Goal: Task Accomplishment & Management: Use online tool/utility

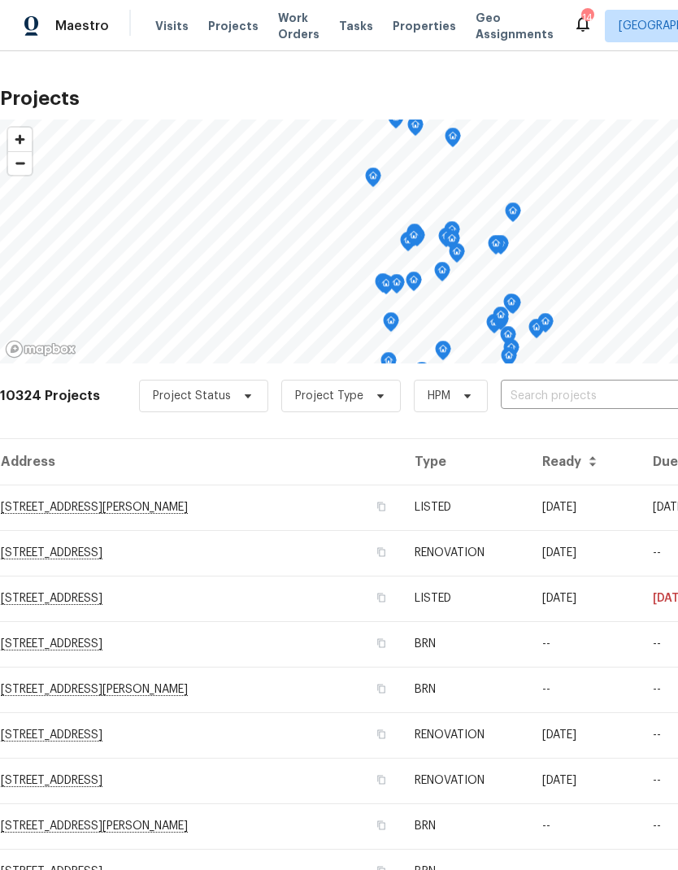
click at [554, 397] on input "text" at bounding box center [594, 396] width 186 height 25
type input "12713"
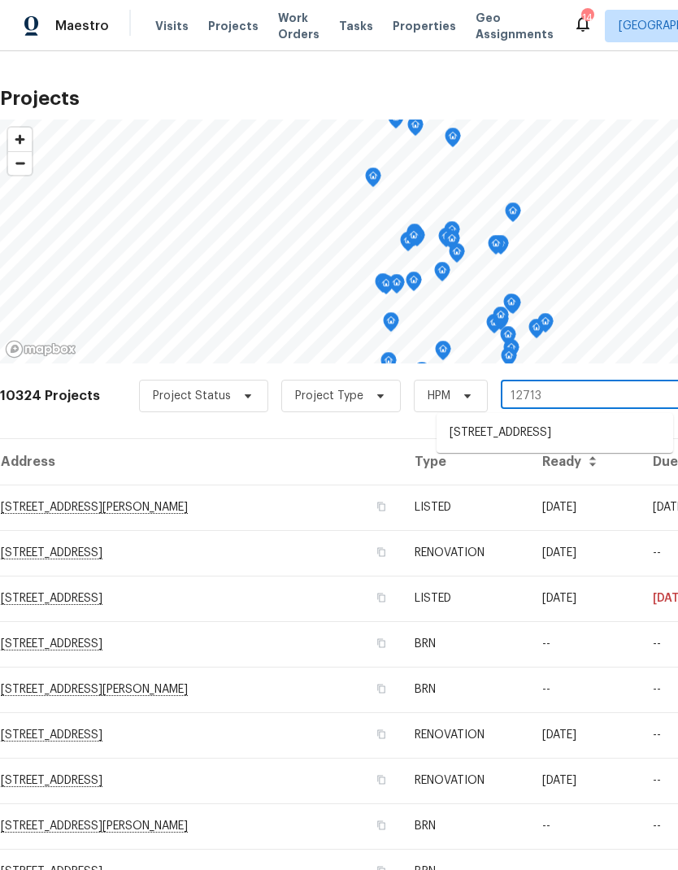
click at [547, 446] on li "[STREET_ADDRESS]" at bounding box center [554, 432] width 237 height 27
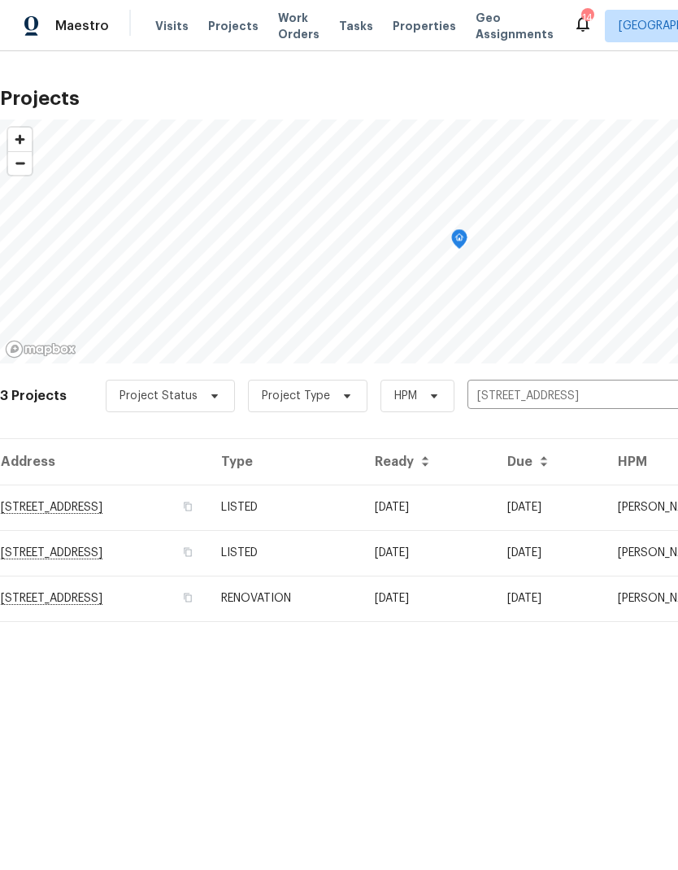
click at [362, 607] on td "RENOVATION" at bounding box center [285, 598] width 154 height 46
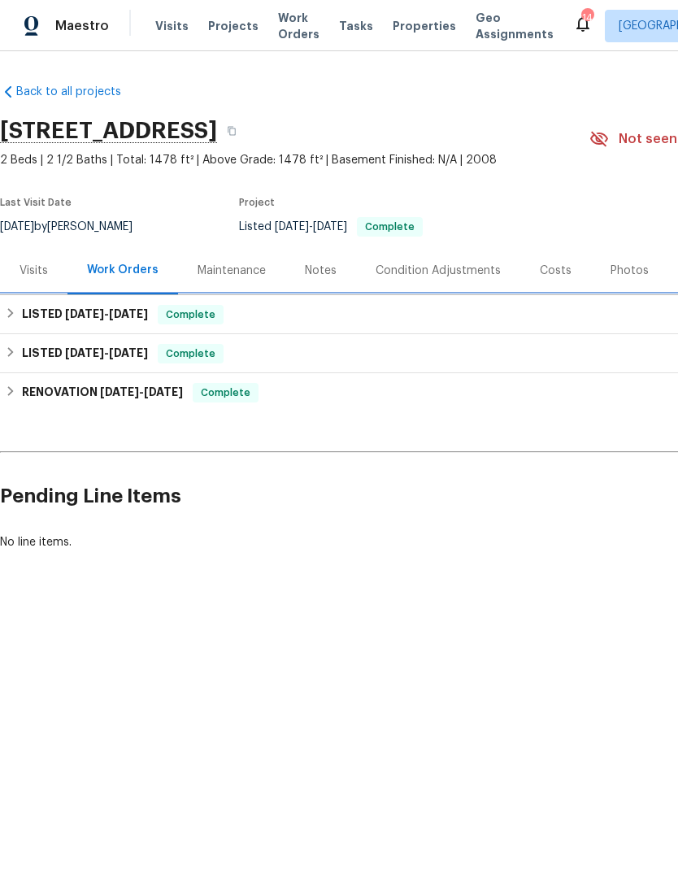
click at [26, 309] on h6 "LISTED 9/5/25 - 9/11/25" at bounding box center [85, 315] width 126 height 20
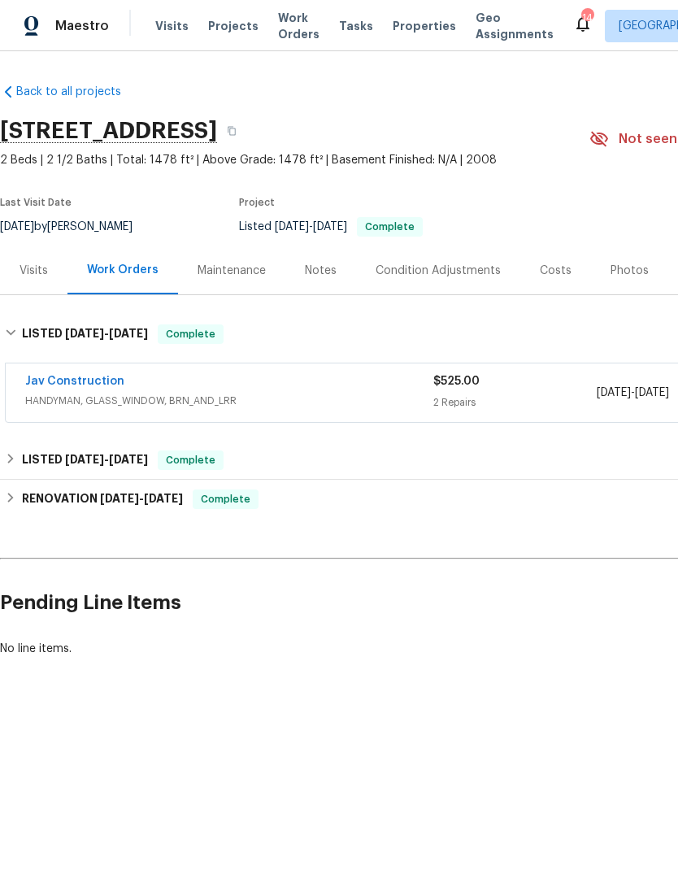
click at [101, 381] on link "Jav Construction" at bounding box center [74, 380] width 99 height 11
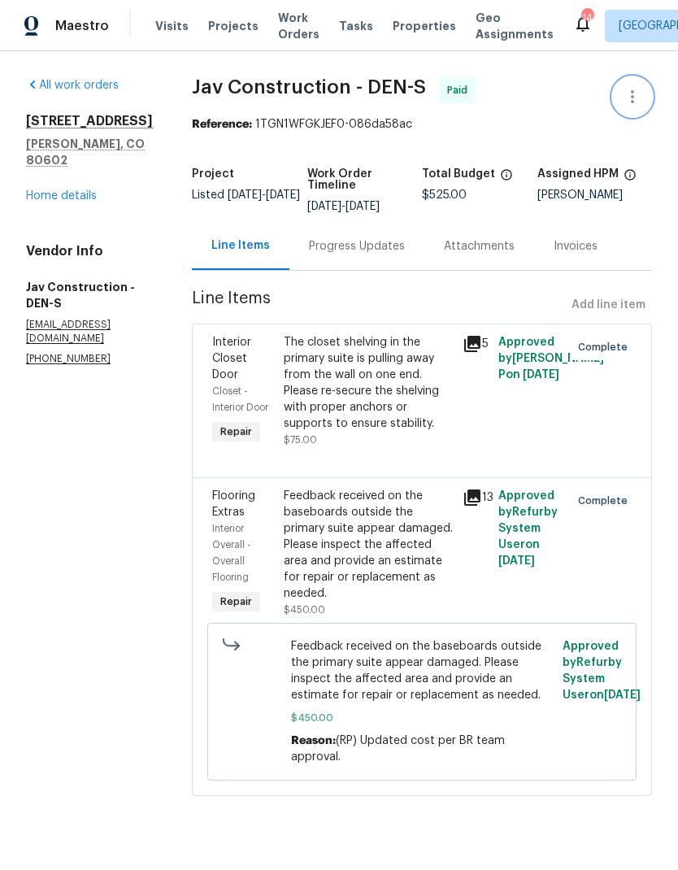
click at [639, 96] on icon "button" at bounding box center [633, 97] width 20 height 20
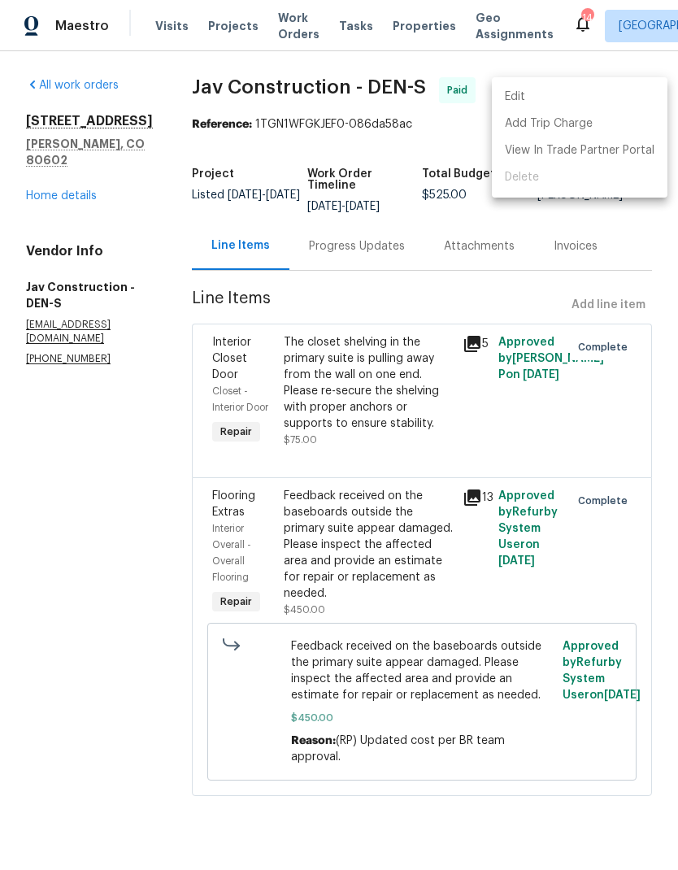
click at [64, 215] on div at bounding box center [339, 435] width 678 height 870
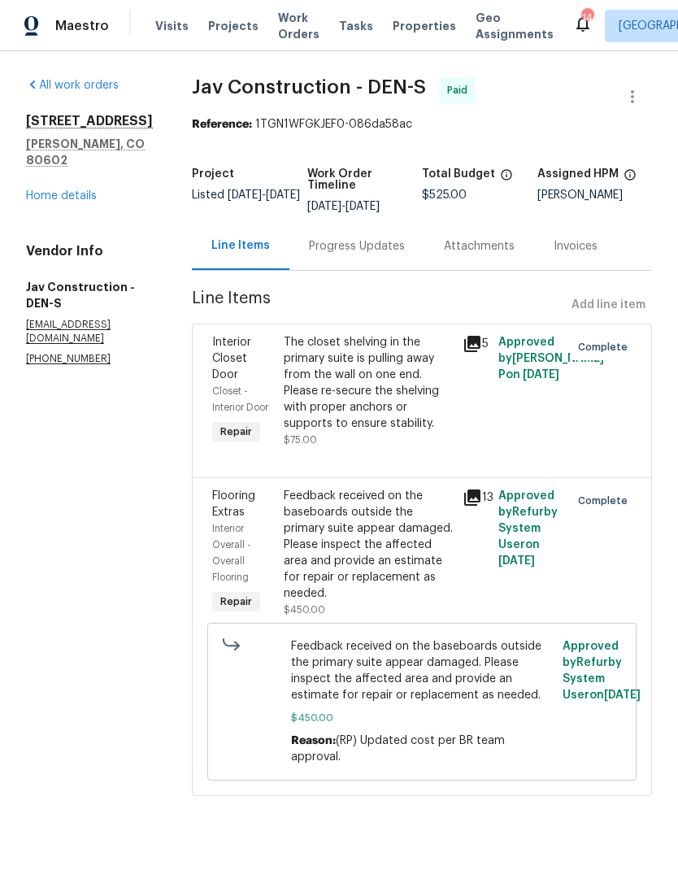
click at [57, 202] on link "Home details" at bounding box center [61, 195] width 71 height 11
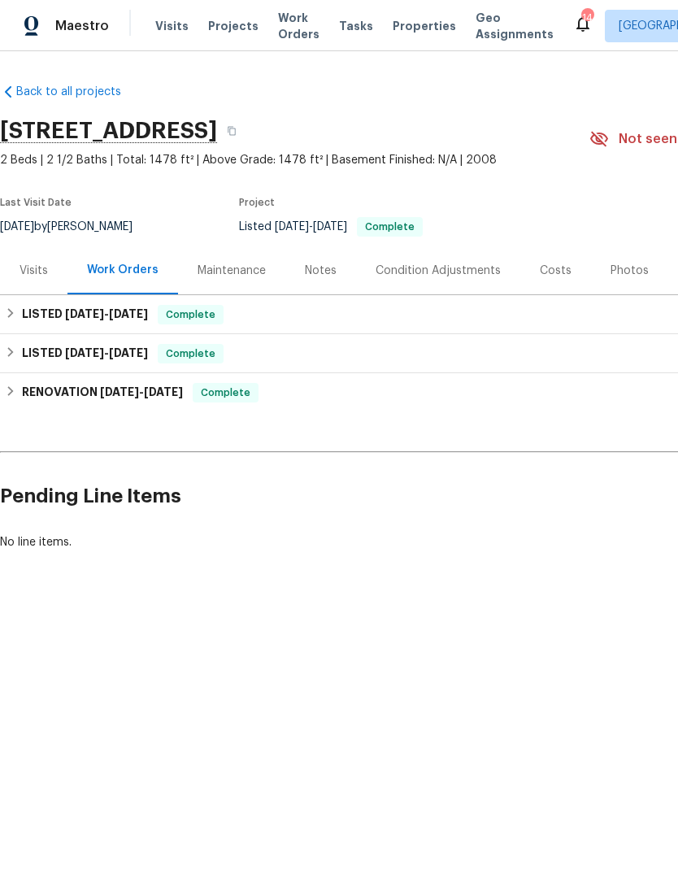
click at [163, 32] on span "Visits" at bounding box center [171, 26] width 33 height 16
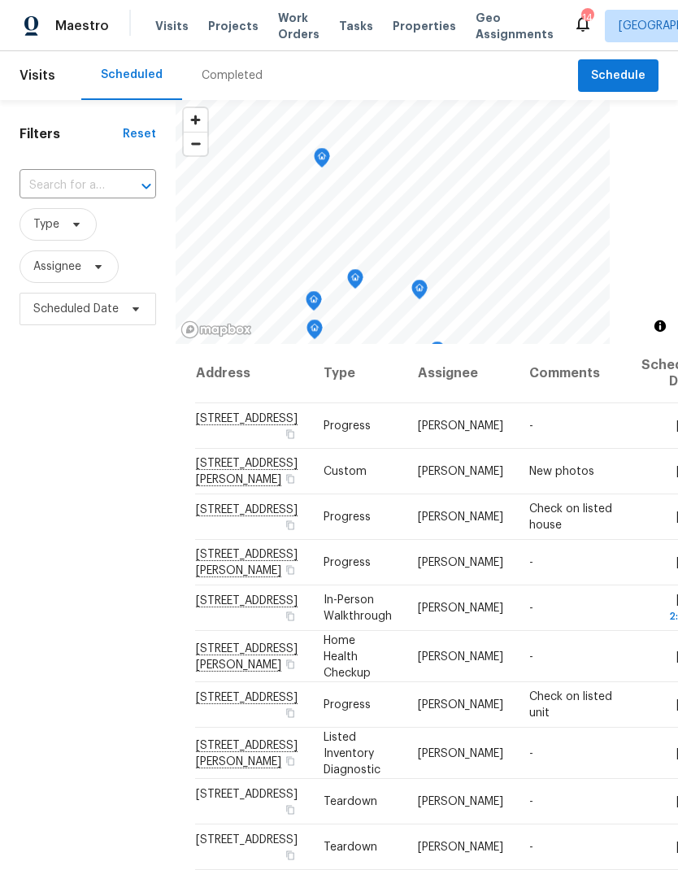
click at [86, 193] on input "text" at bounding box center [65, 185] width 91 height 25
type input "2900"
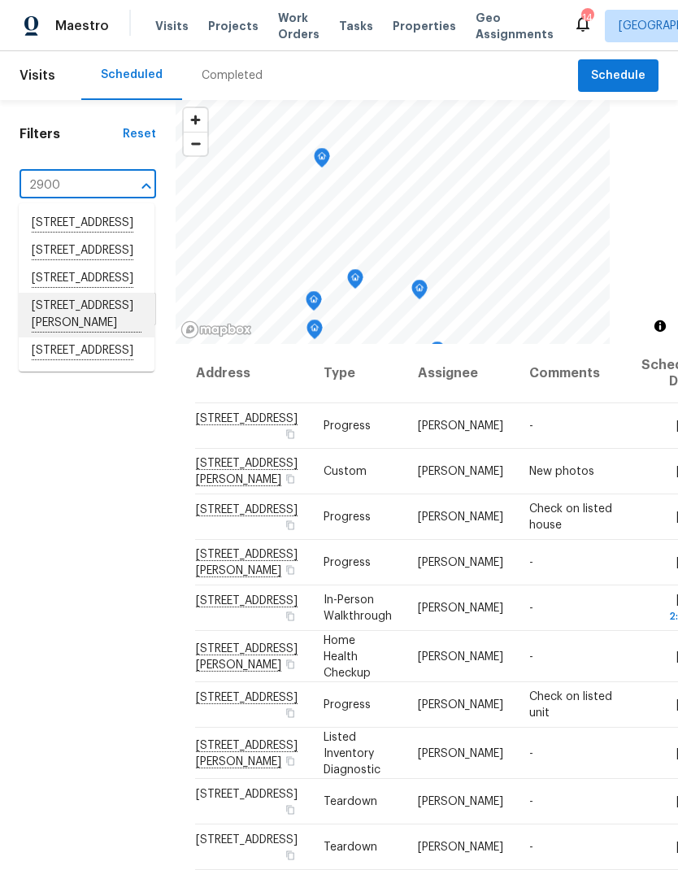
click at [87, 337] on li "[STREET_ADDRESS][PERSON_NAME]" at bounding box center [87, 315] width 136 height 45
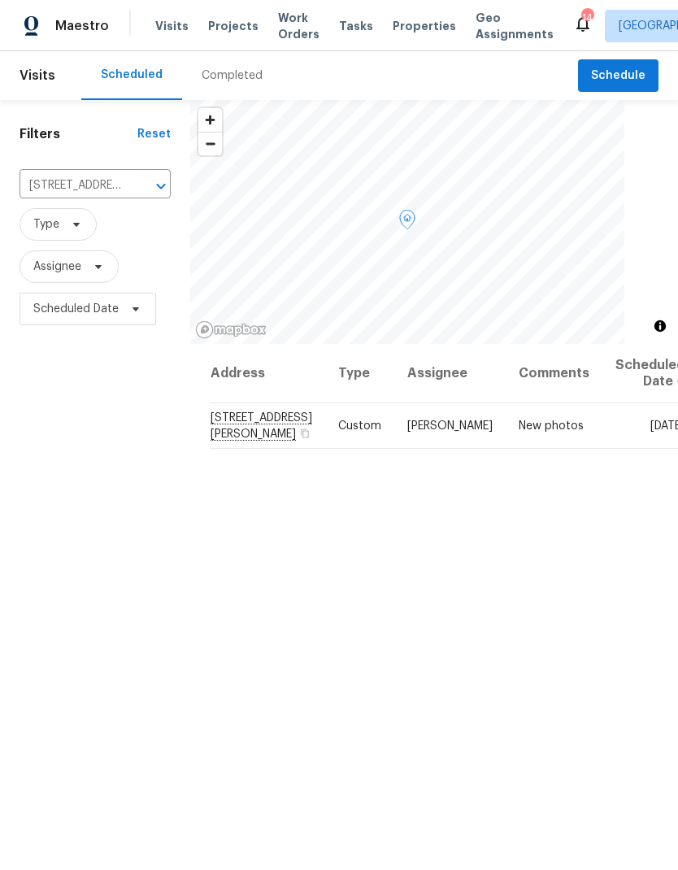
click at [0, 0] on icon at bounding box center [0, 0] width 0 height 0
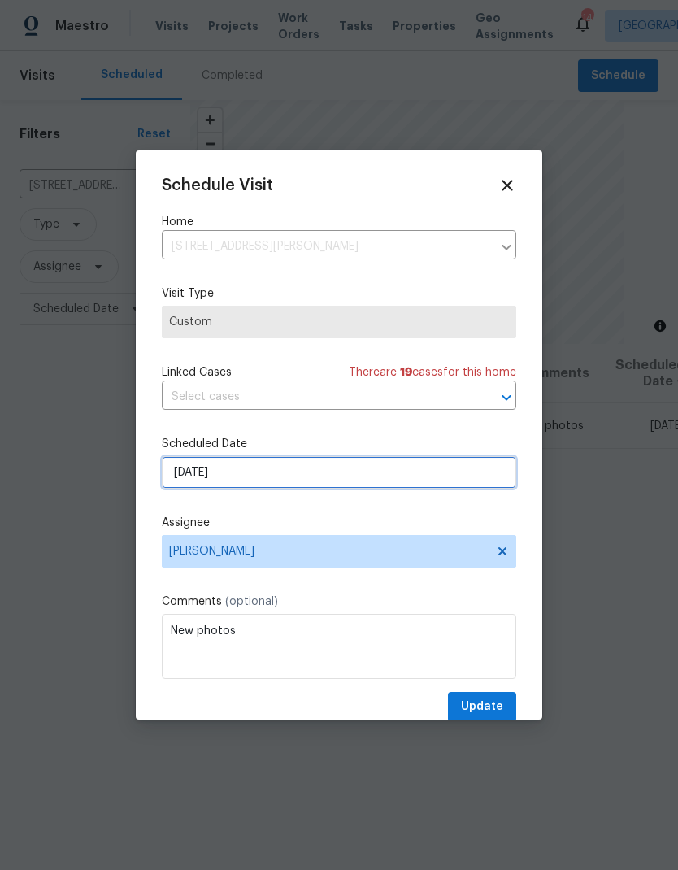
click at [284, 475] on input "9/25/2025" at bounding box center [339, 472] width 354 height 33
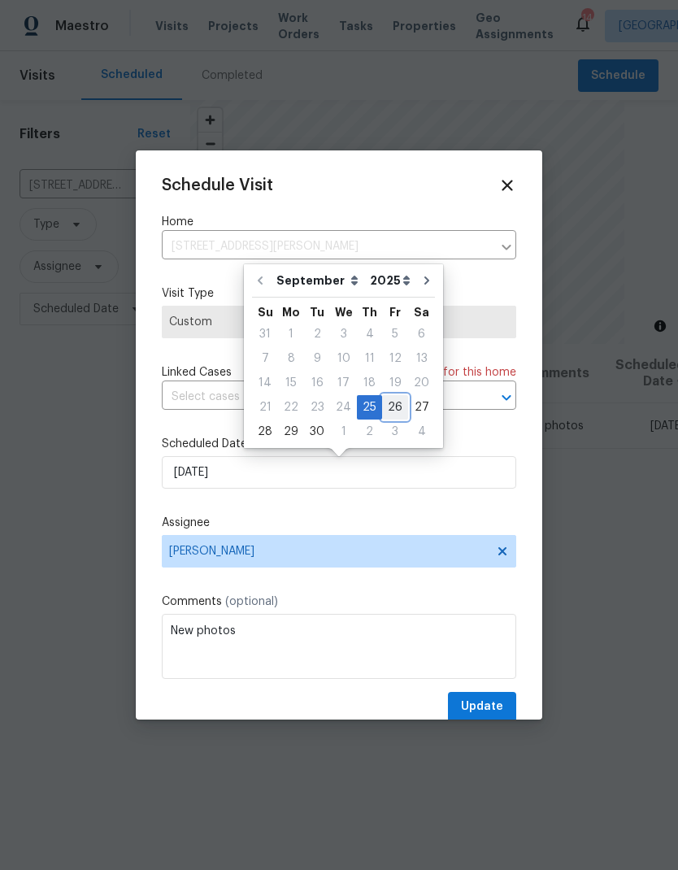
click at [391, 413] on div "26" at bounding box center [395, 407] width 26 height 23
type input "9/26/2025"
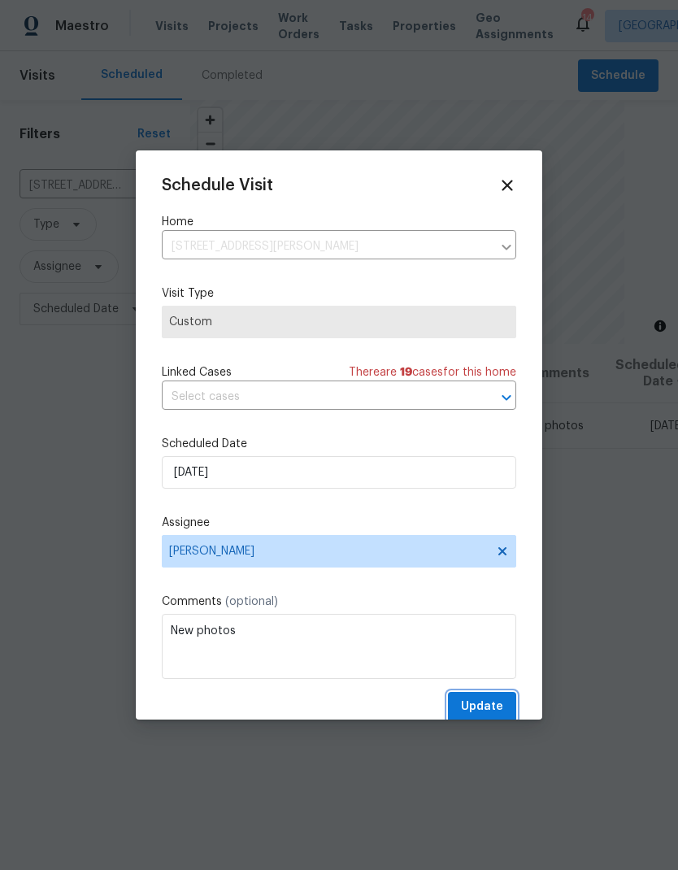
click at [480, 706] on span "Update" at bounding box center [482, 707] width 42 height 20
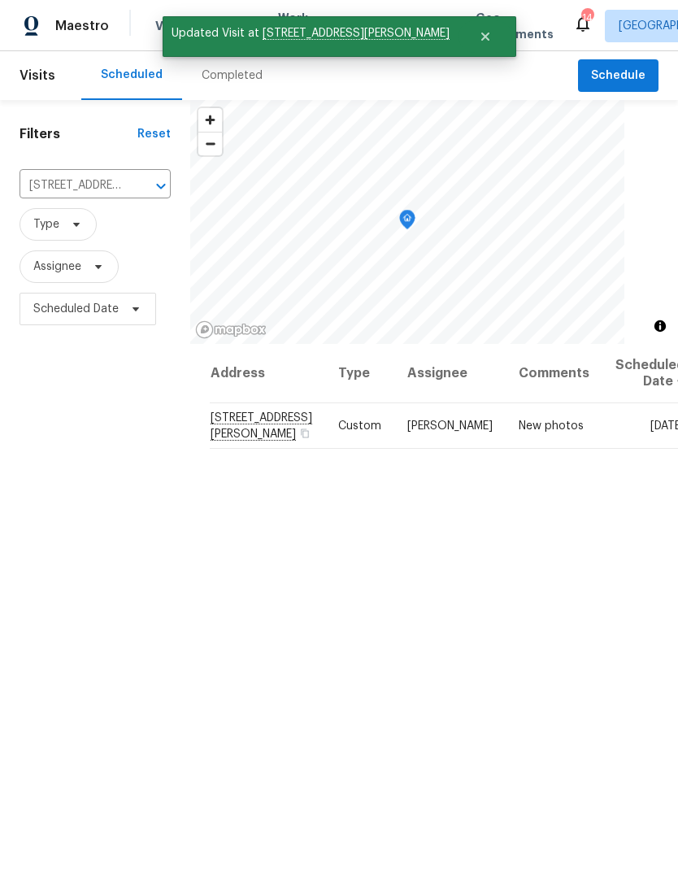
click at [139, 184] on icon "Clear" at bounding box center [140, 186] width 16 height 16
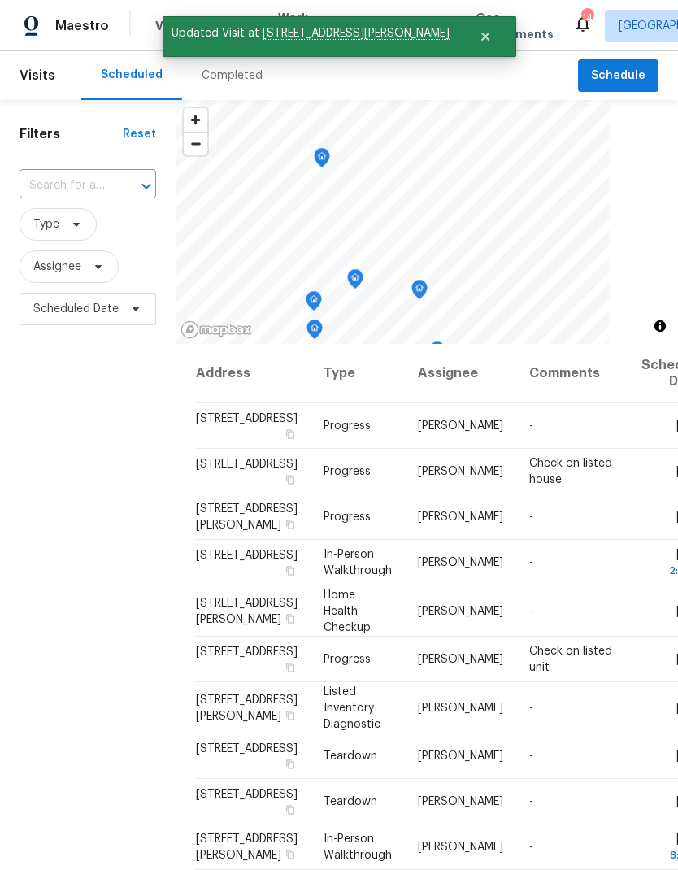
click at [92, 192] on input "text" at bounding box center [65, 185] width 91 height 25
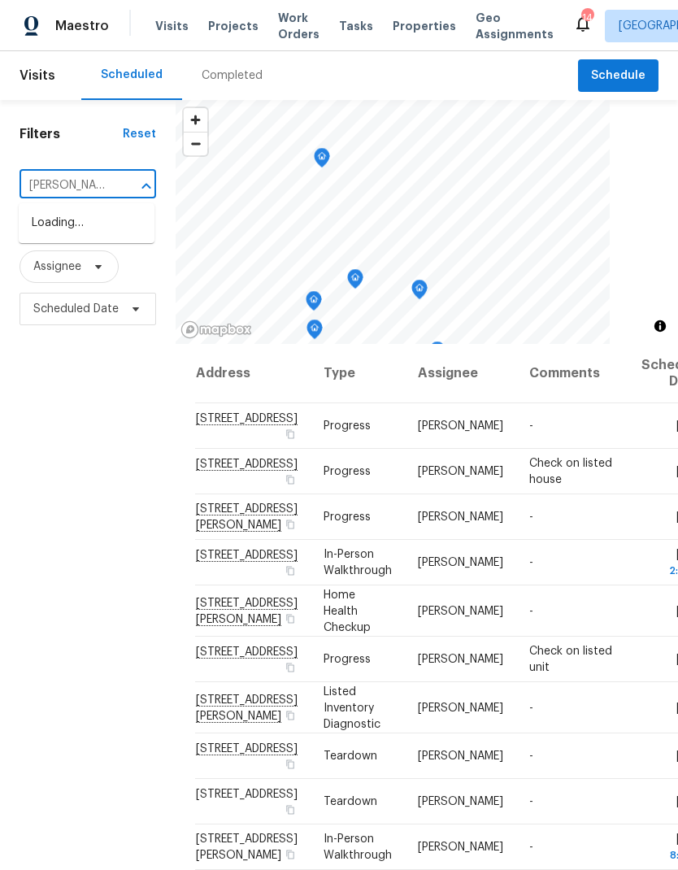
type input "newland"
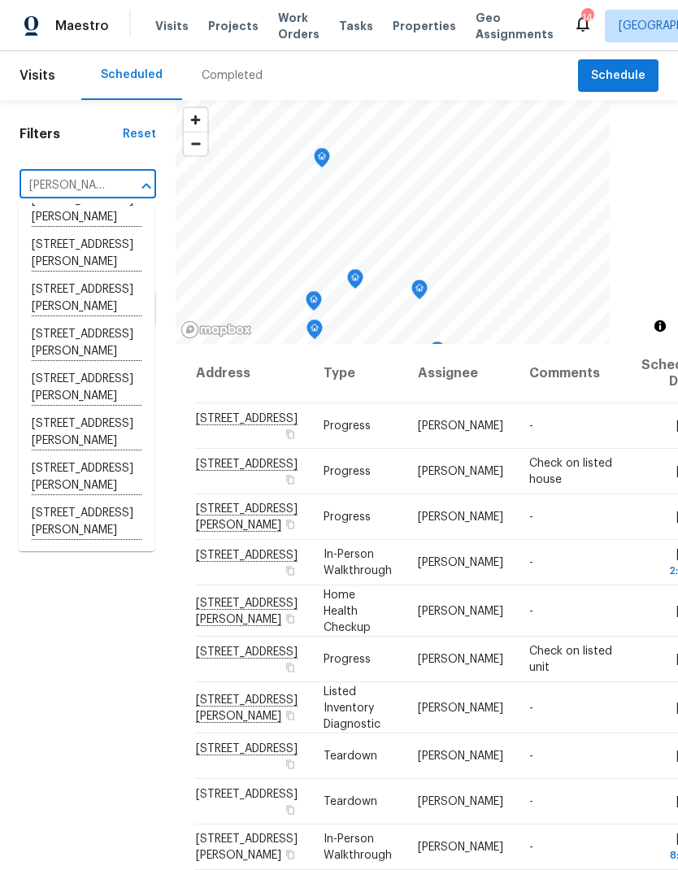
scroll to position [233, 0]
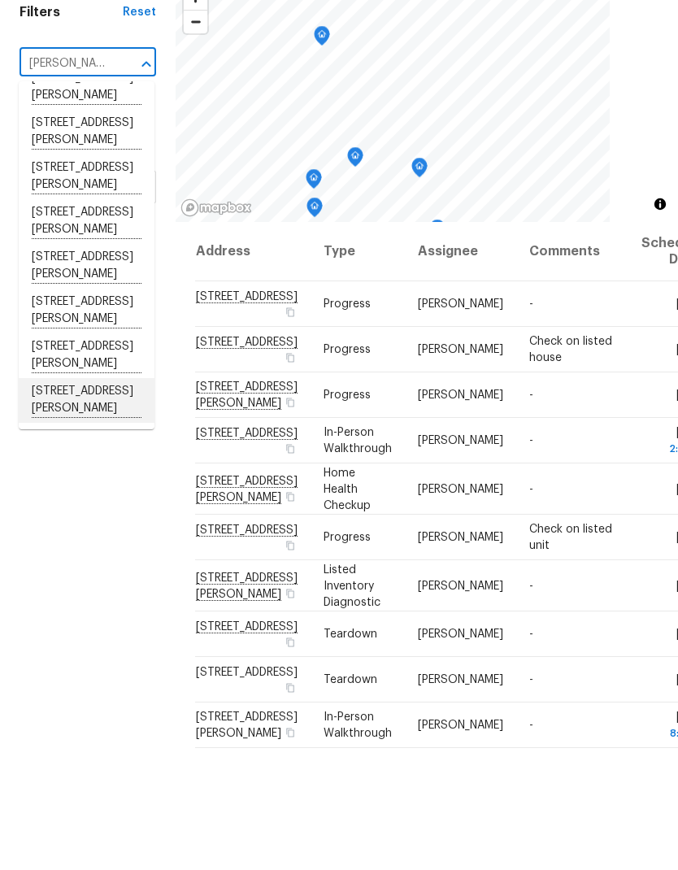
click at [83, 500] on li "1830 Newland Ct Apt 321, Lakewood, CO 80214" at bounding box center [87, 522] width 136 height 45
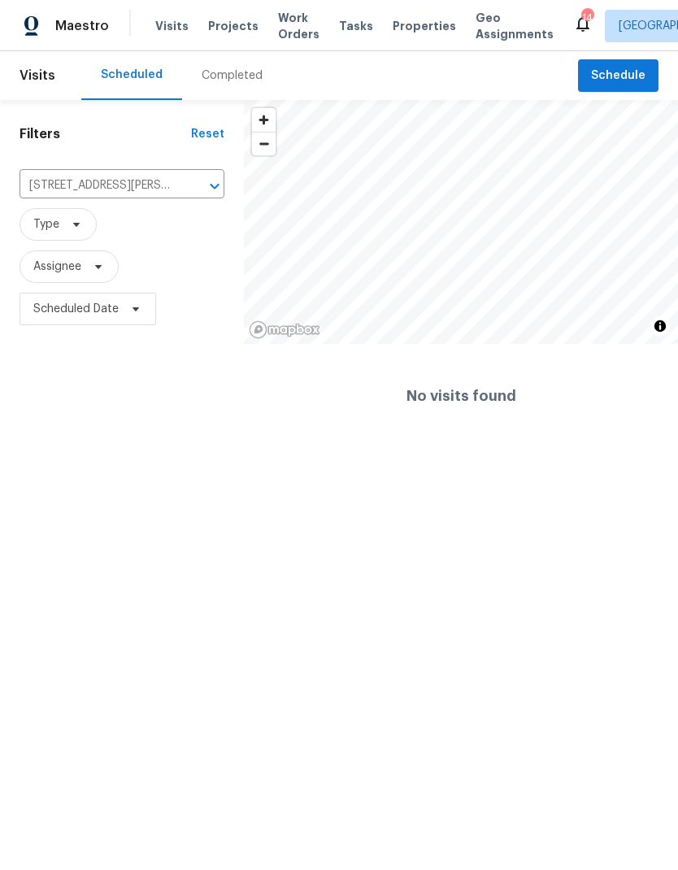
click at [191, 189] on icon "Clear" at bounding box center [194, 186] width 10 height 10
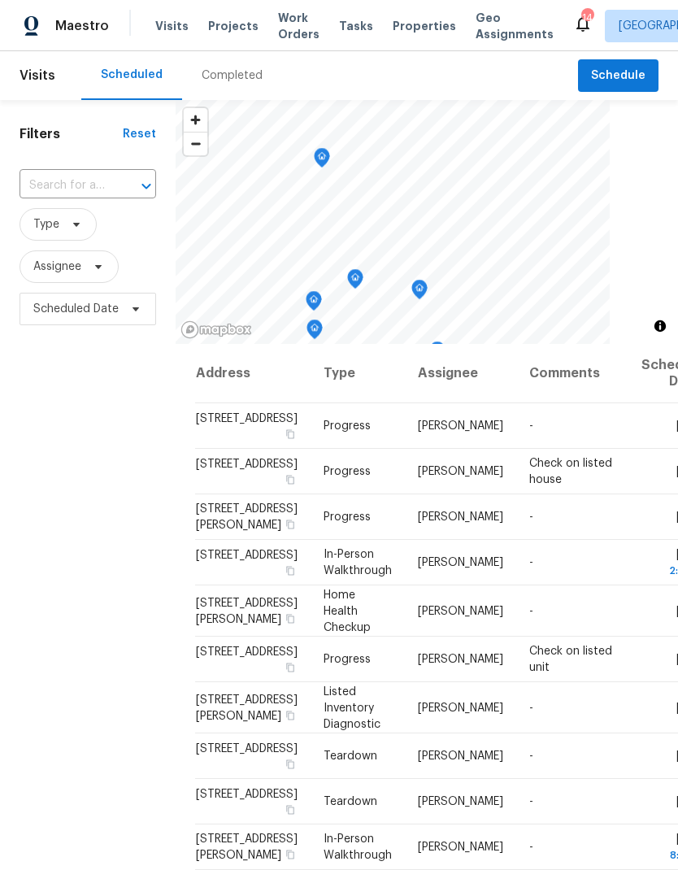
click at [124, 189] on div at bounding box center [135, 186] width 42 height 23
type input "newland"
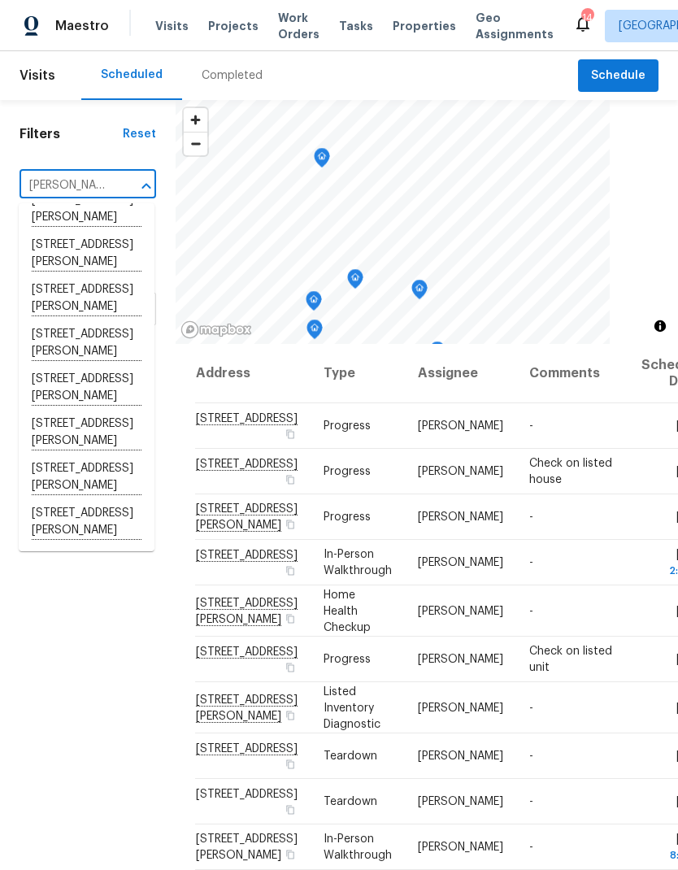
scroll to position [233, 0]
click at [82, 428] on li "1830 Newland Ct Apt 323, Lakewood, CO 80214" at bounding box center [87, 432] width 136 height 45
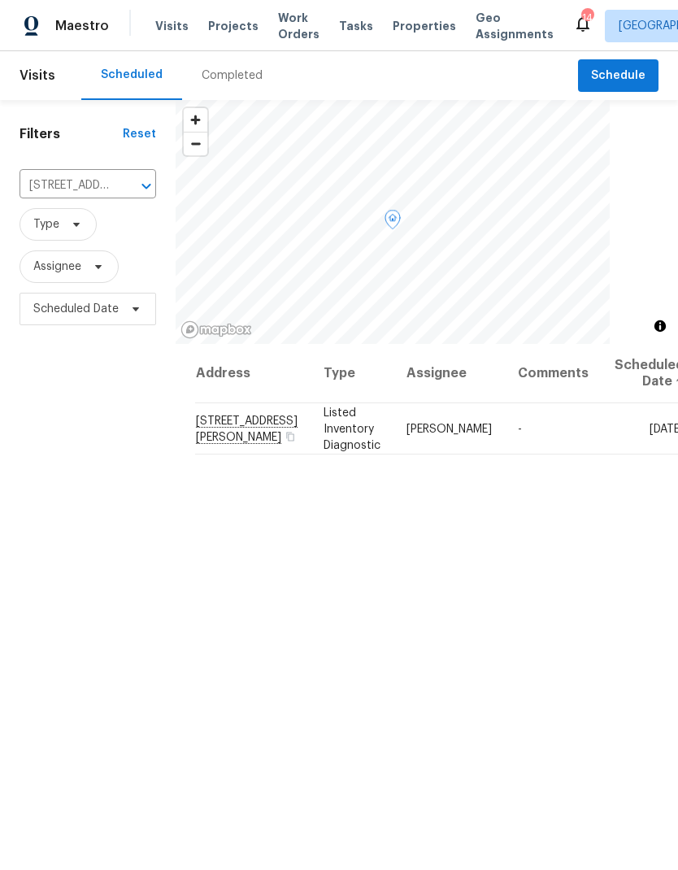
click at [0, 0] on icon at bounding box center [0, 0] width 0 height 0
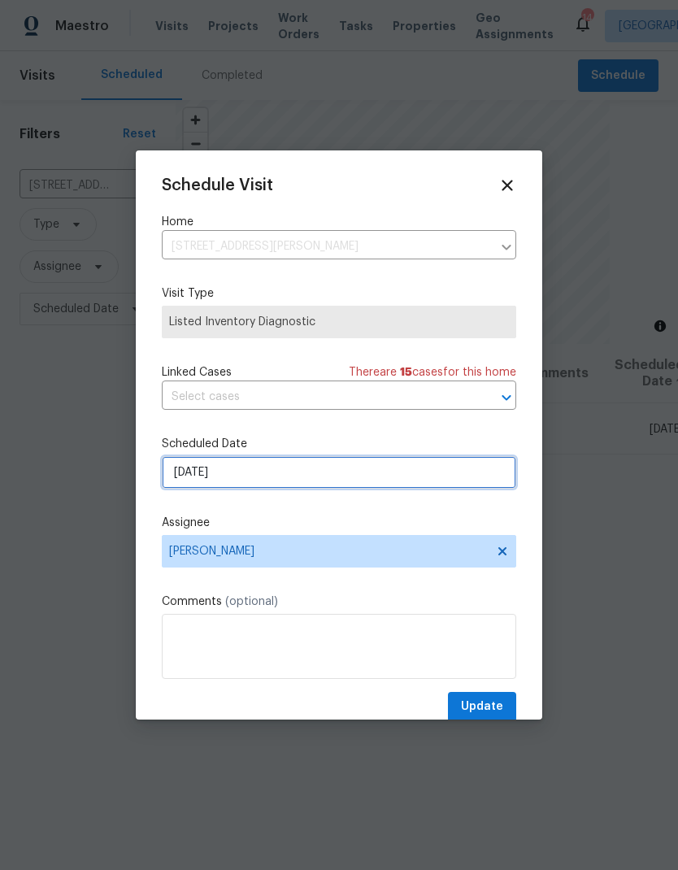
click at [278, 477] on input "9/25/2025" at bounding box center [339, 472] width 354 height 33
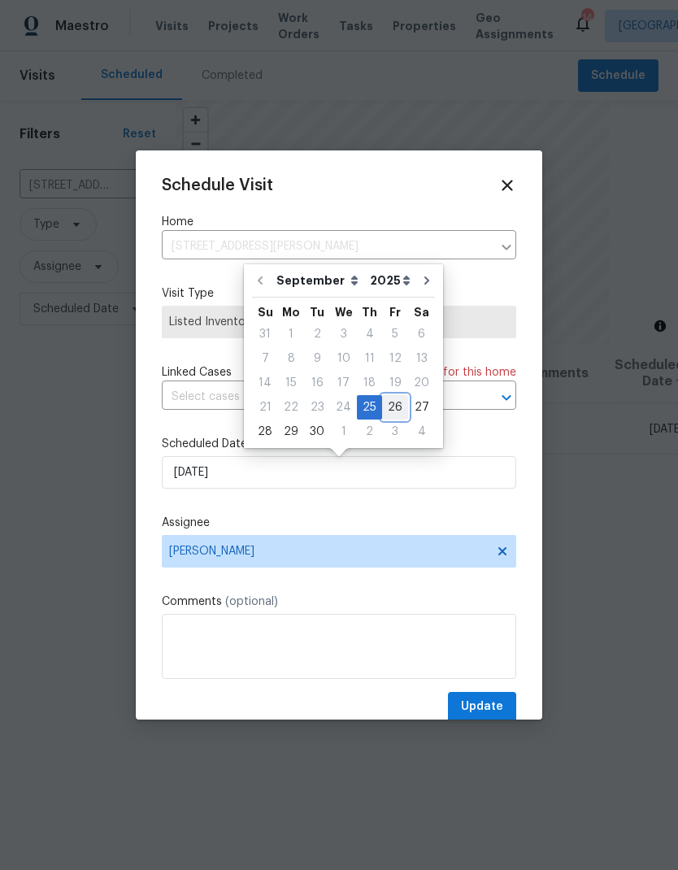
click at [392, 406] on div "26" at bounding box center [395, 407] width 26 height 23
type input "9/26/2025"
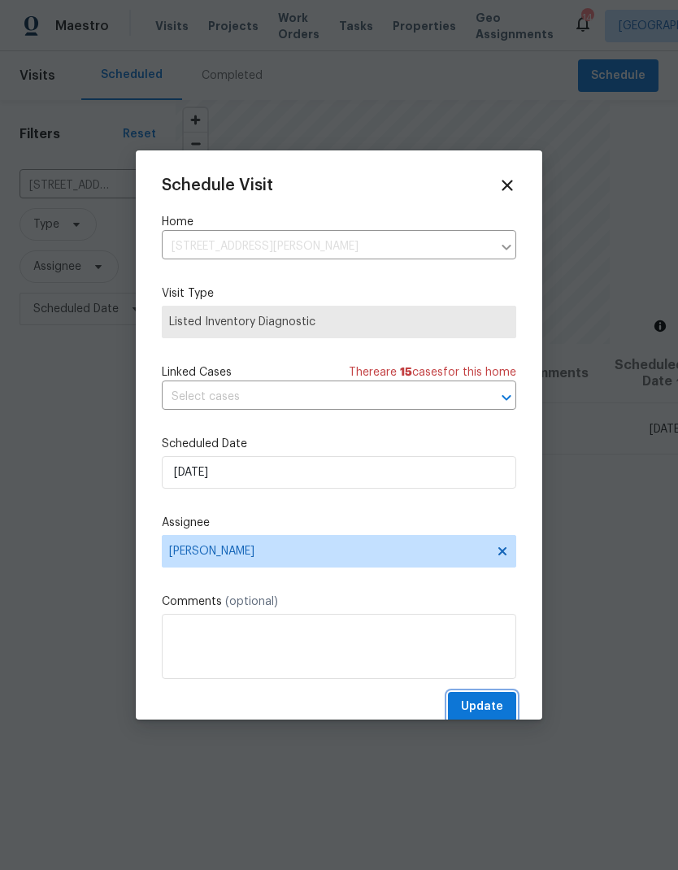
click at [488, 704] on span "Update" at bounding box center [482, 707] width 42 height 20
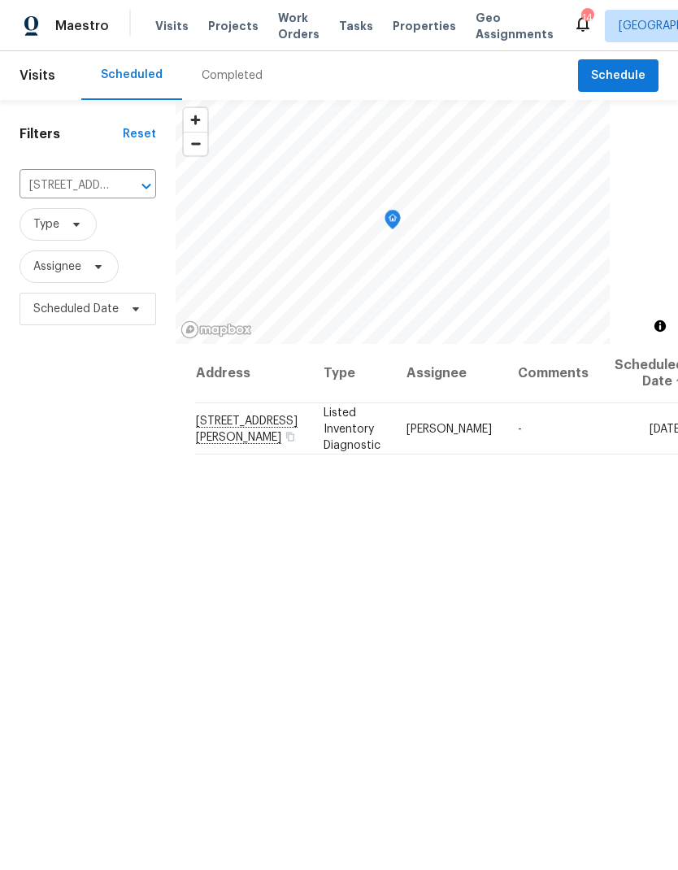
click at [128, 187] on icon "Clear" at bounding box center [125, 186] width 16 height 16
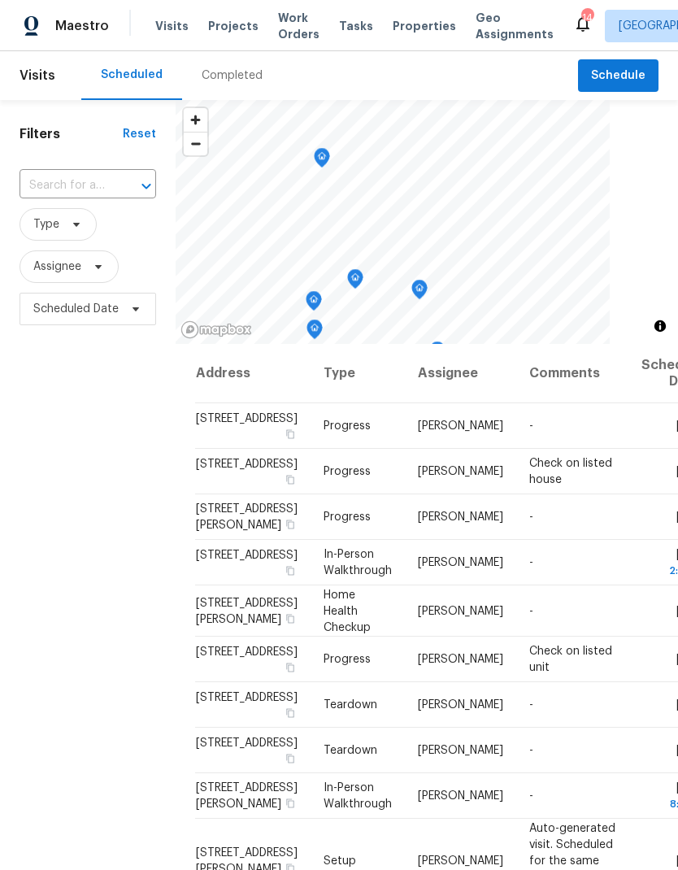
click at [67, 186] on input "text" at bounding box center [65, 185] width 91 height 25
type input "10674"
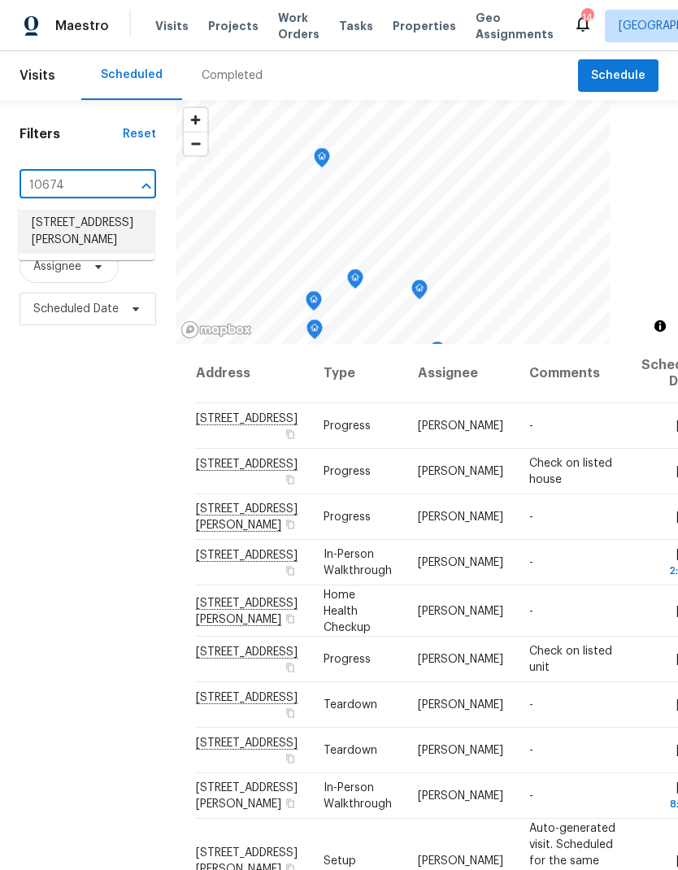
click at [89, 233] on li "10674 Cherrington St, Highlands Ranch, CO 80126" at bounding box center [87, 232] width 136 height 44
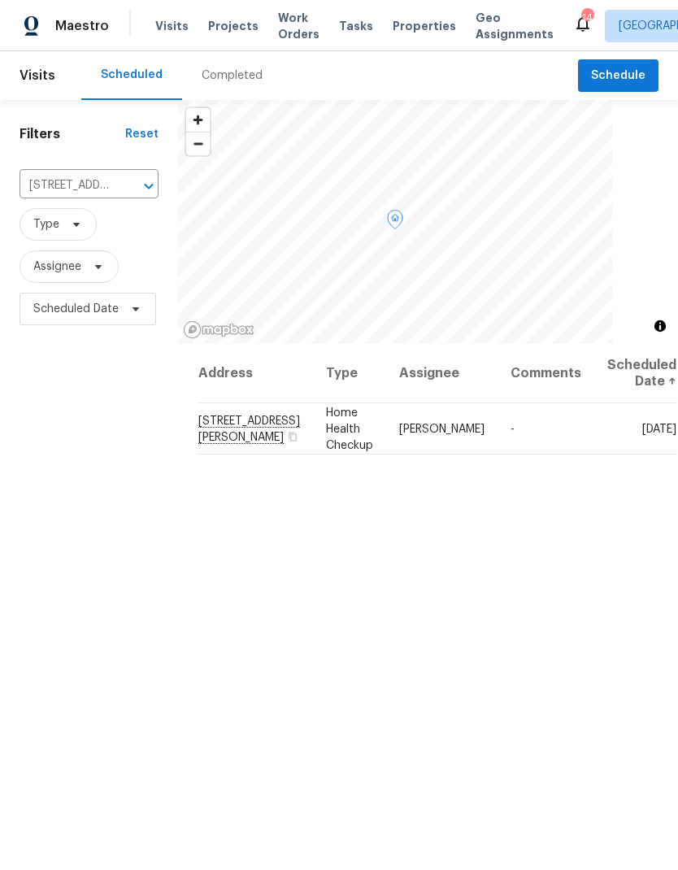
click at [0, 0] on icon at bounding box center [0, 0] width 0 height 0
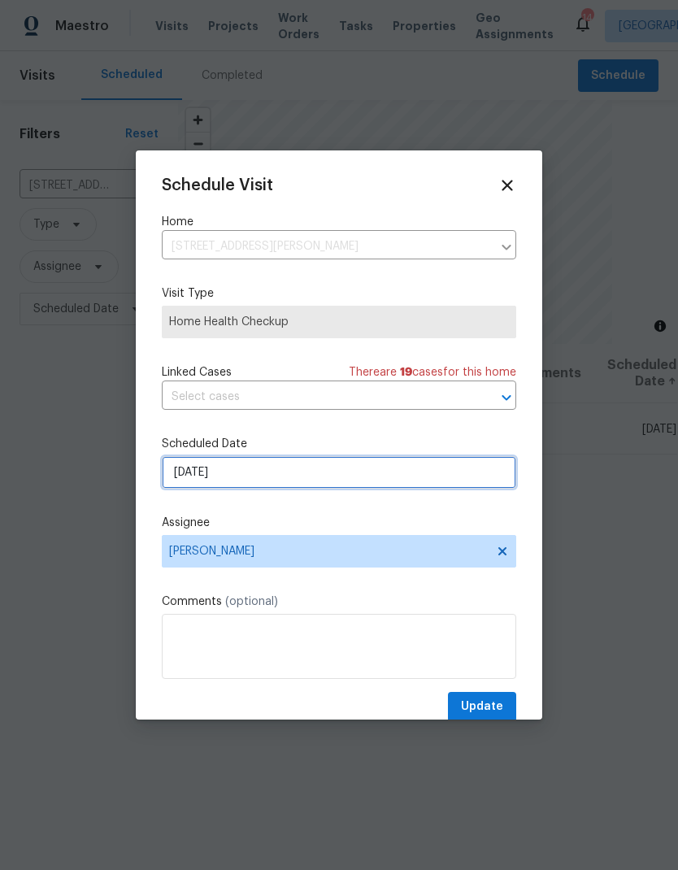
click at [344, 480] on input "9/25/2025" at bounding box center [339, 472] width 354 height 33
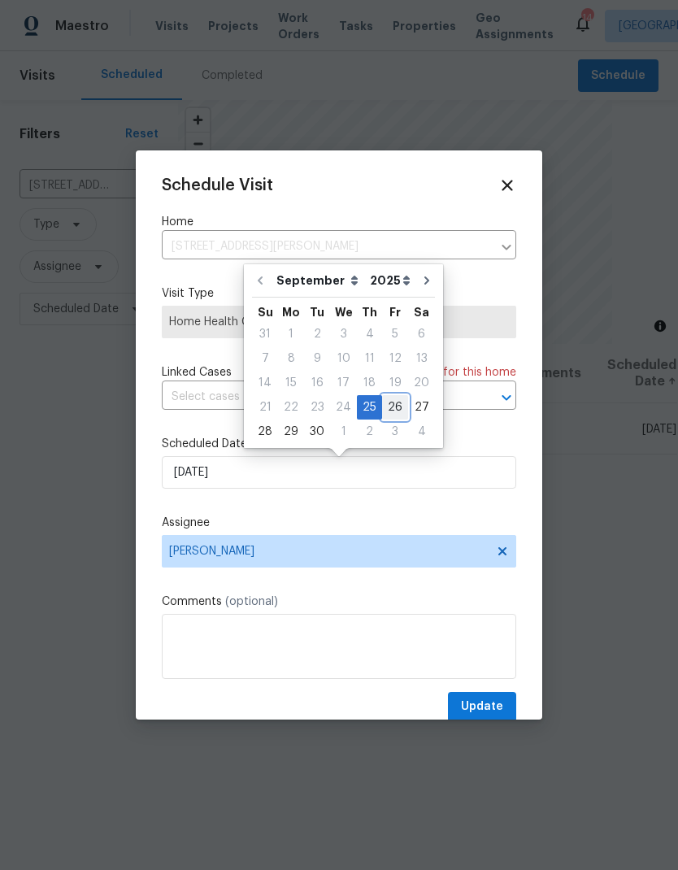
click at [392, 409] on div "26" at bounding box center [395, 407] width 26 height 23
type input "9/26/2025"
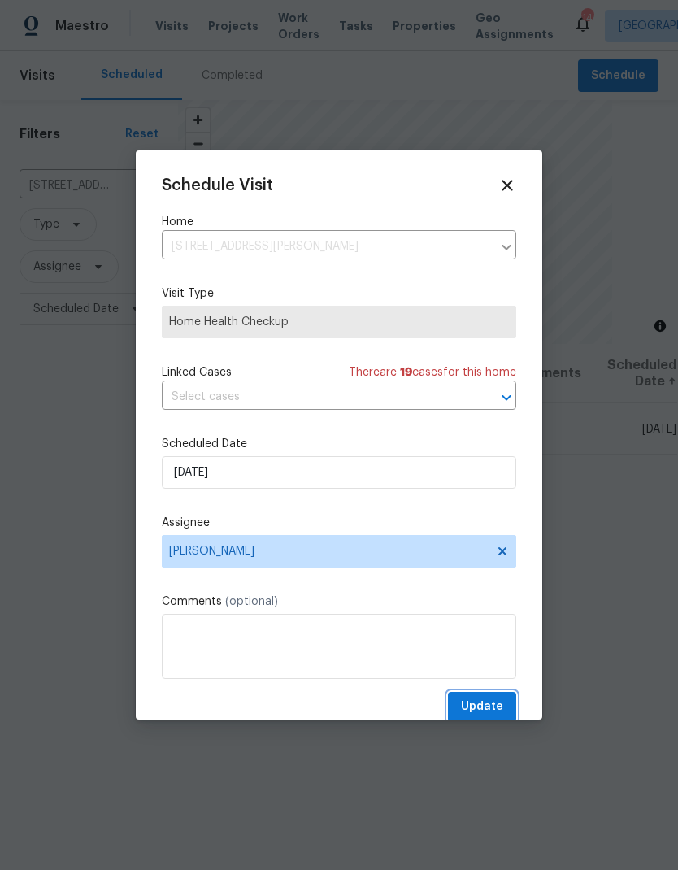
click at [478, 704] on span "Update" at bounding box center [482, 707] width 42 height 20
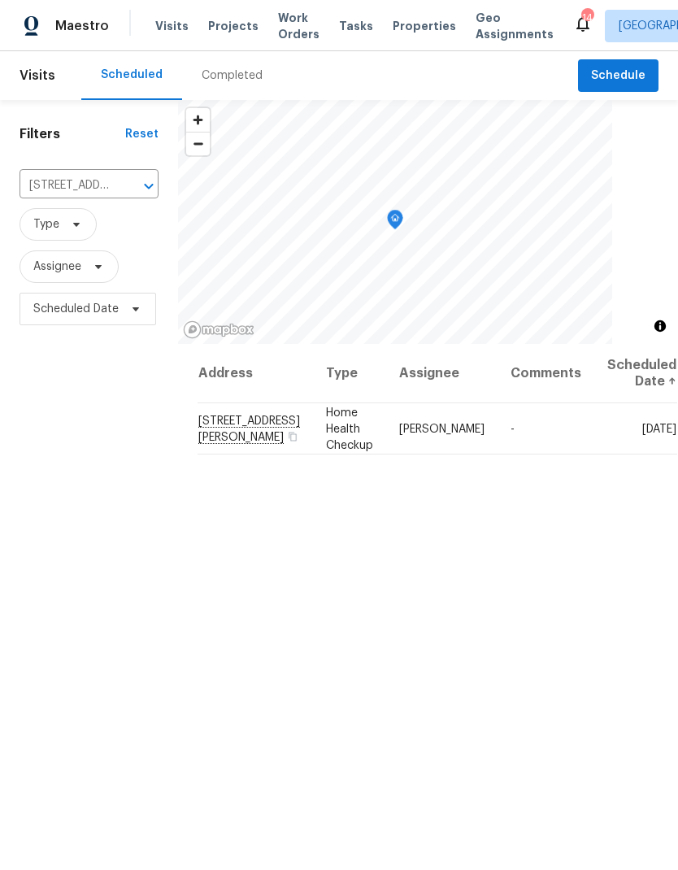
click at [230, 22] on span "Projects" at bounding box center [233, 26] width 50 height 16
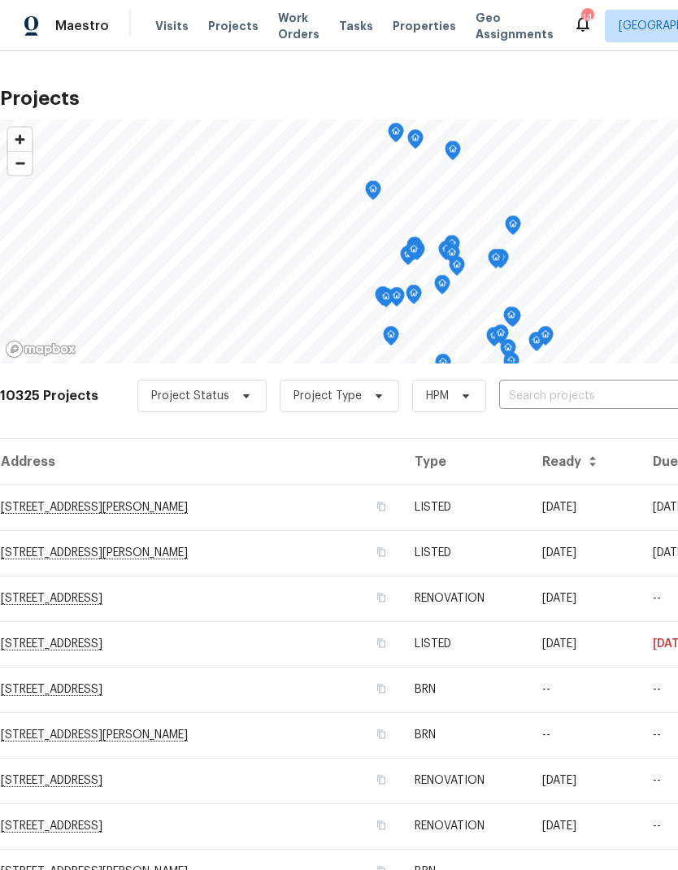
click at [550, 397] on input "text" at bounding box center [592, 396] width 186 height 25
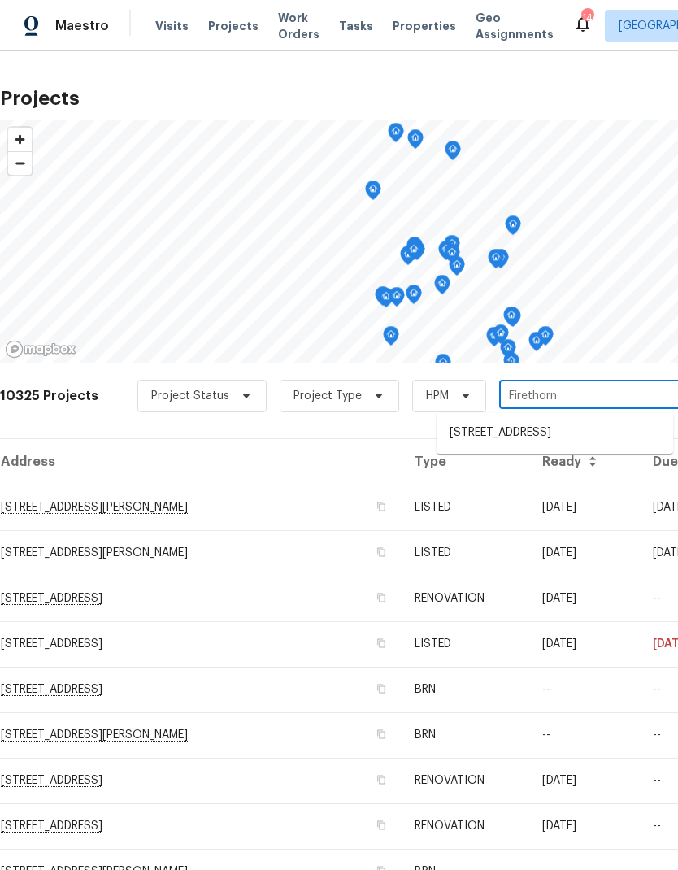
type input "Firethorn"
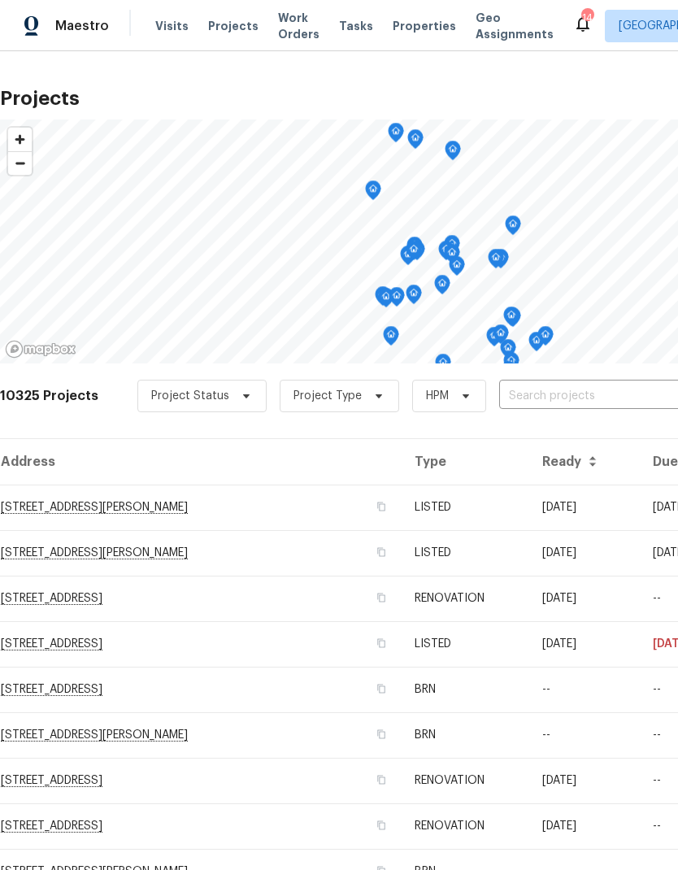
click at [576, 398] on input "text" at bounding box center [592, 396] width 186 height 25
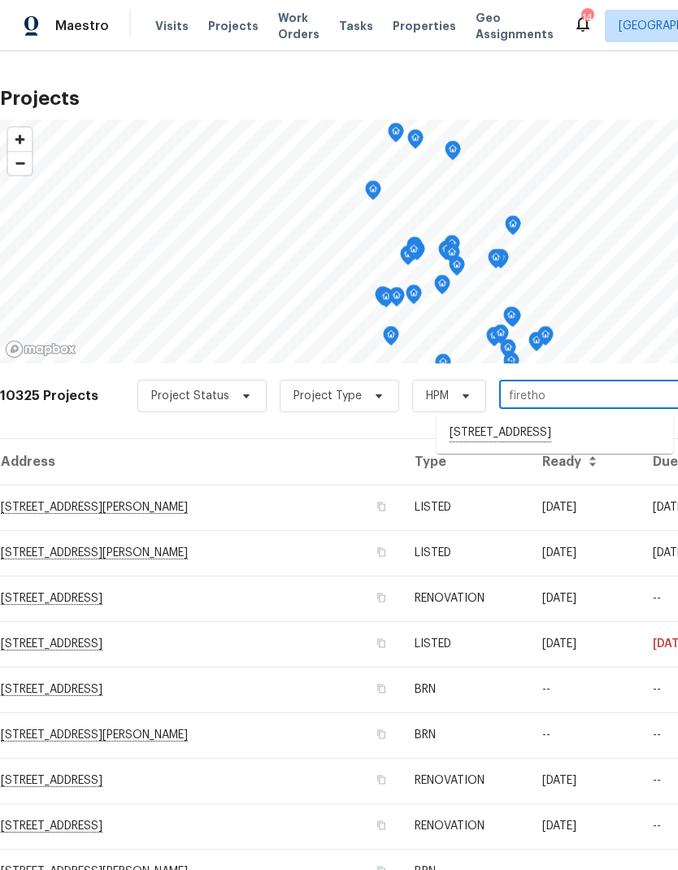
type input "Firethorn"
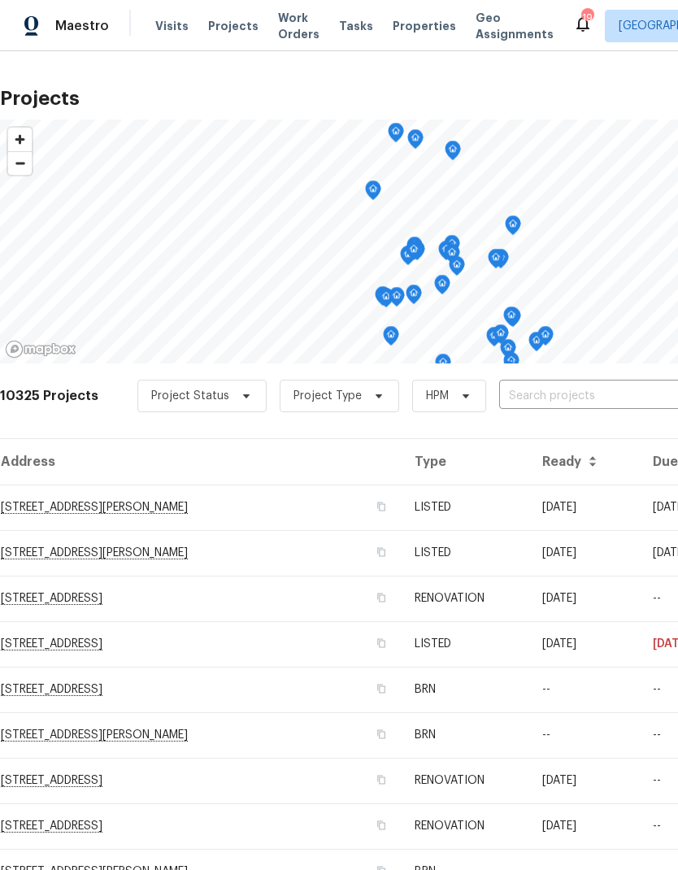
click at [560, 393] on input "text" at bounding box center [592, 396] width 186 height 25
type input "7"
type input "firethorn"
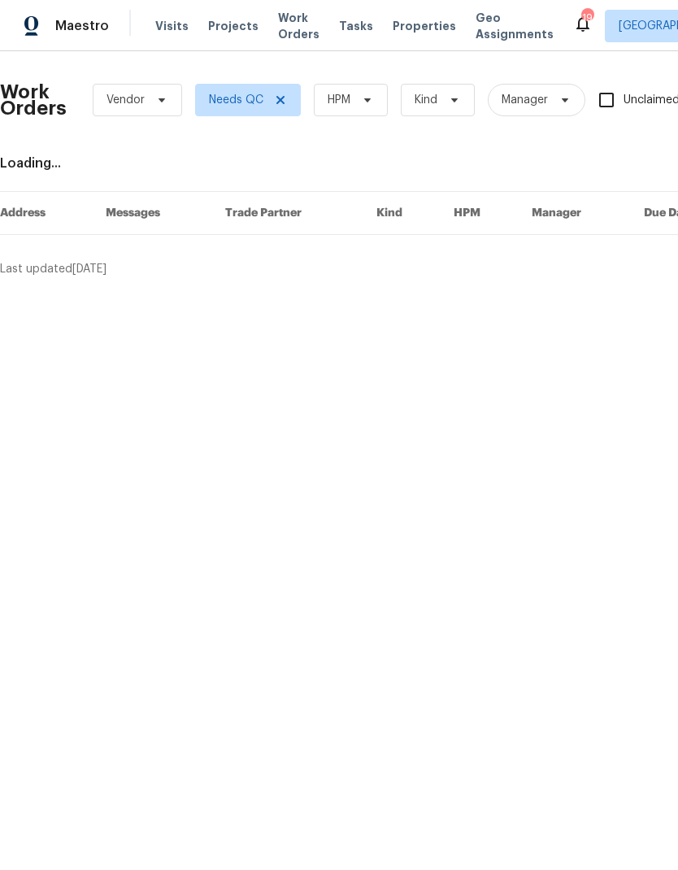
click at [226, 24] on span "Projects" at bounding box center [233, 26] width 50 height 16
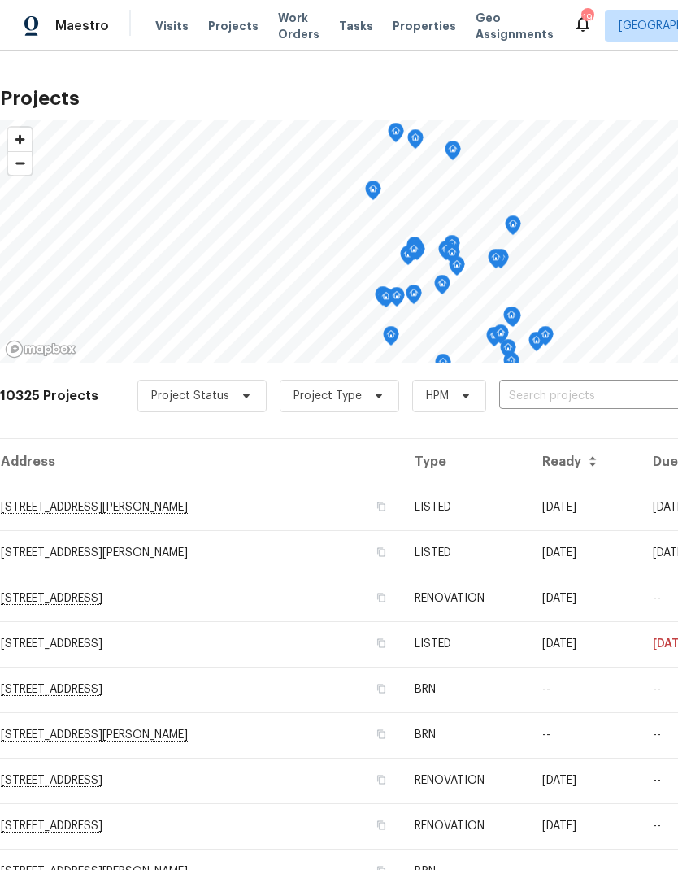
click at [548, 396] on input "text" at bounding box center [592, 396] width 186 height 25
type input "firethor"
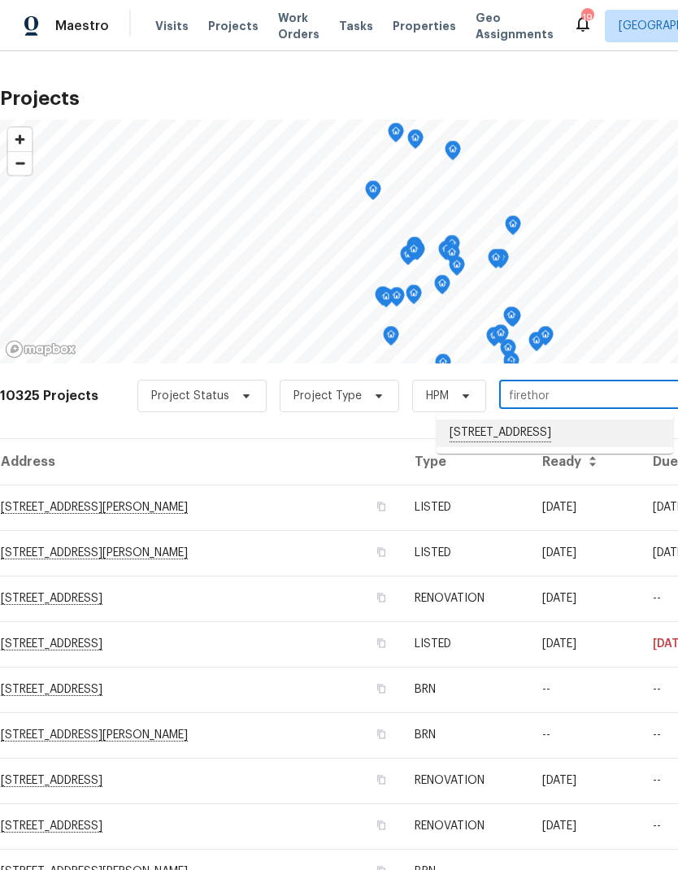
click at [529, 430] on li "[STREET_ADDRESS]" at bounding box center [554, 433] width 237 height 28
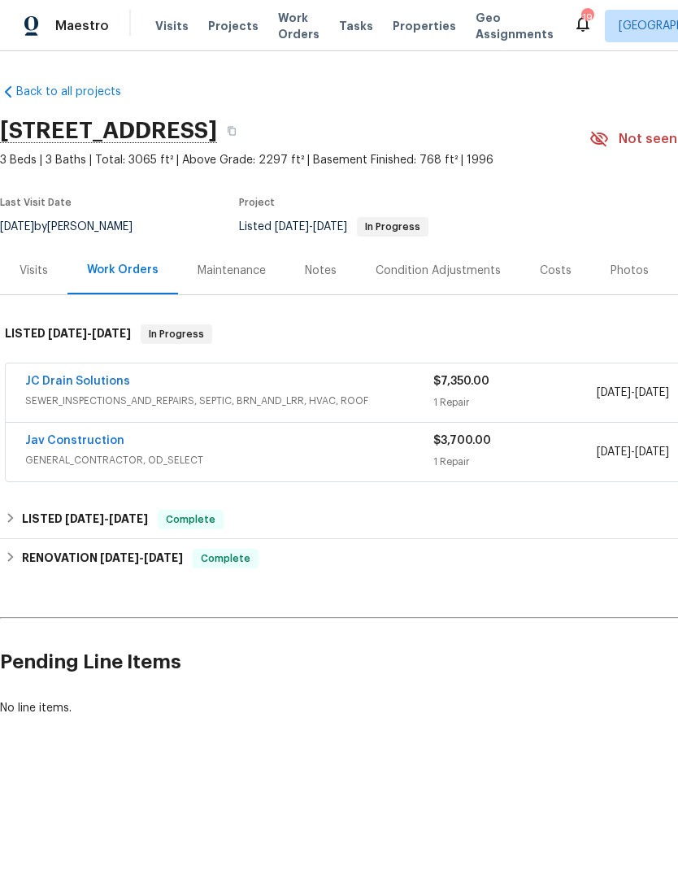
click at [329, 276] on div "Notes" at bounding box center [321, 271] width 32 height 16
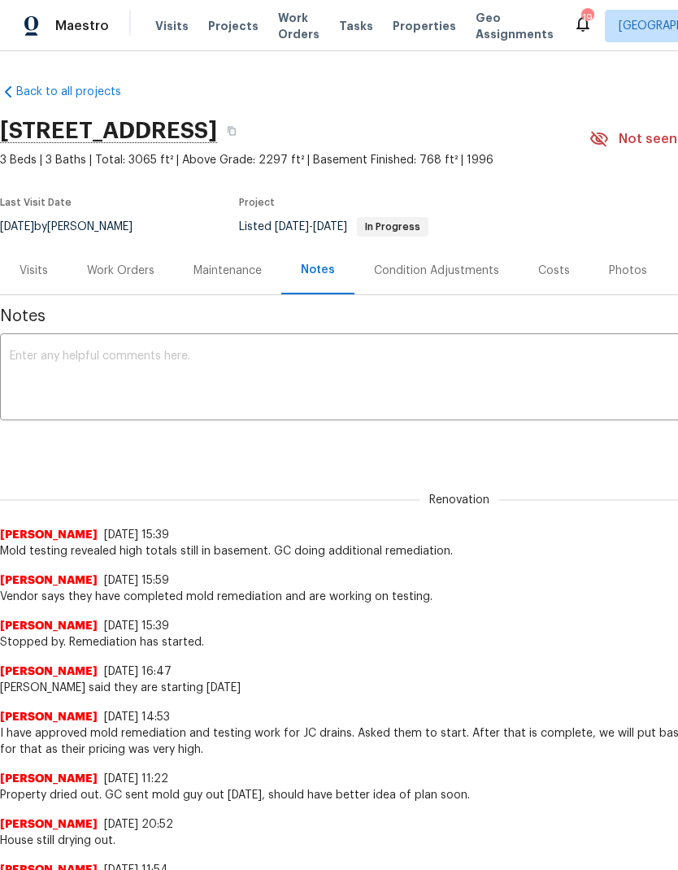
click at [445, 361] on textarea at bounding box center [459, 378] width 899 height 57
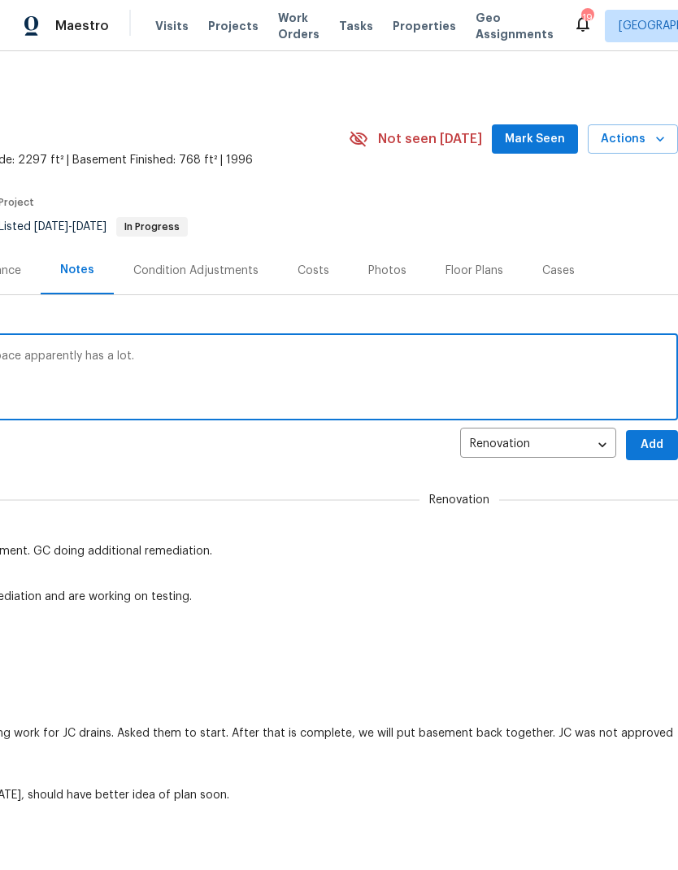
scroll to position [0, 241]
type textarea "GC says they are still remediating. Crawl space apparently has a lot."
click at [649, 445] on span "Add" at bounding box center [652, 445] width 26 height 20
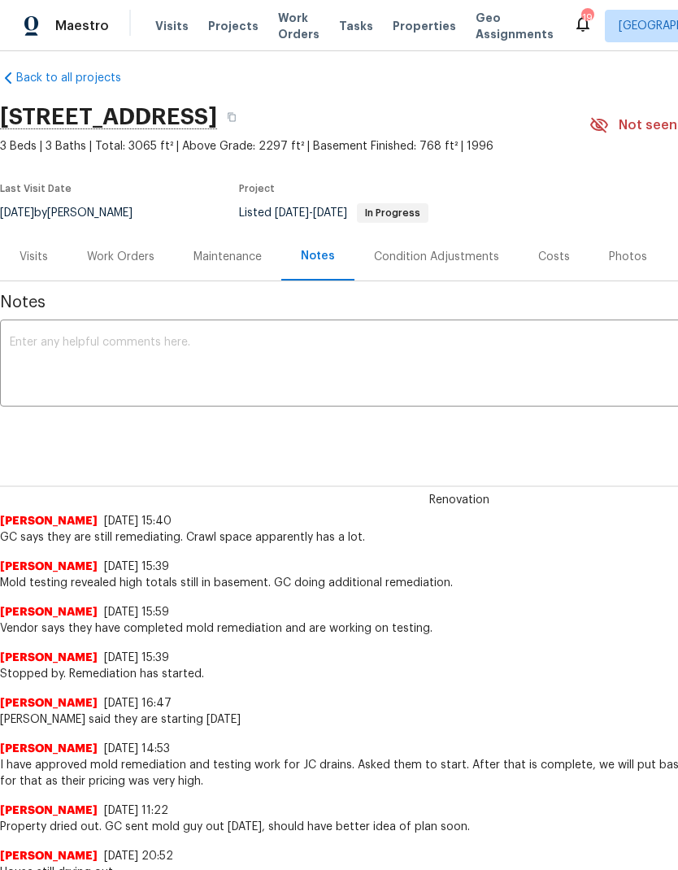
scroll to position [14, 0]
click at [223, 30] on span "Projects" at bounding box center [233, 26] width 50 height 16
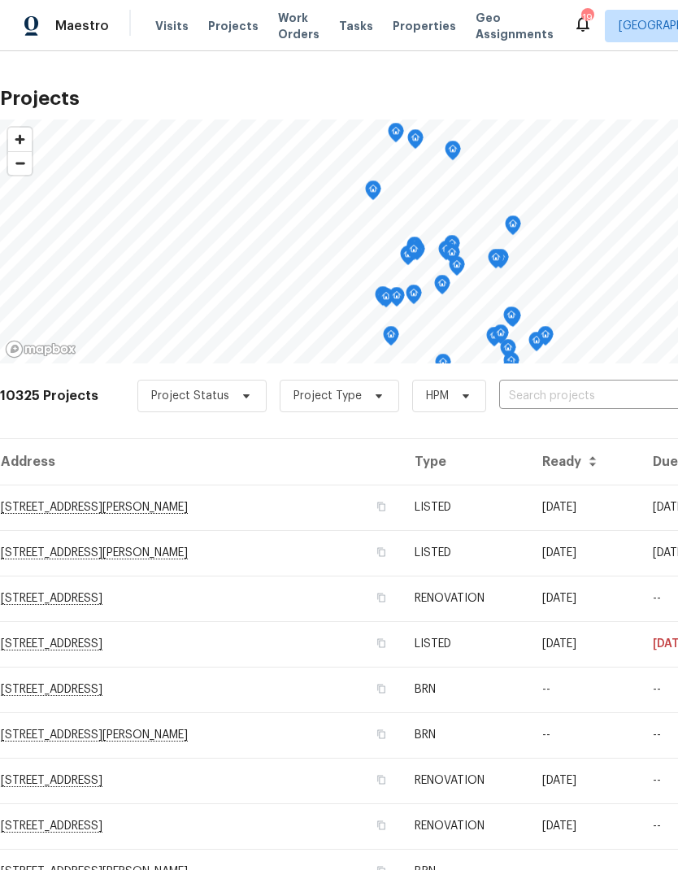
click at [542, 395] on input "text" at bounding box center [592, 396] width 186 height 25
type input "franklin"
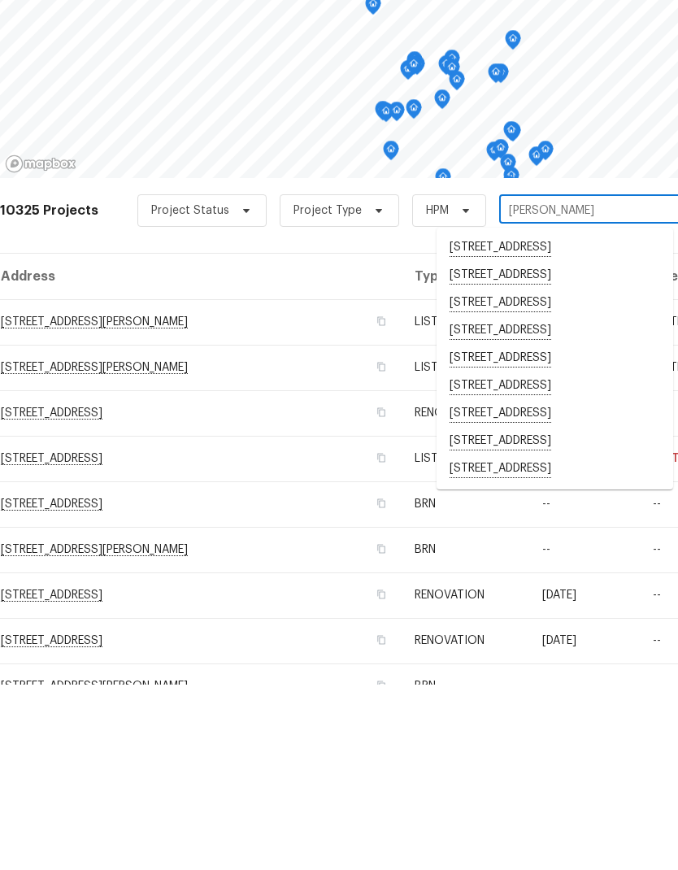
click at [533, 613] on li "7041 S Franklin St, Centennial, CO 80122" at bounding box center [554, 627] width 237 height 28
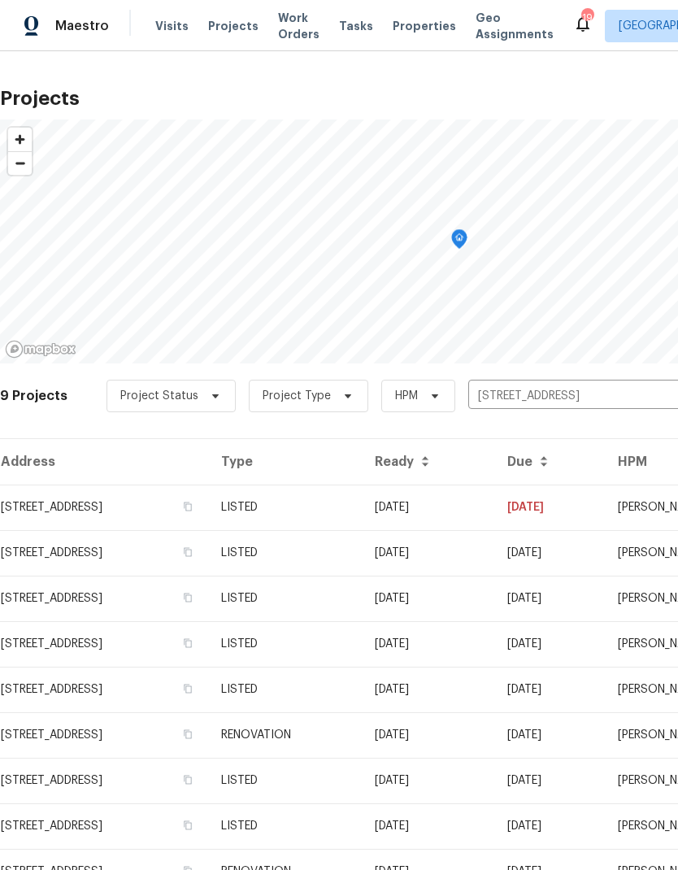
click at [362, 514] on td "LISTED" at bounding box center [285, 507] width 154 height 46
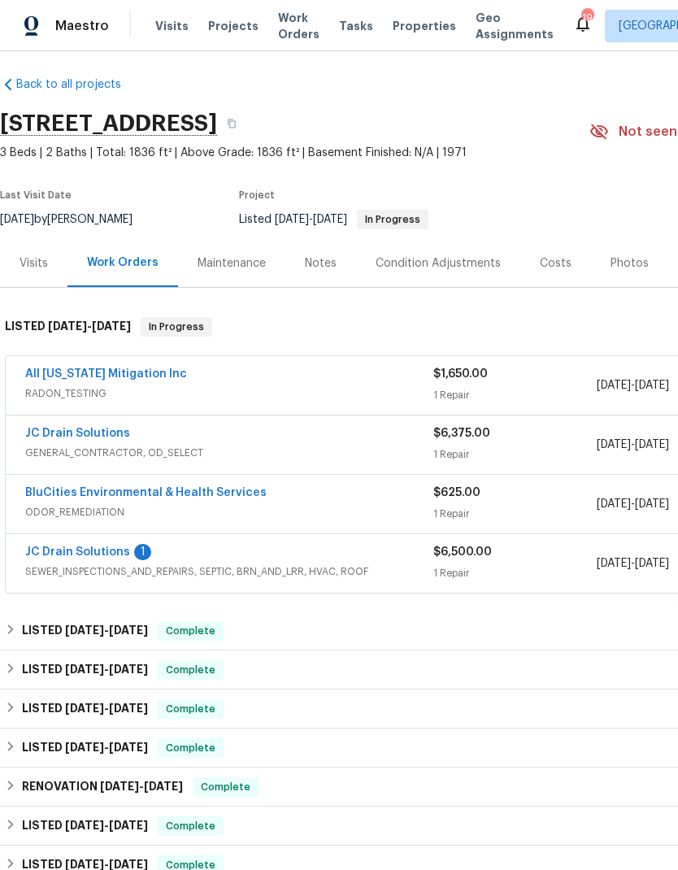
scroll to position [7, 0]
click at [328, 271] on div "Notes" at bounding box center [320, 263] width 71 height 48
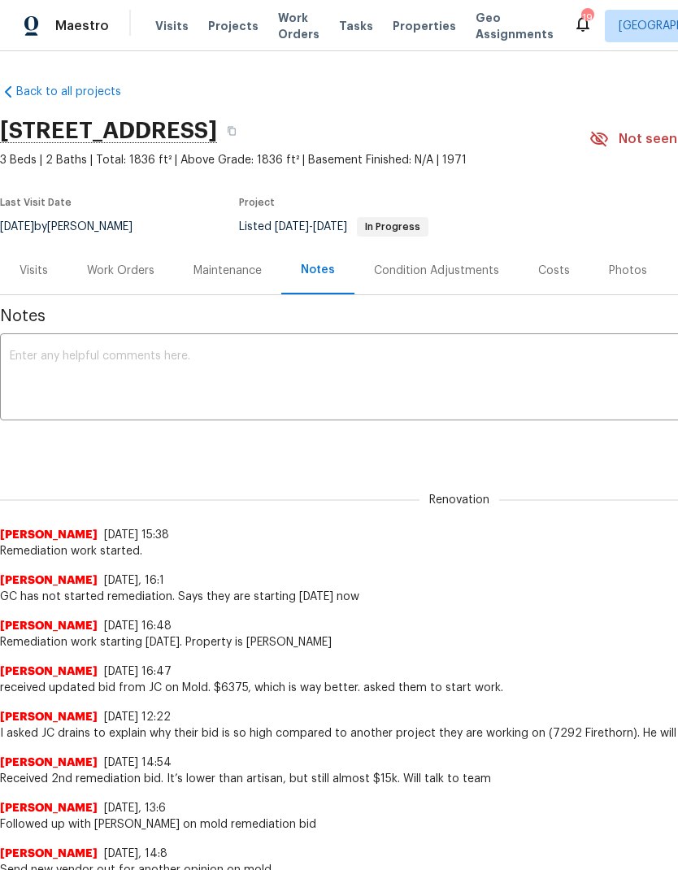
click at [436, 361] on textarea at bounding box center [459, 378] width 899 height 57
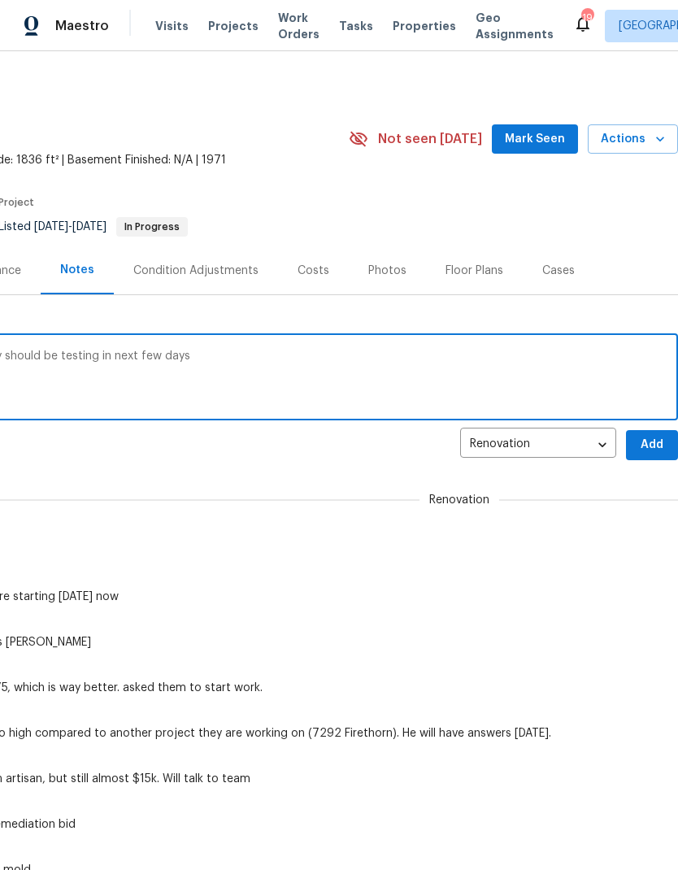
scroll to position [0, 241]
type textarea "Remediation work is ongoing. GC says they should be testing in next few days"
click at [647, 442] on span "Add" at bounding box center [652, 445] width 26 height 20
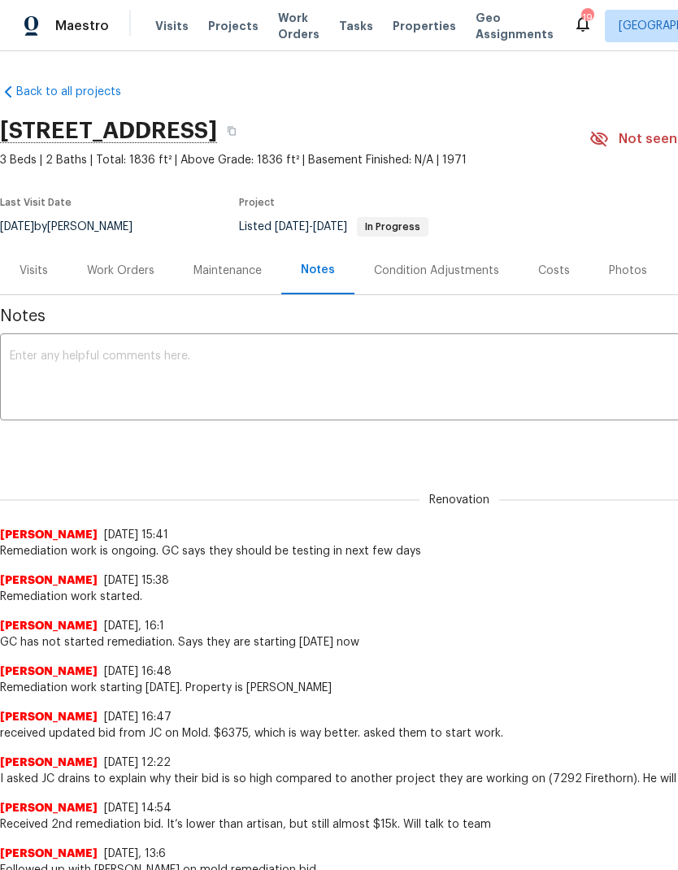
scroll to position [0, 0]
click at [126, 270] on div "Work Orders" at bounding box center [120, 271] width 67 height 16
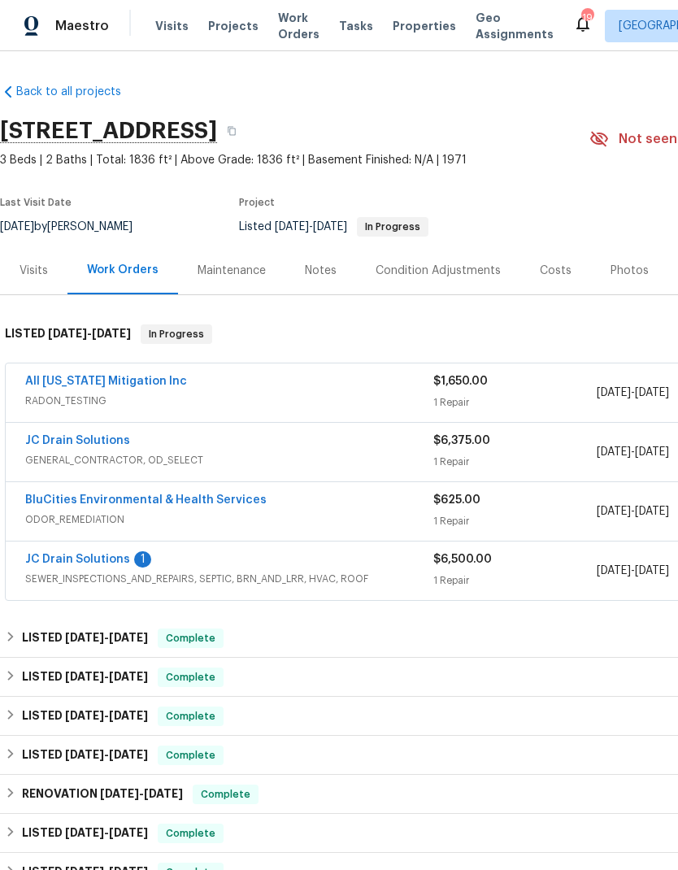
click at [219, 33] on span "Projects" at bounding box center [233, 26] width 50 height 16
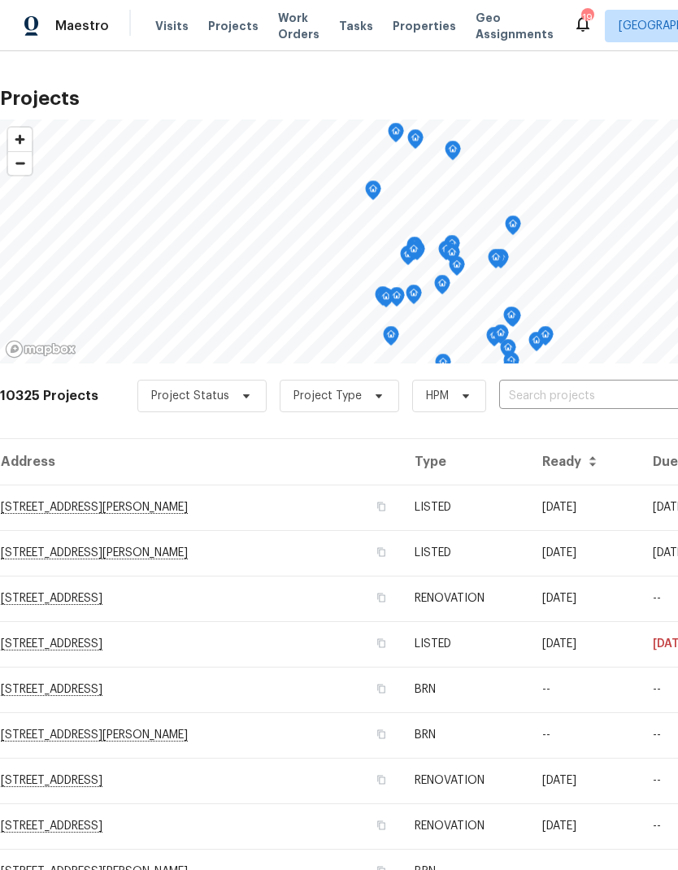
click at [537, 398] on input "text" at bounding box center [592, 396] width 186 height 25
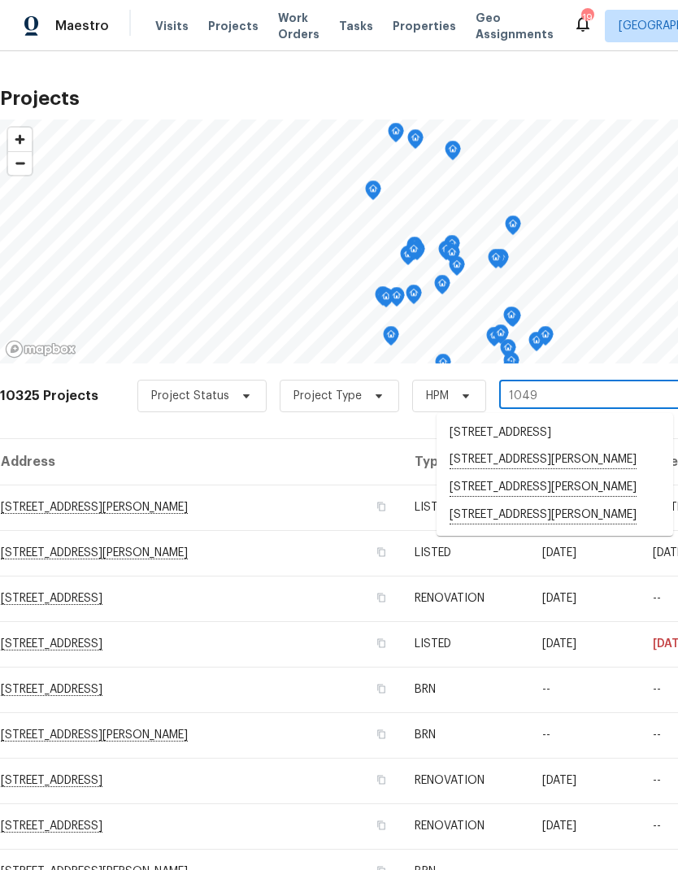
type input "10490"
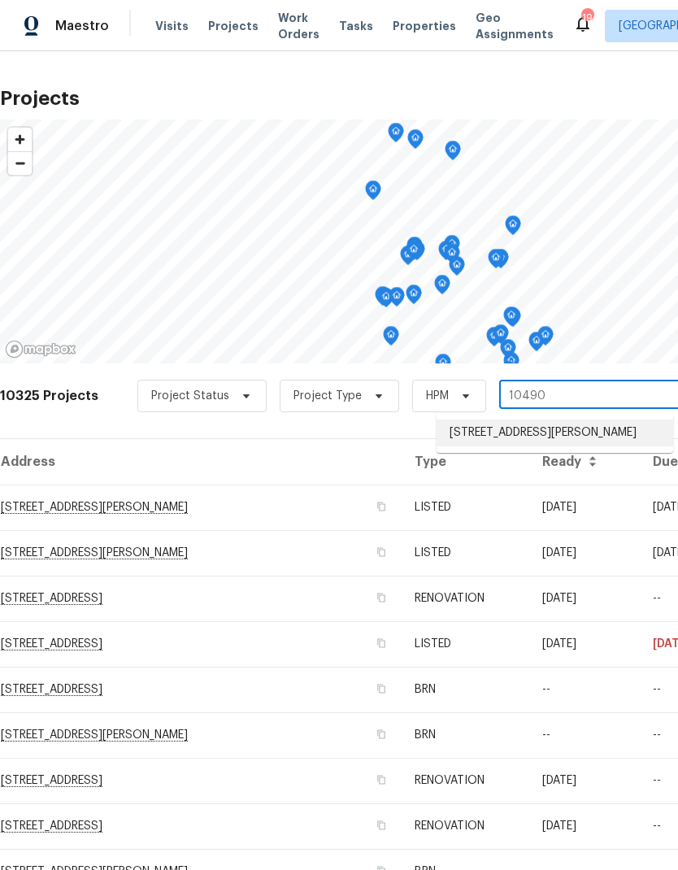
click at [539, 438] on li "10490 W Jewell Ave Apt C, Lakewood, CO 80232" at bounding box center [554, 432] width 237 height 27
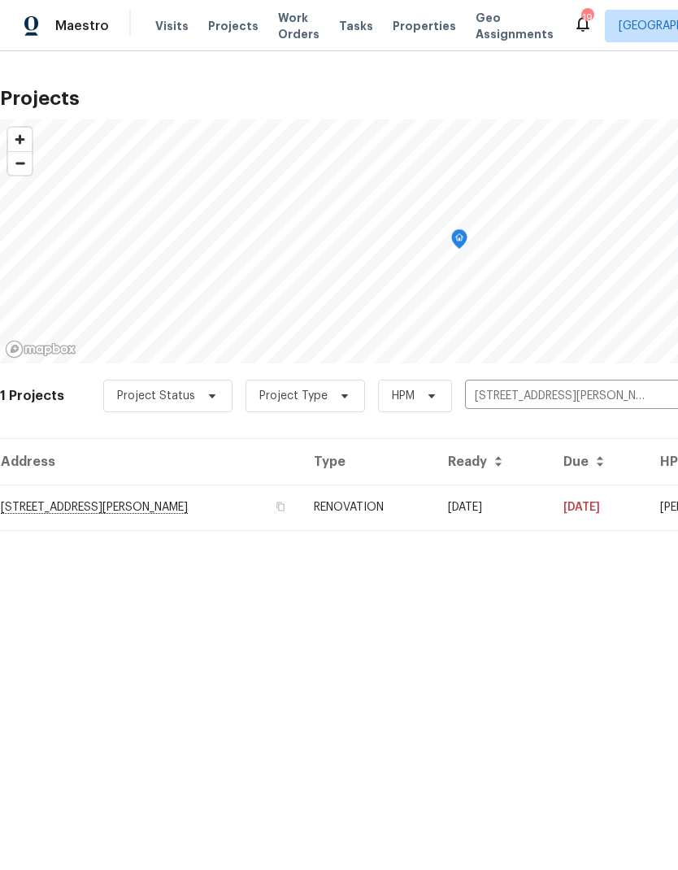
click at [384, 503] on td "RENOVATION" at bounding box center [368, 507] width 134 height 46
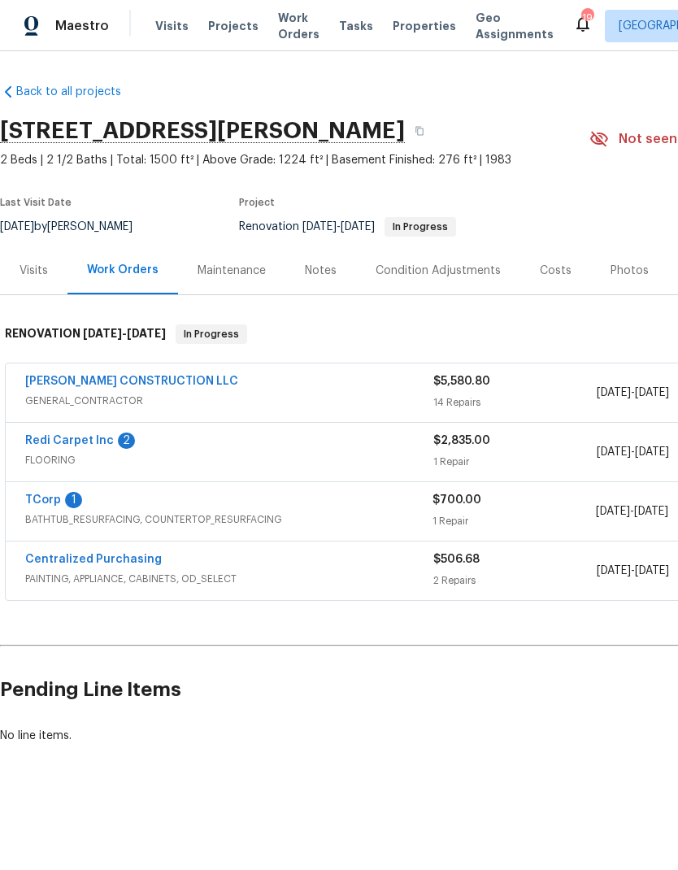
click at [44, 505] on link "TCorp" at bounding box center [43, 499] width 36 height 11
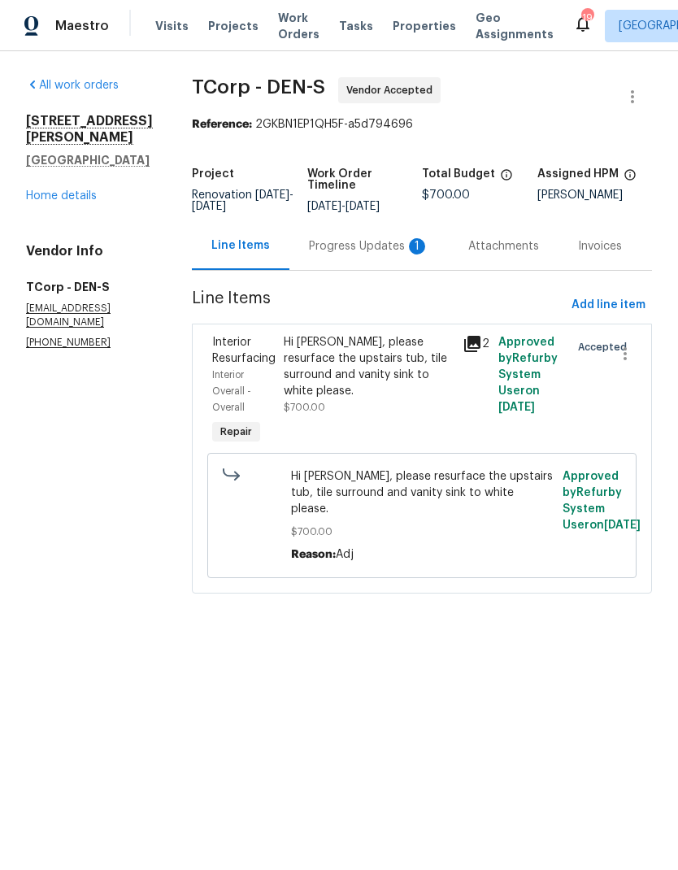
click at [357, 252] on div "Progress Updates 1" at bounding box center [369, 246] width 120 height 16
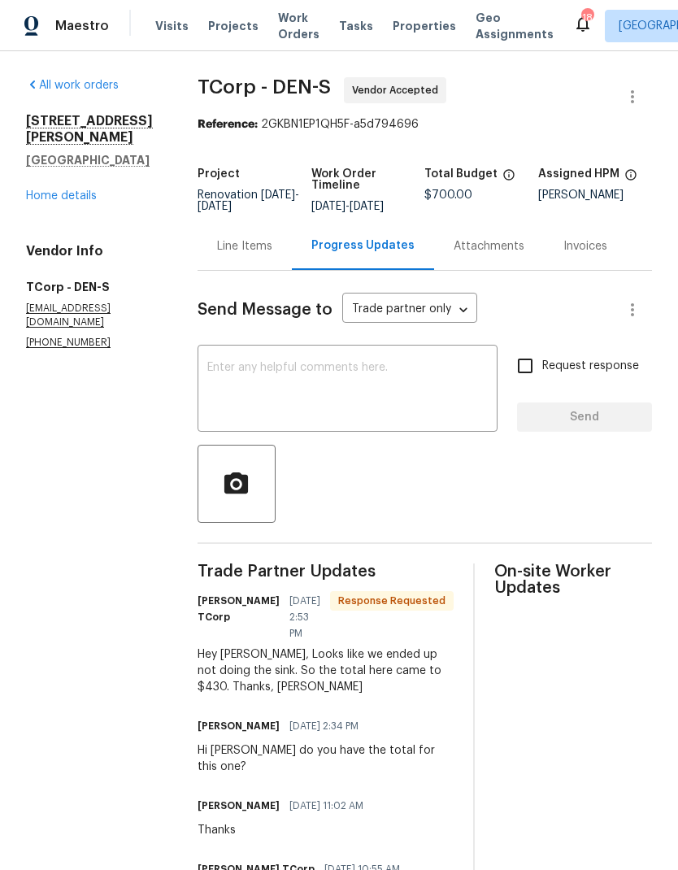
click at [267, 267] on div "Line Items" at bounding box center [244, 246] width 94 height 48
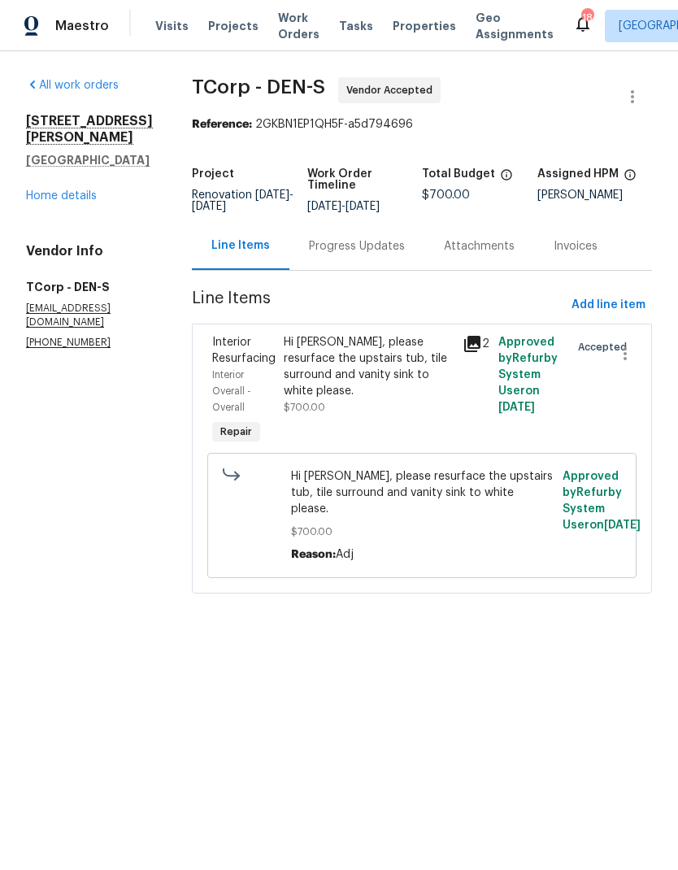
click at [394, 374] on div "Hi Jodi, please resurface the upstairs tub, tile surround and vanity sink to wh…" at bounding box center [368, 366] width 169 height 65
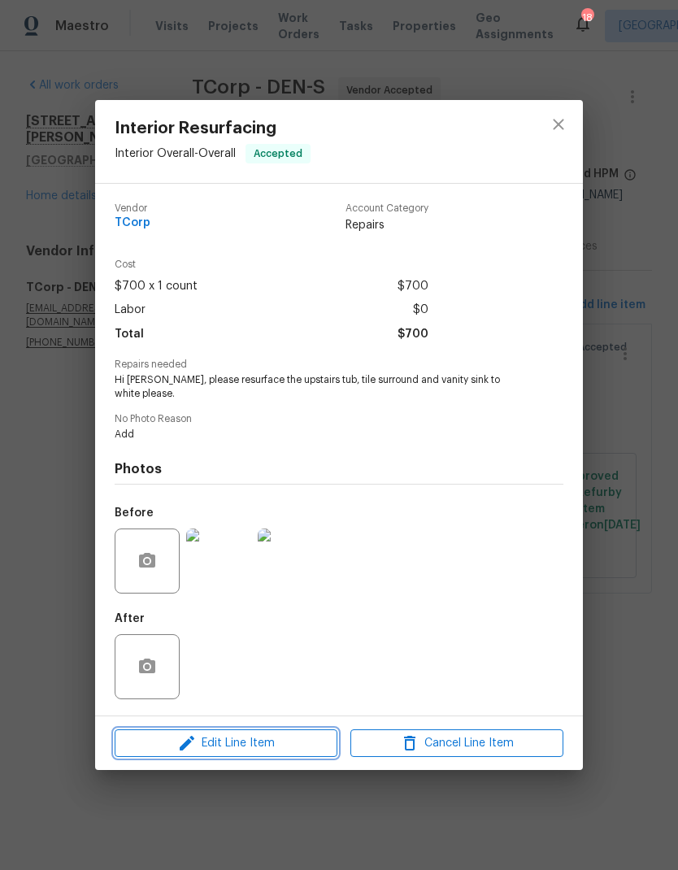
click at [297, 741] on span "Edit Line Item" at bounding box center [225, 743] width 213 height 20
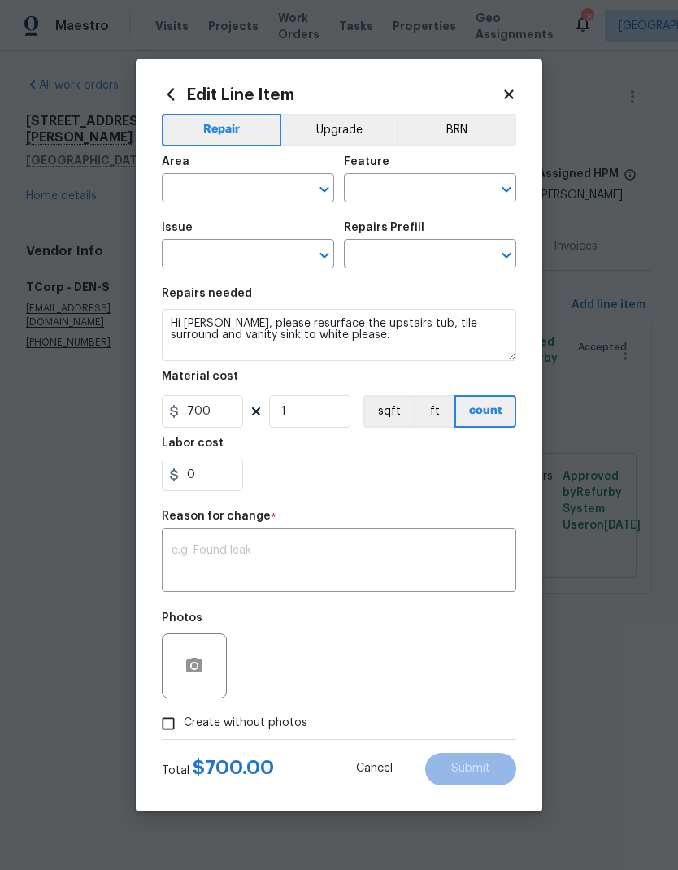
type input "Interior Overall"
type input "Overall"
type input "Interior Resurfacing"
type input "Add a Task $1.00"
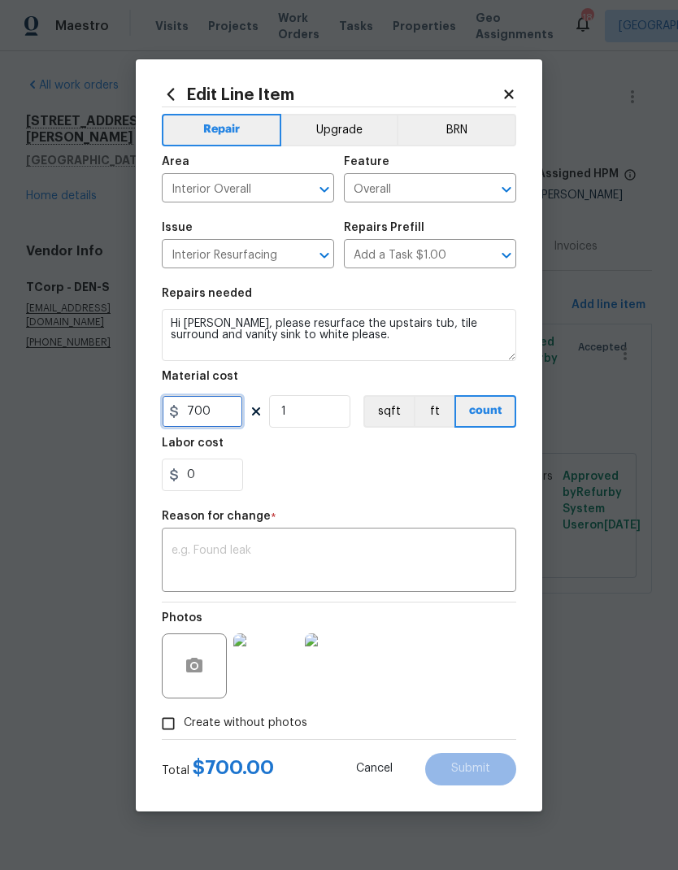
click at [231, 410] on input "700" at bounding box center [202, 411] width 81 height 33
type input "430"
click at [455, 486] on div "0" at bounding box center [339, 474] width 354 height 33
click at [412, 571] on textarea at bounding box center [338, 562] width 335 height 34
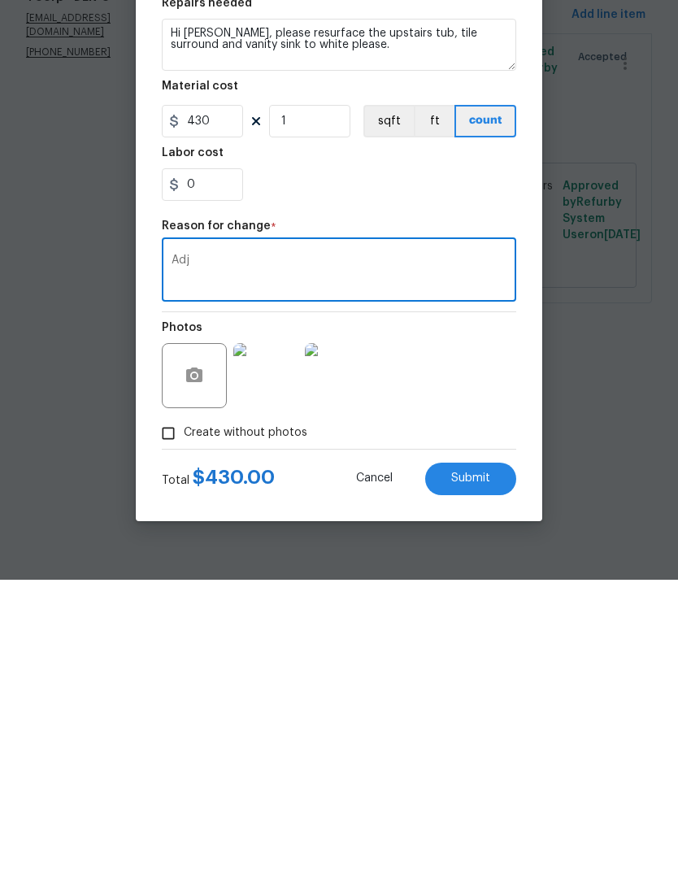
type textarea "Adj"
click at [488, 753] on button "Submit" at bounding box center [470, 769] width 91 height 33
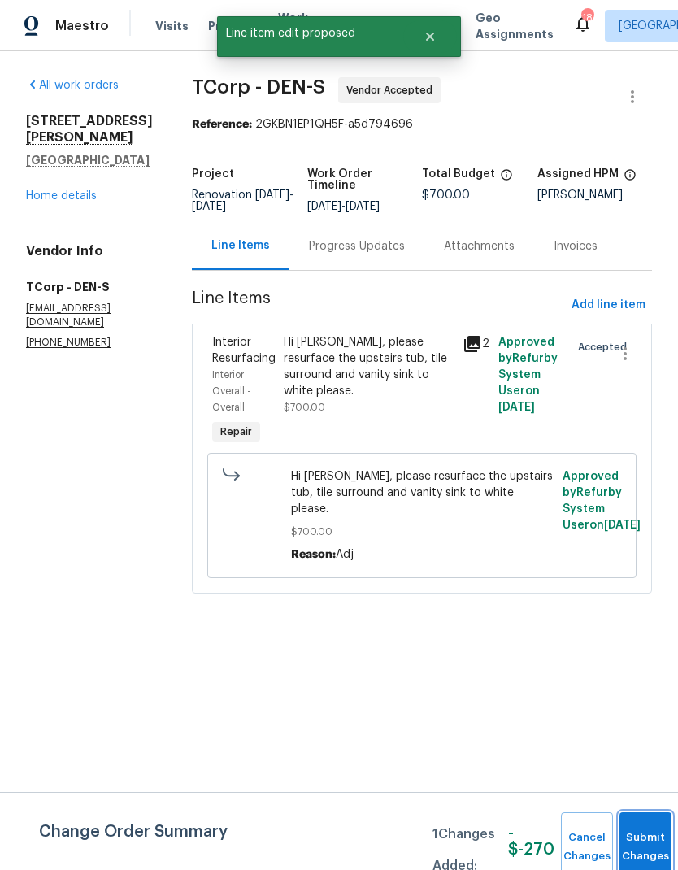
click at [640, 827] on button "Submit Changes" at bounding box center [645, 847] width 52 height 70
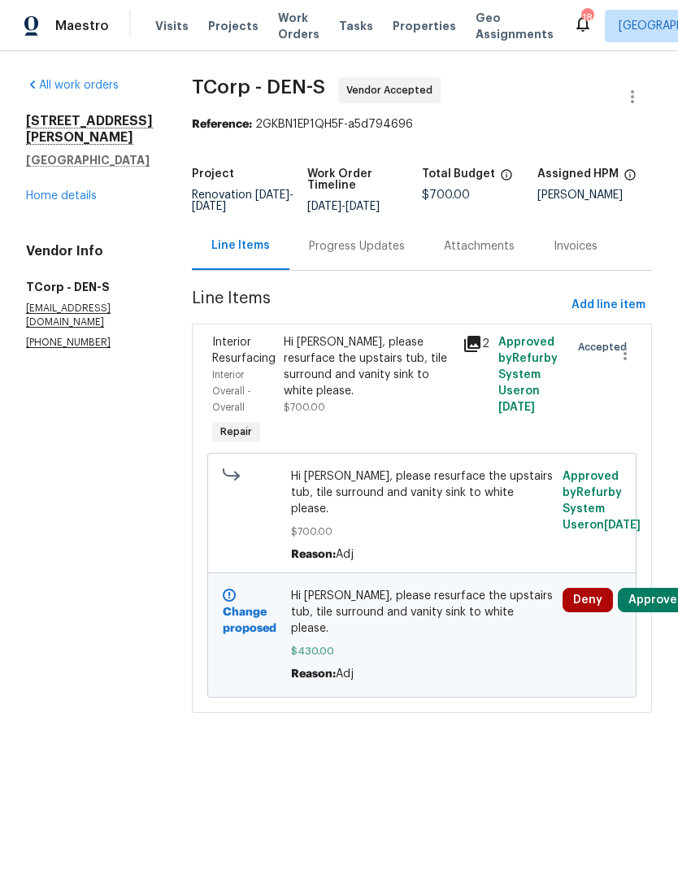
click at [76, 199] on link "Home details" at bounding box center [61, 195] width 71 height 11
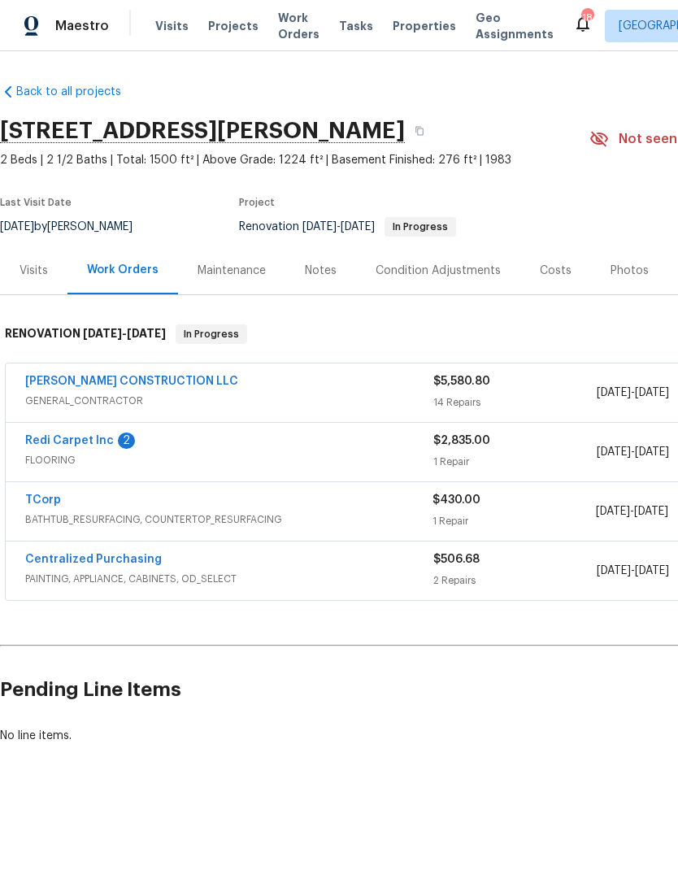
click at [82, 444] on link "Redi Carpet Inc" at bounding box center [69, 440] width 89 height 11
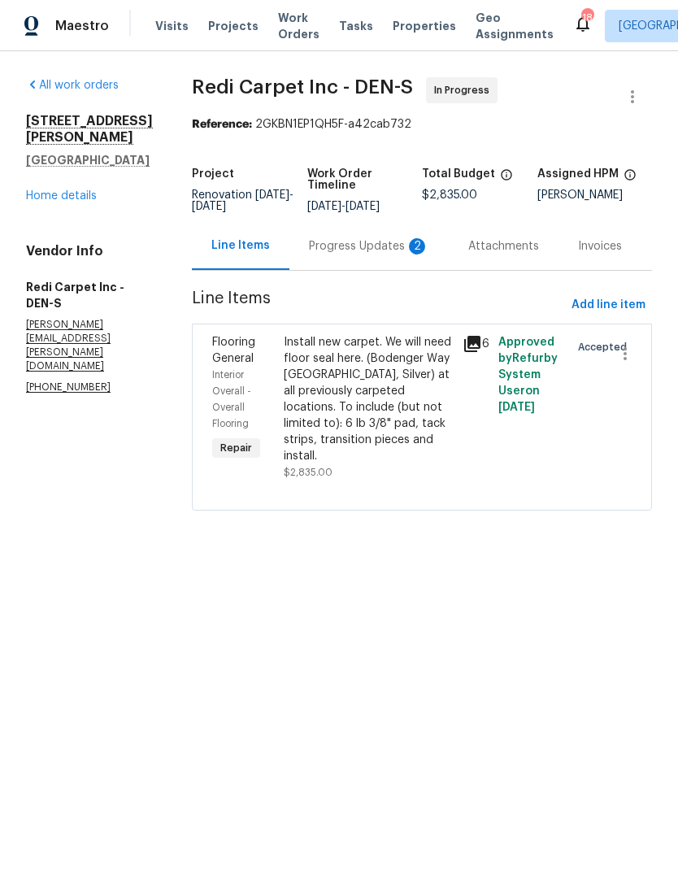
click at [358, 254] on div "Progress Updates 2" at bounding box center [369, 246] width 120 height 16
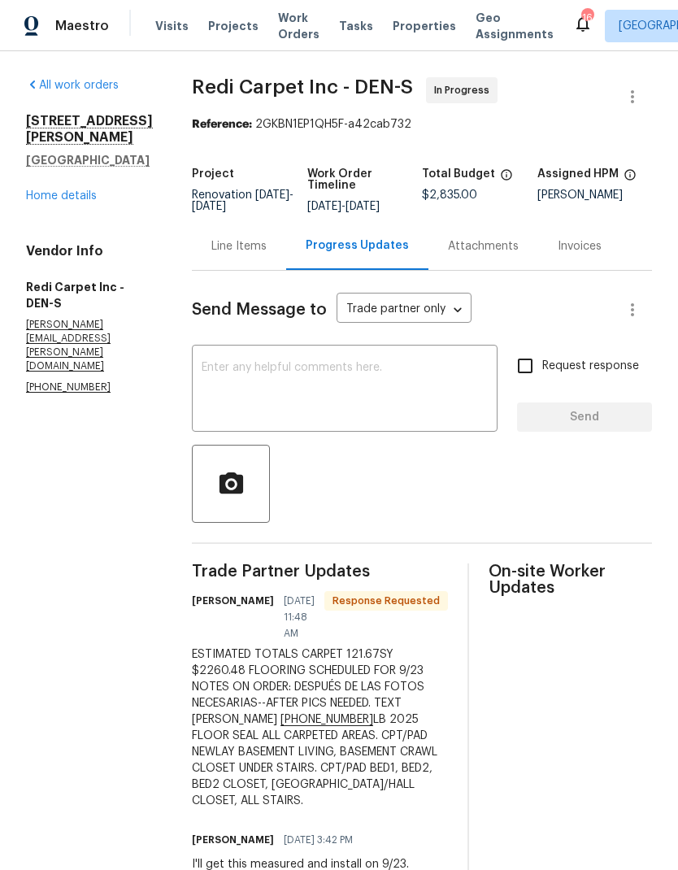
click at [264, 254] on div "Line Items" at bounding box center [238, 246] width 55 height 16
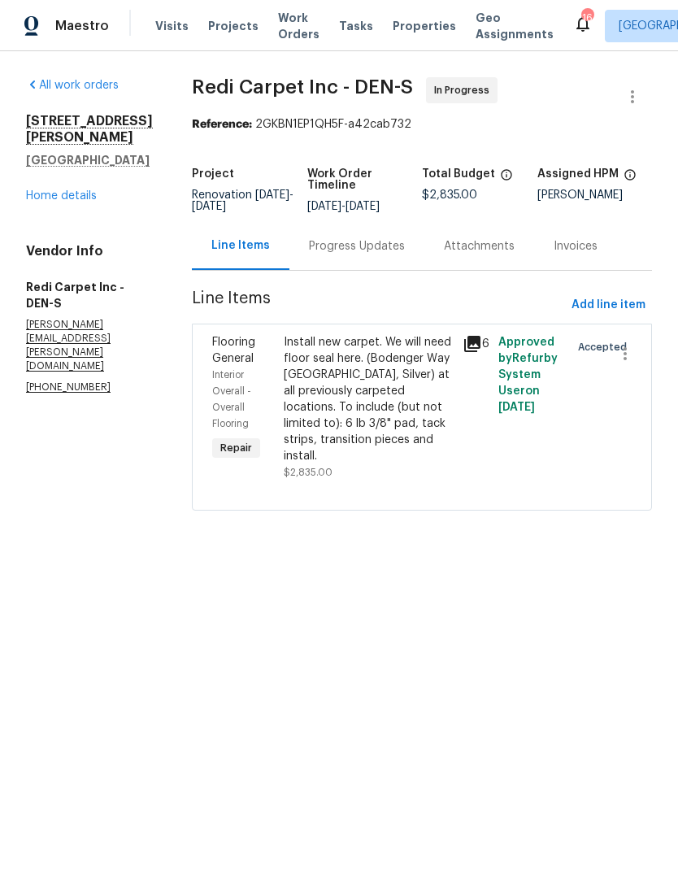
click at [378, 399] on div "Install new carpet. We will need floor seal here. (Bodenger Way 945 Winter Ash,…" at bounding box center [368, 399] width 169 height 130
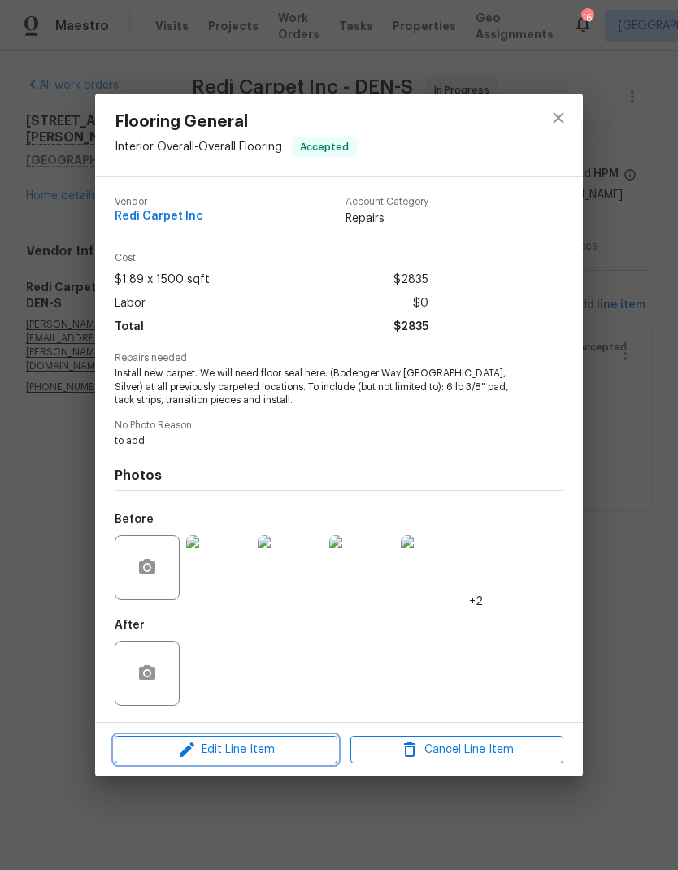
click at [297, 757] on span "Edit Line Item" at bounding box center [225, 750] width 213 height 20
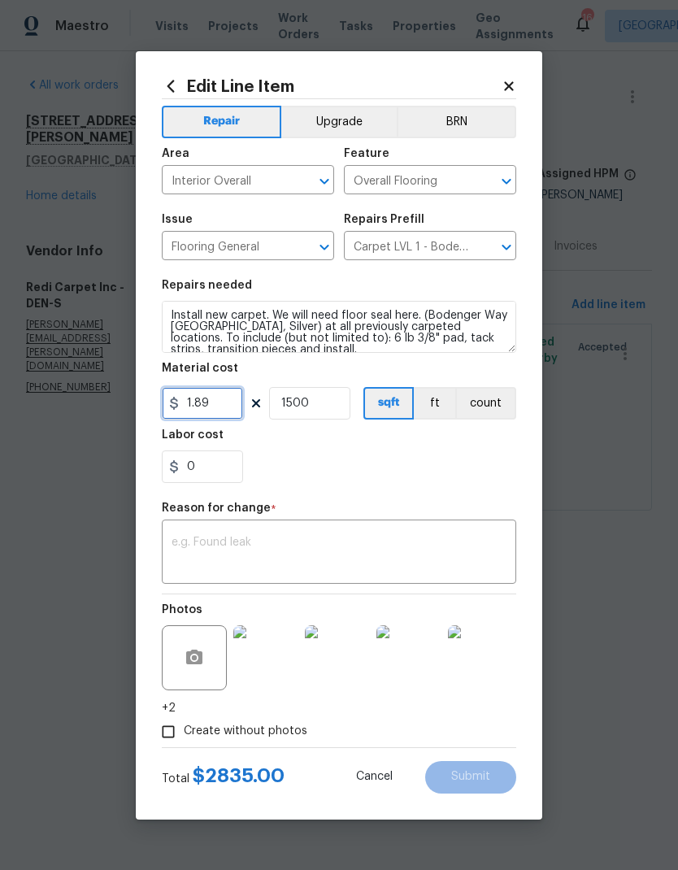
click at [233, 408] on input "1.89" at bounding box center [202, 403] width 81 height 33
type input "2260.48"
click at [336, 409] on input "1500" at bounding box center [309, 403] width 81 height 33
type input "1"
click at [427, 473] on div "0" at bounding box center [339, 466] width 354 height 33
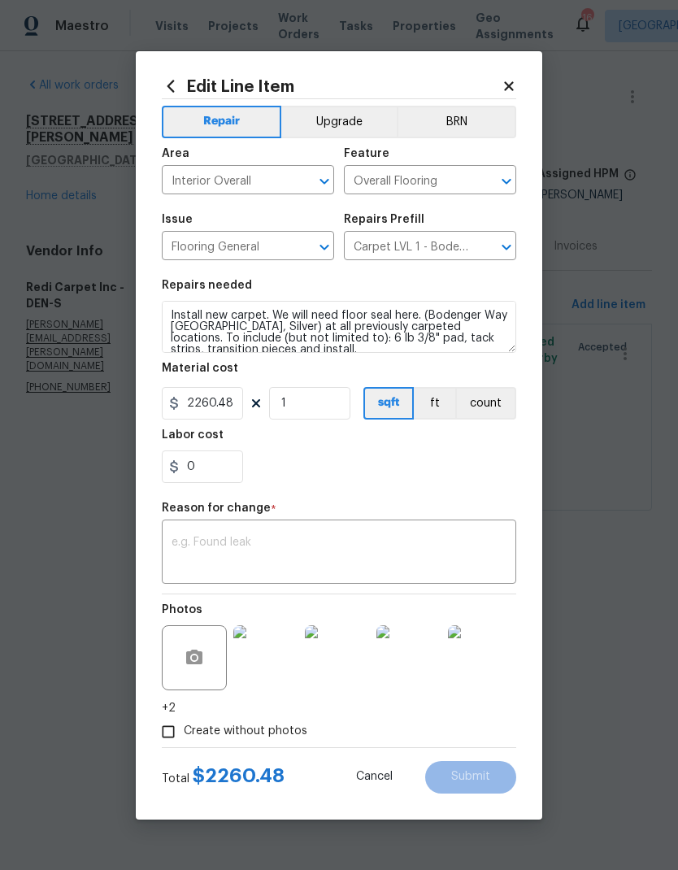
click at [391, 559] on textarea at bounding box center [338, 553] width 335 height 34
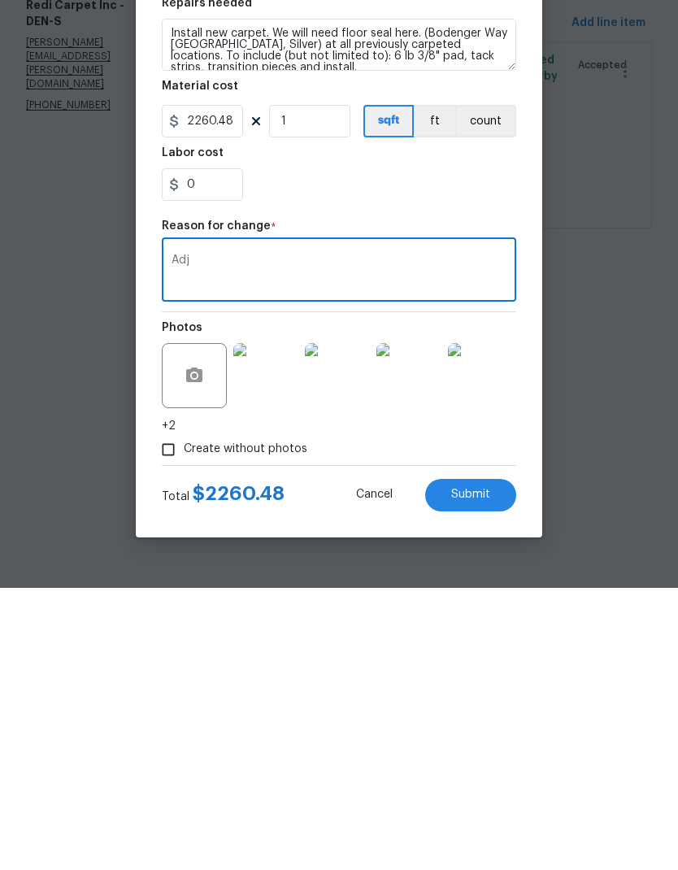
type textarea "Adj"
click at [483, 770] on span "Submit" at bounding box center [470, 776] width 39 height 12
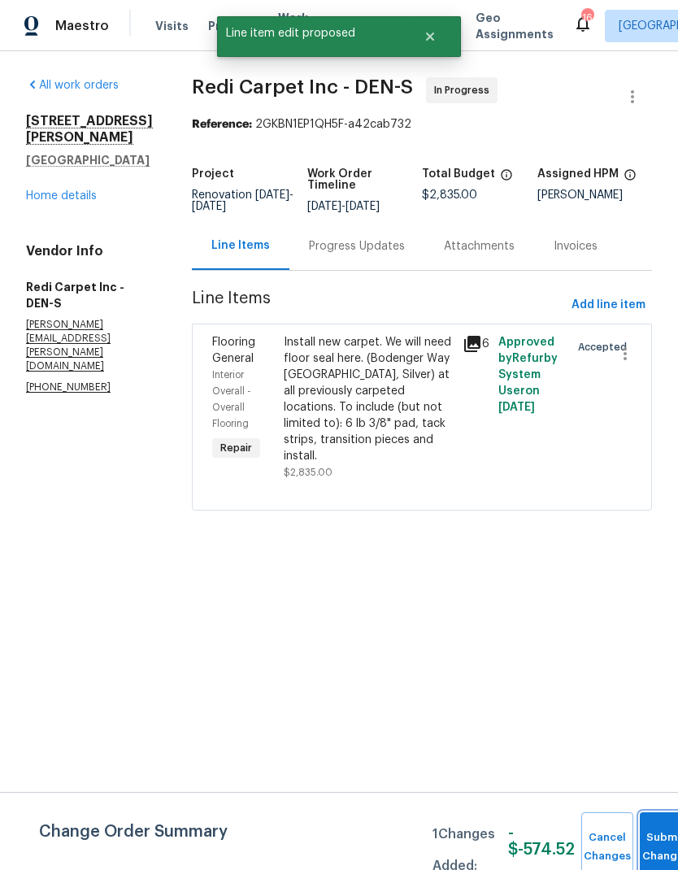
click at [655, 836] on button "Submit Changes" at bounding box center [666, 847] width 52 height 70
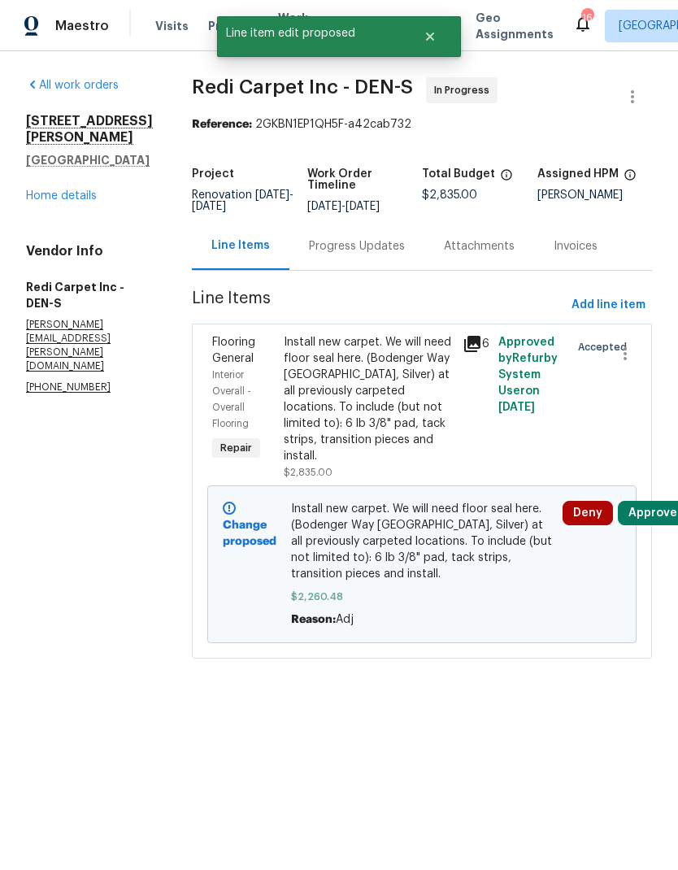
click at [67, 193] on link "Home details" at bounding box center [61, 195] width 71 height 11
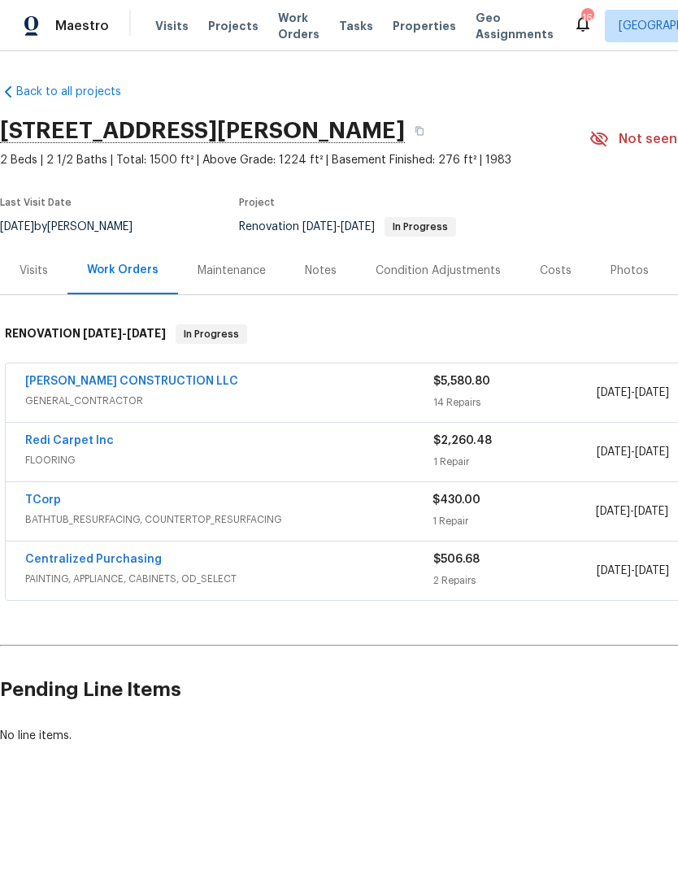
click at [215, 27] on span "Projects" at bounding box center [233, 26] width 50 height 16
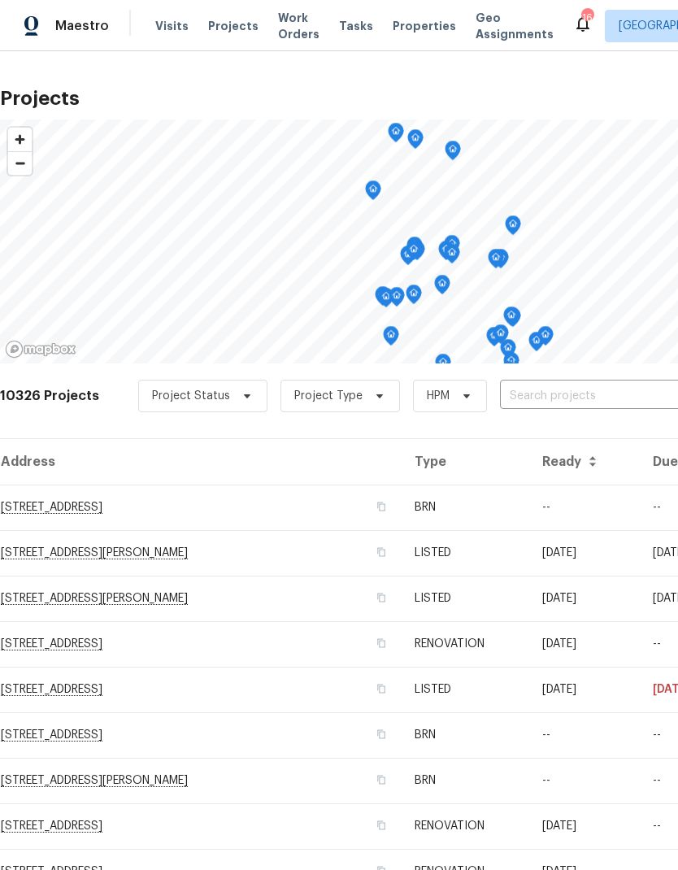
click at [560, 396] on input "text" at bounding box center [593, 396] width 186 height 25
type input "coach house"
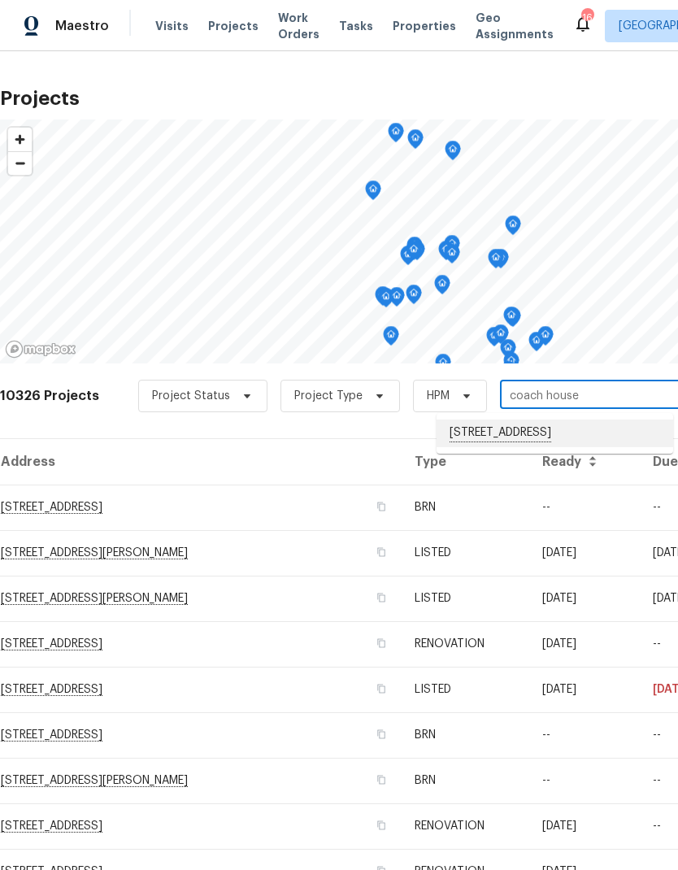
click at [546, 440] on li "[STREET_ADDRESS]" at bounding box center [554, 433] width 237 height 28
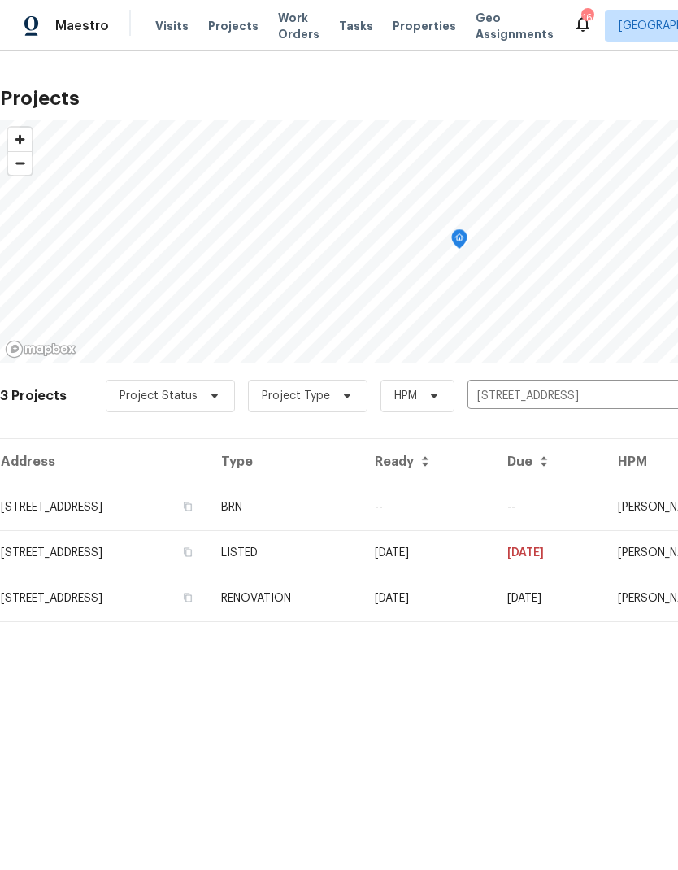
click at [362, 601] on td "RENOVATION" at bounding box center [285, 598] width 154 height 46
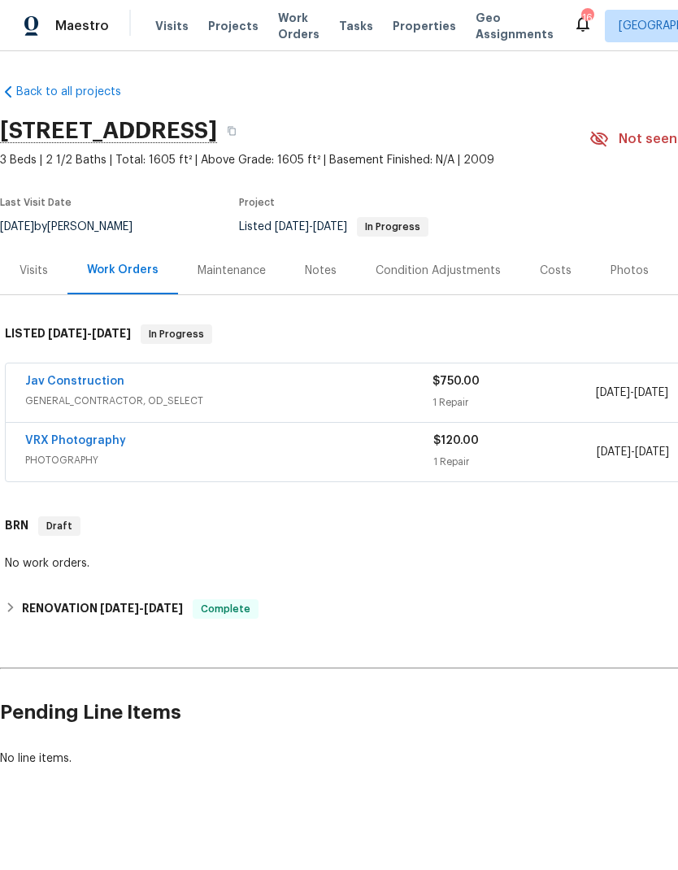
click at [80, 380] on link "Jav Construction" at bounding box center [74, 380] width 99 height 11
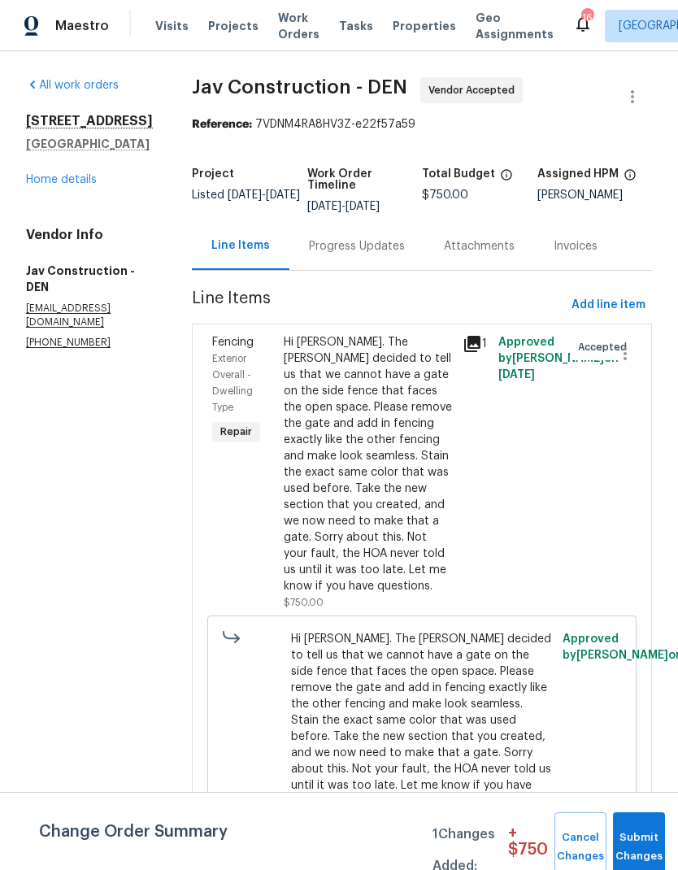
scroll to position [7, 0]
click at [634, 818] on button "Submit Changes" at bounding box center [639, 847] width 52 height 70
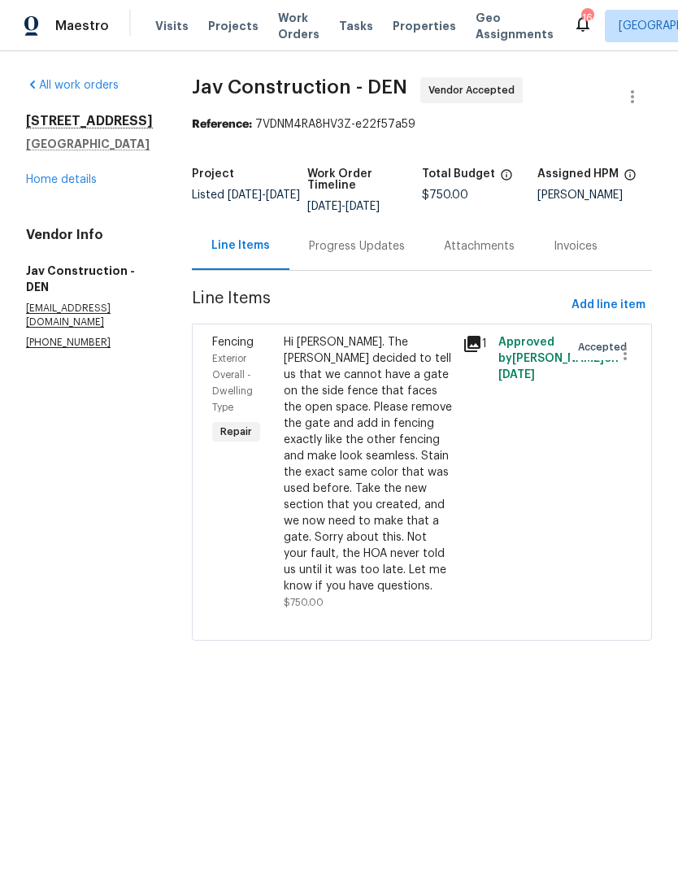
scroll to position [0, 0]
click at [350, 244] on div "Progress Updates" at bounding box center [357, 246] width 96 height 16
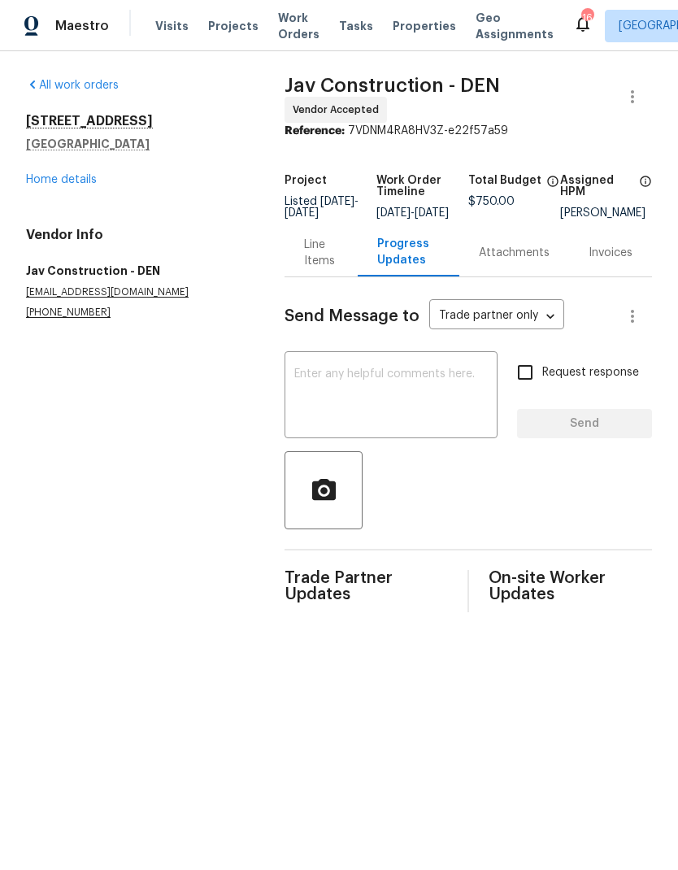
click at [319, 253] on div "Line Items" at bounding box center [320, 253] width 33 height 33
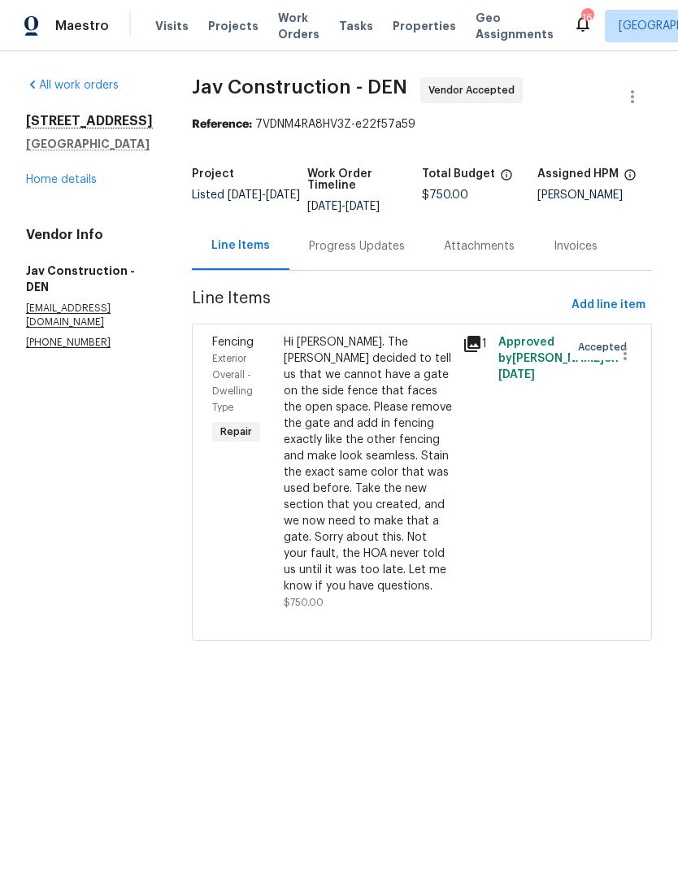
click at [471, 342] on icon at bounding box center [472, 344] width 16 height 16
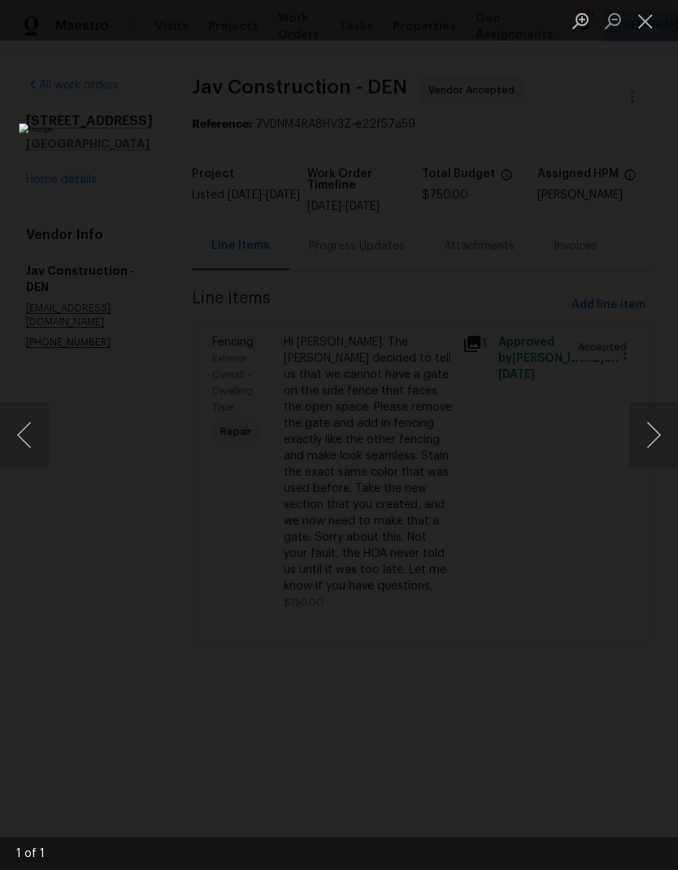
click at [654, 26] on button "Close lightbox" at bounding box center [645, 21] width 33 height 28
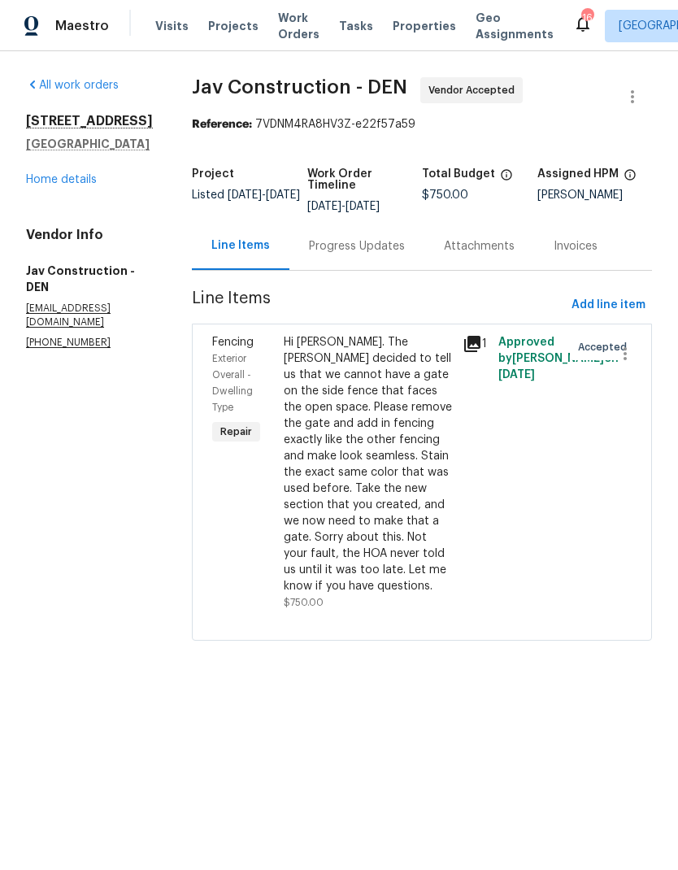
click at [67, 185] on link "Home details" at bounding box center [61, 179] width 71 height 11
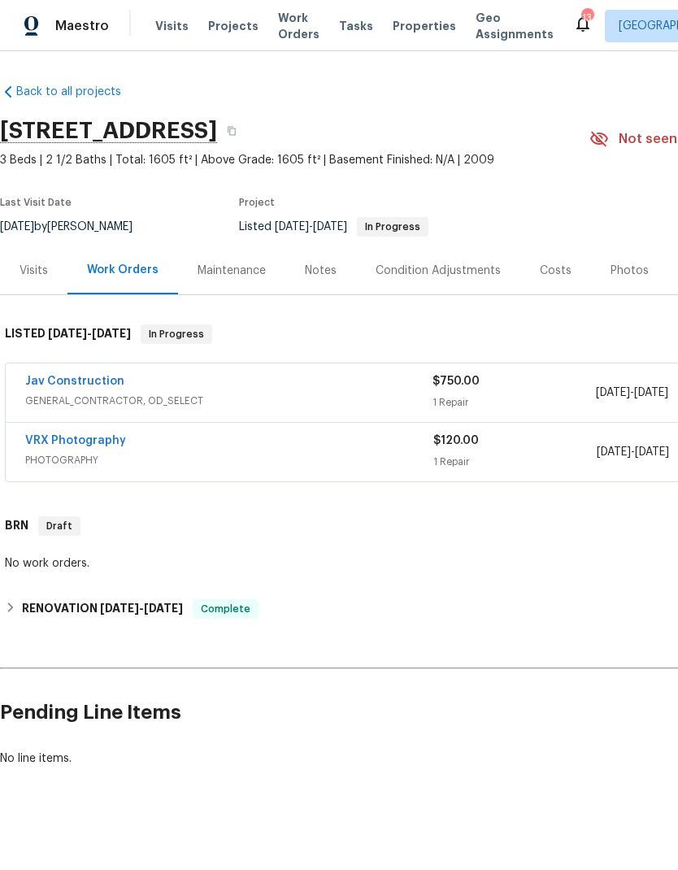
click at [331, 271] on div "Notes" at bounding box center [321, 271] width 32 height 16
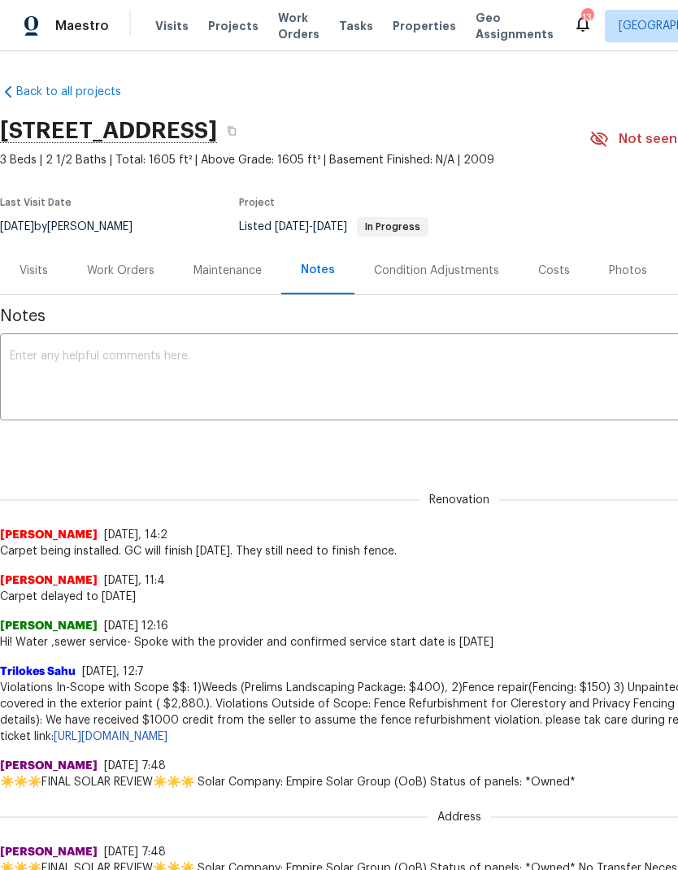
click at [131, 260] on div "Work Orders" at bounding box center [120, 270] width 106 height 48
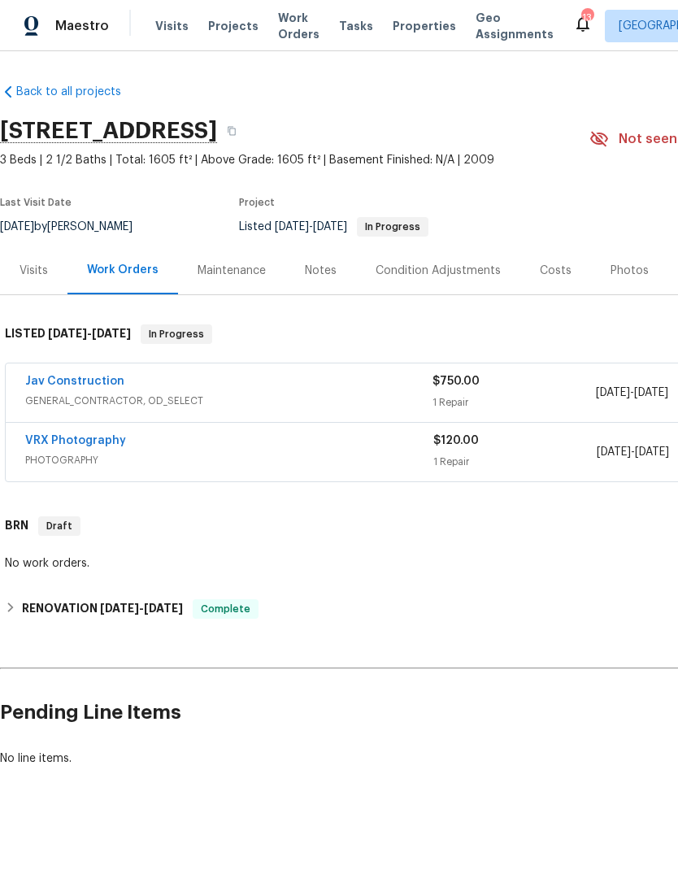
click at [285, 25] on span "Work Orders" at bounding box center [298, 26] width 41 height 33
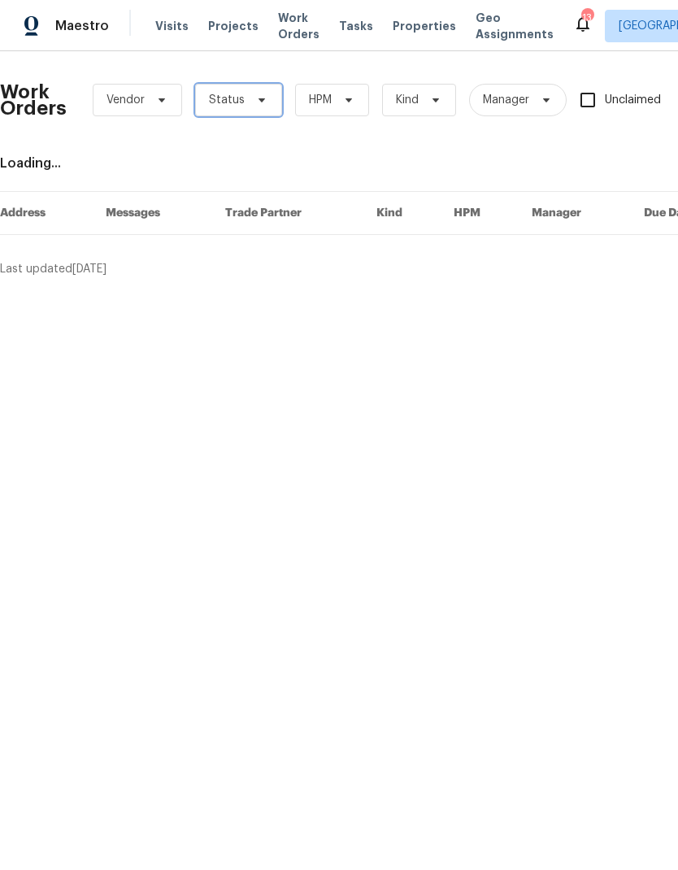
click at [255, 94] on icon at bounding box center [261, 99] width 13 height 13
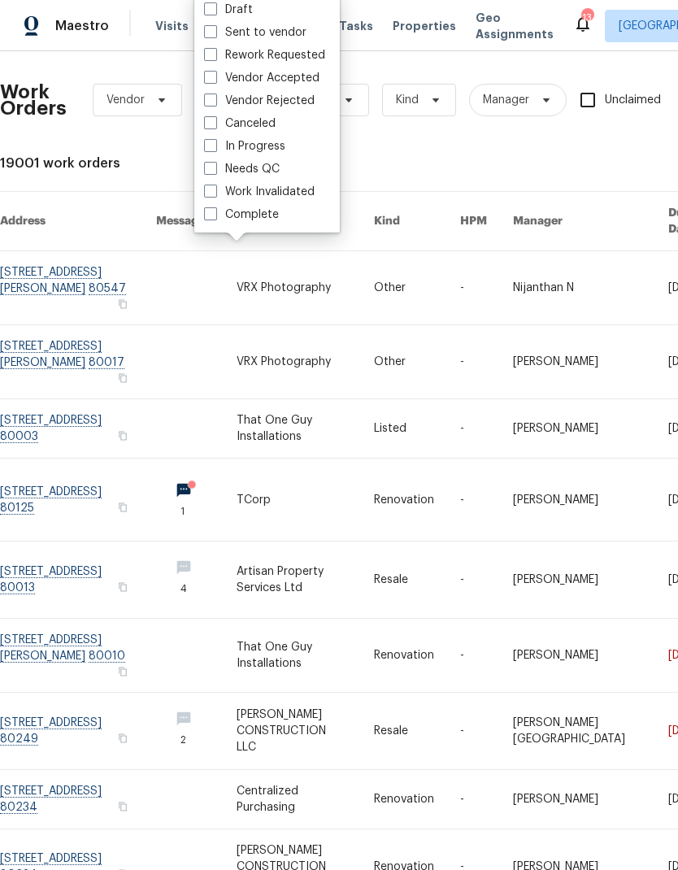
click at [211, 167] on span at bounding box center [210, 168] width 13 height 13
click at [211, 167] on input "Needs QC" at bounding box center [209, 166] width 11 height 11
checkbox input "true"
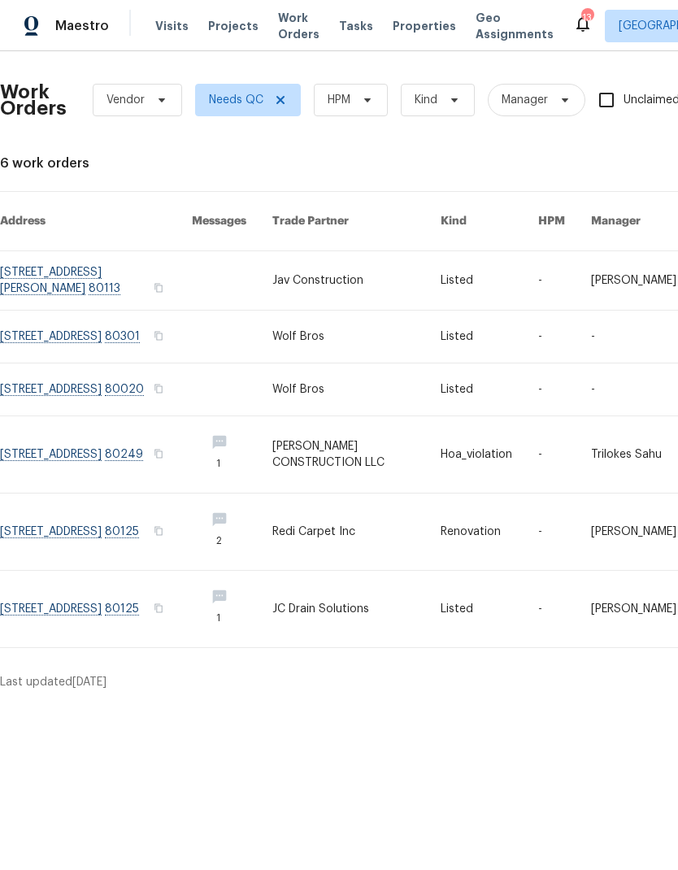
click at [377, 608] on link at bounding box center [356, 609] width 168 height 76
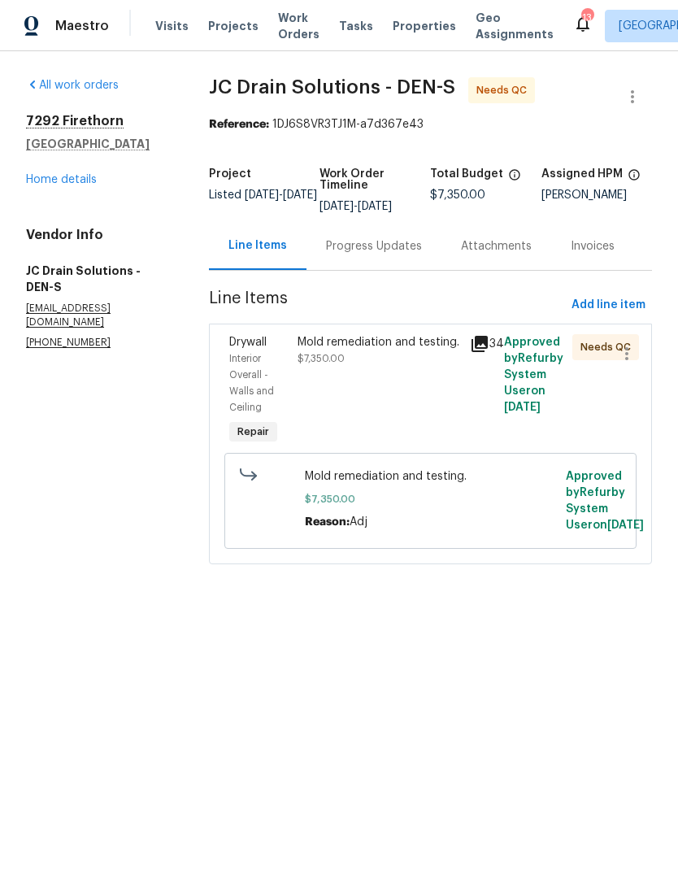
click at [419, 365] on div "Mold remediation and testing. $7,350.00" at bounding box center [378, 350] width 162 height 33
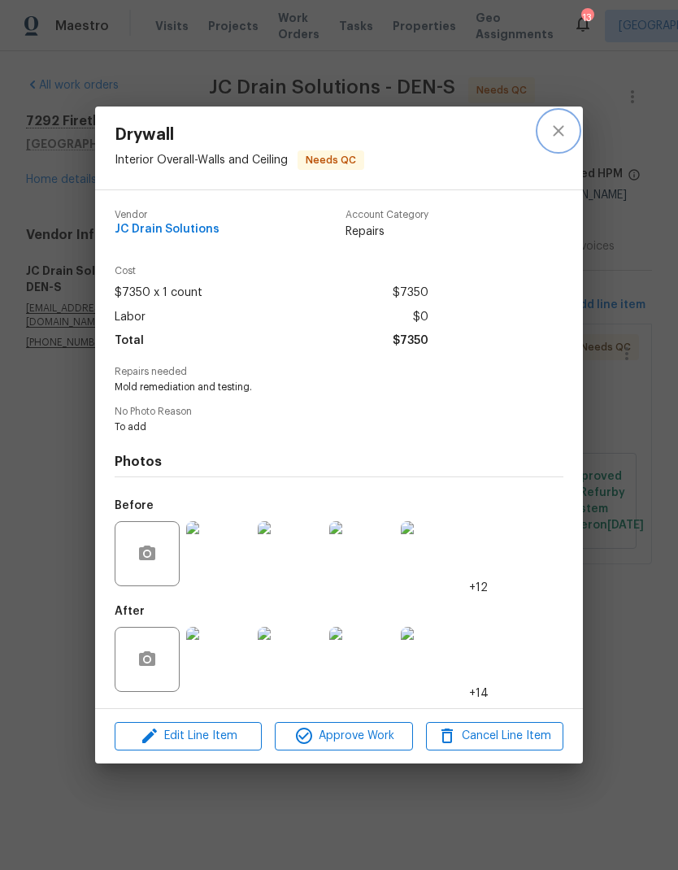
click at [563, 128] on icon "close" at bounding box center [559, 131] width 20 height 20
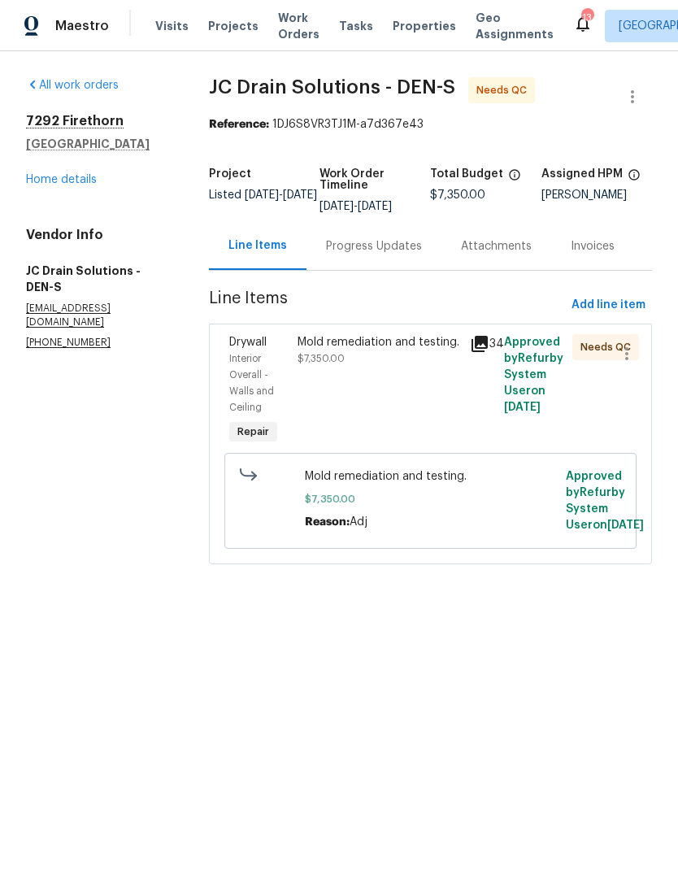
click at [404, 367] on div "Mold remediation and testing. $7,350.00" at bounding box center [378, 350] width 162 height 33
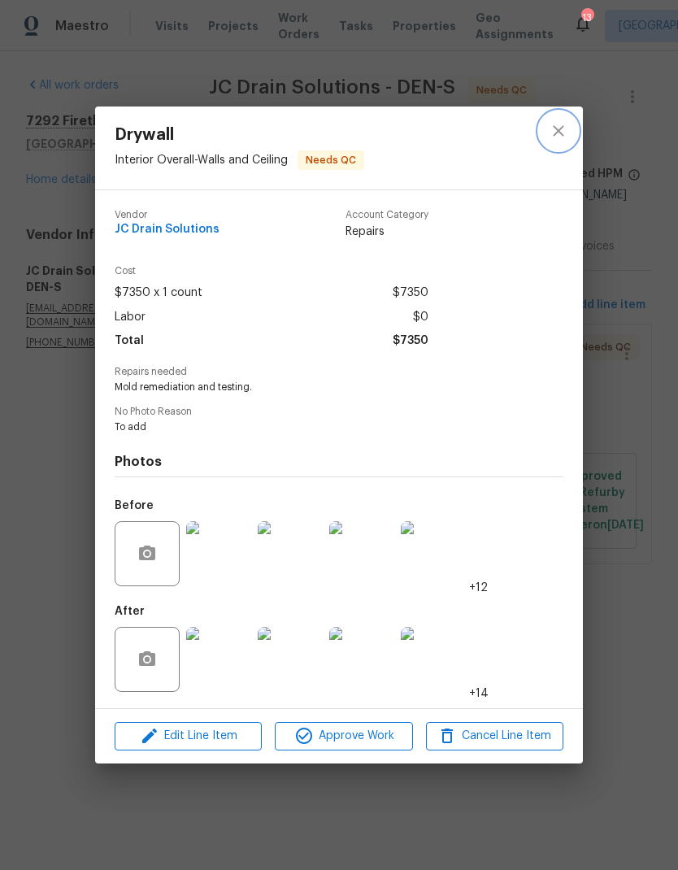
click at [562, 133] on icon "close" at bounding box center [559, 131] width 20 height 20
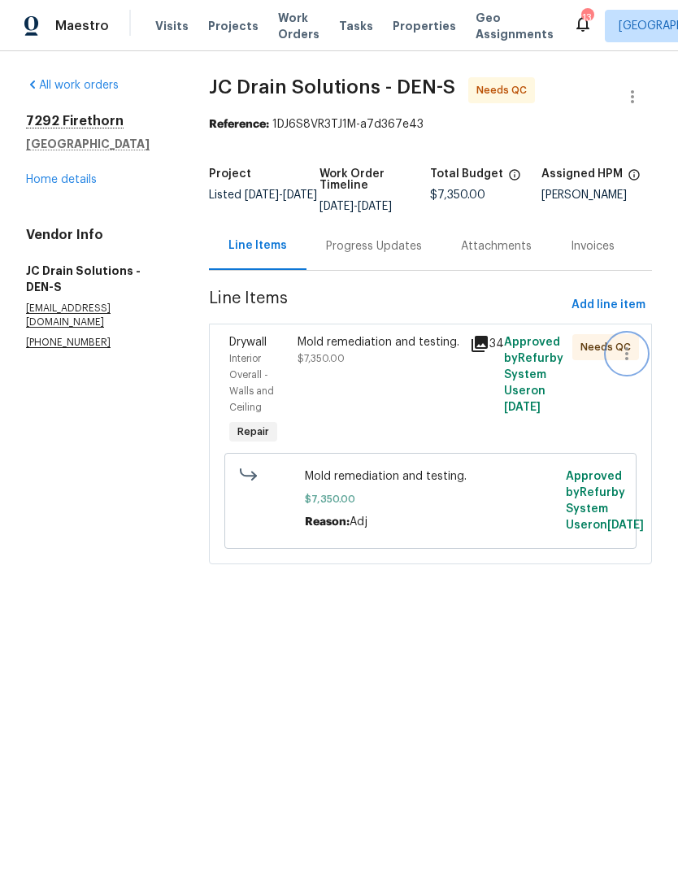
click at [623, 363] on icon "button" at bounding box center [627, 354] width 20 height 20
click at [455, 395] on div at bounding box center [339, 435] width 678 height 870
click at [422, 367] on div "Mold remediation and testing. $7,350.00" at bounding box center [378, 350] width 162 height 33
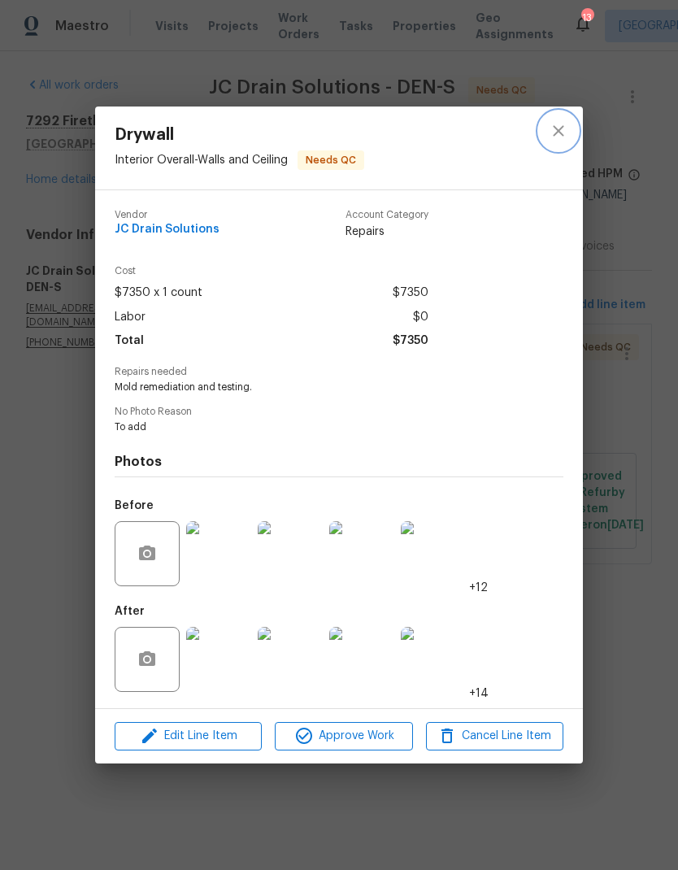
click at [562, 131] on icon "close" at bounding box center [559, 131] width 20 height 20
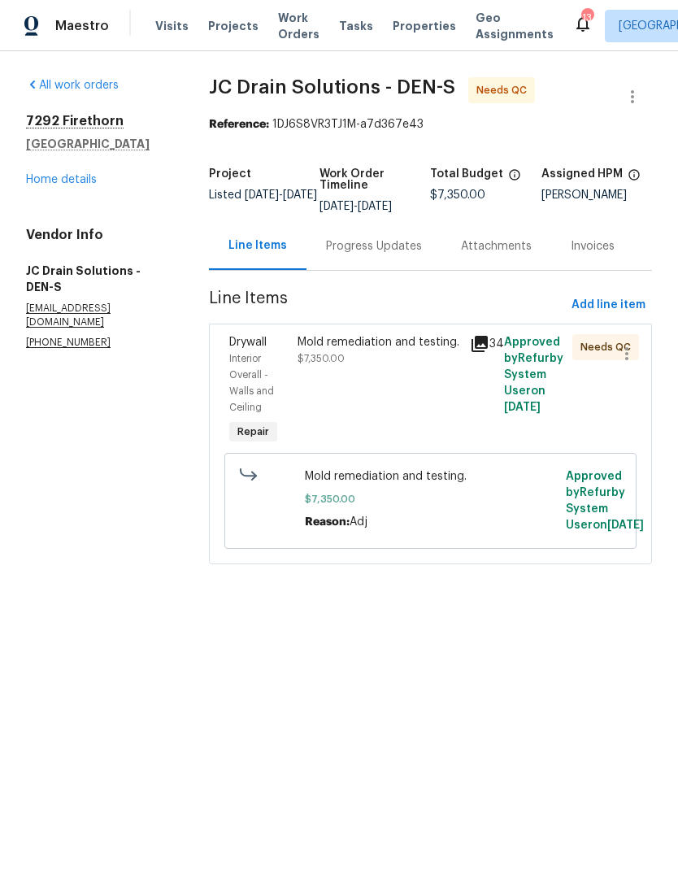
click at [81, 181] on link "Home details" at bounding box center [61, 179] width 71 height 11
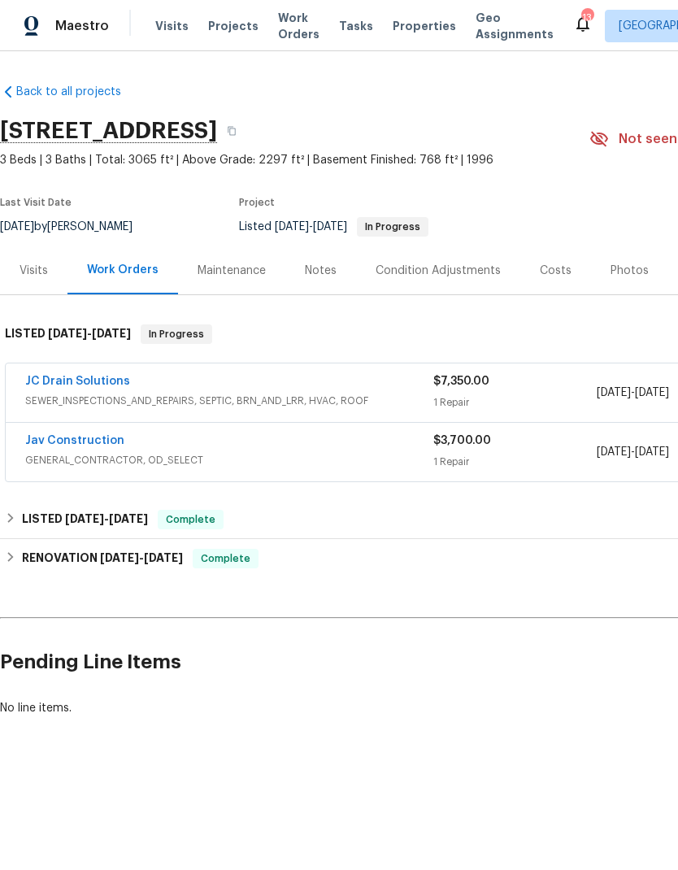
click at [212, 31] on span "Projects" at bounding box center [233, 26] width 50 height 16
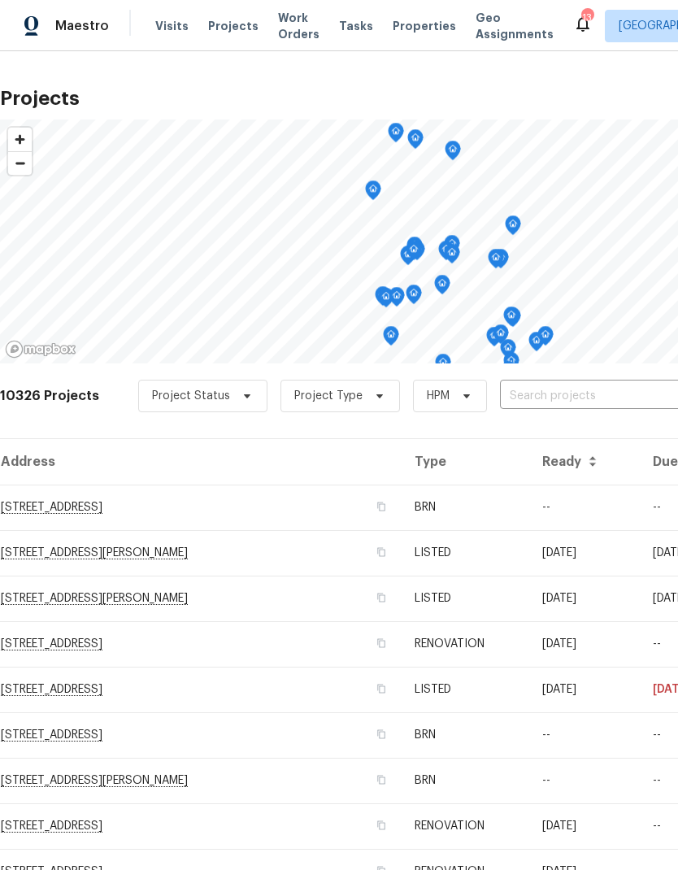
click at [561, 391] on input "text" at bounding box center [593, 396] width 186 height 25
type input "12713"
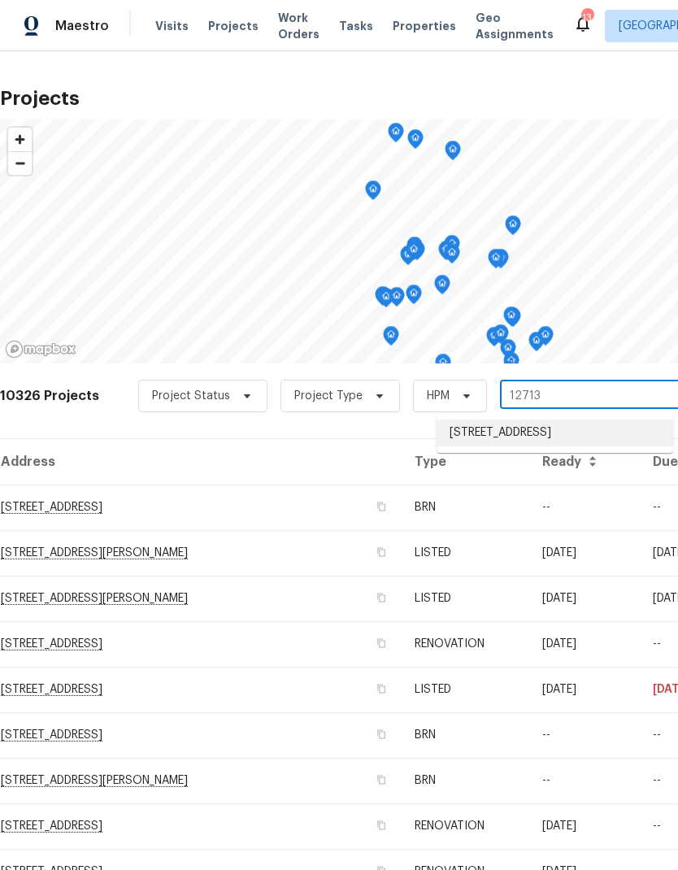
click at [540, 441] on li "12713 Leyden St Unit E, Thornton, CO 80602" at bounding box center [554, 432] width 237 height 27
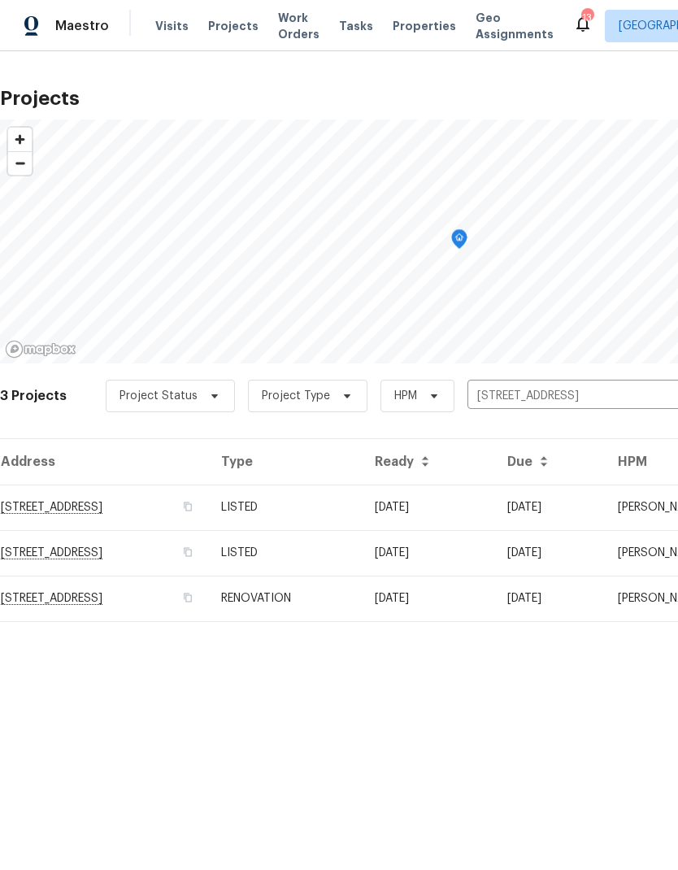
click at [362, 597] on td "RENOVATION" at bounding box center [285, 598] width 154 height 46
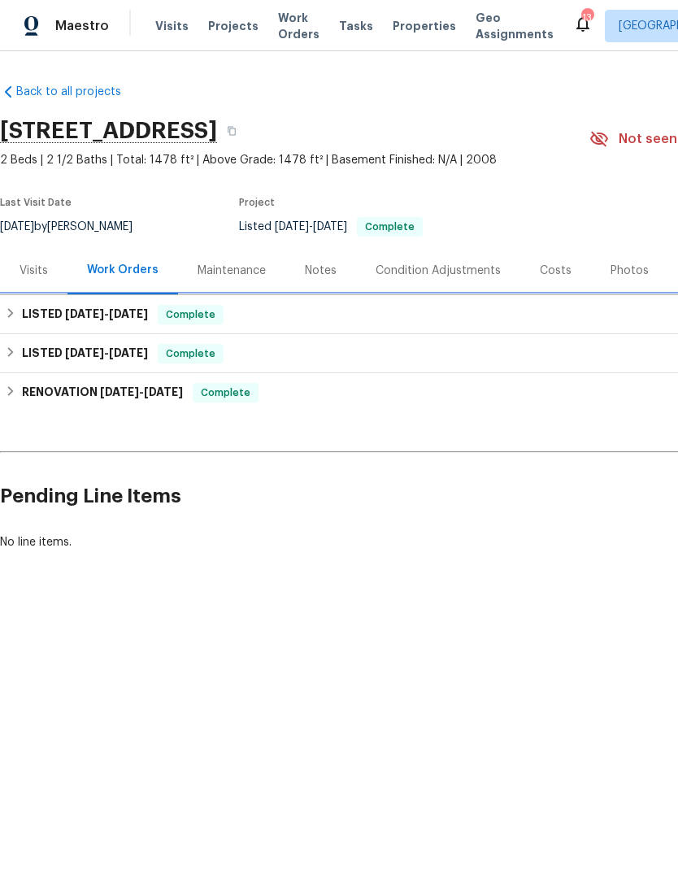
click at [17, 311] on div "LISTED 9/5/25 - 9/11/25 Complete" at bounding box center [459, 315] width 909 height 20
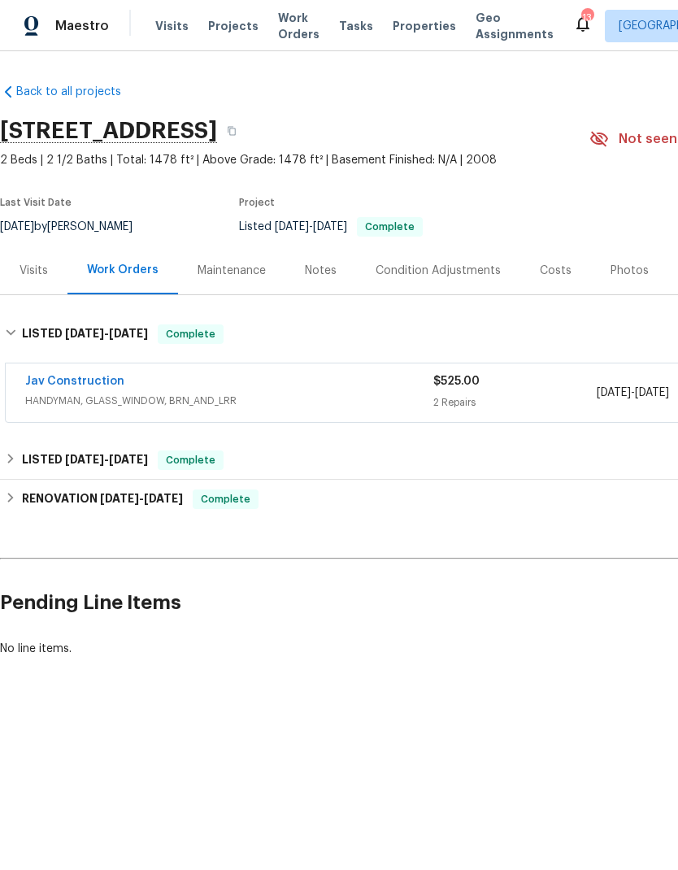
click at [82, 381] on link "Jav Construction" at bounding box center [74, 380] width 99 height 11
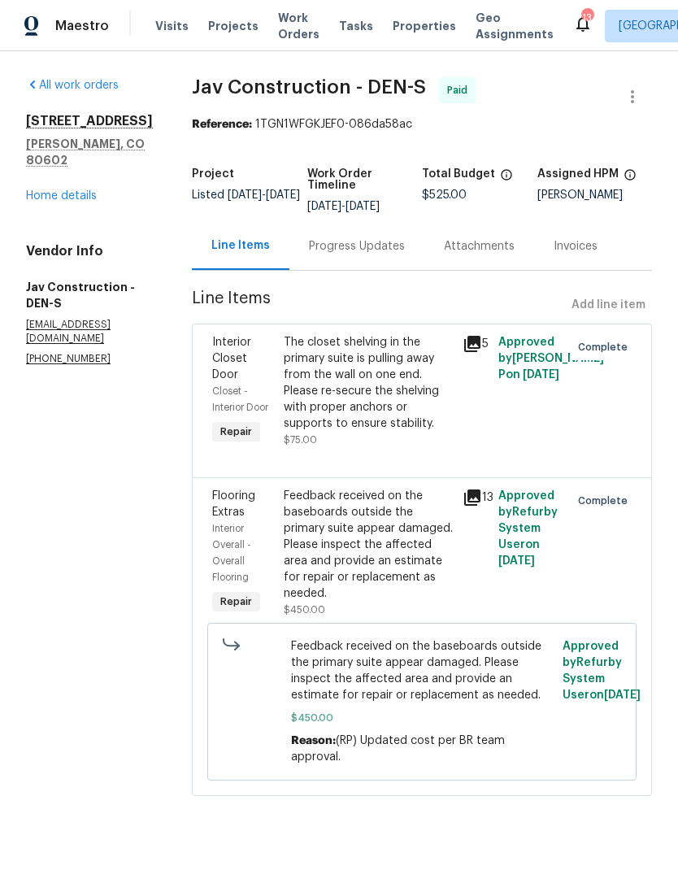
click at [475, 497] on icon at bounding box center [472, 497] width 16 height 16
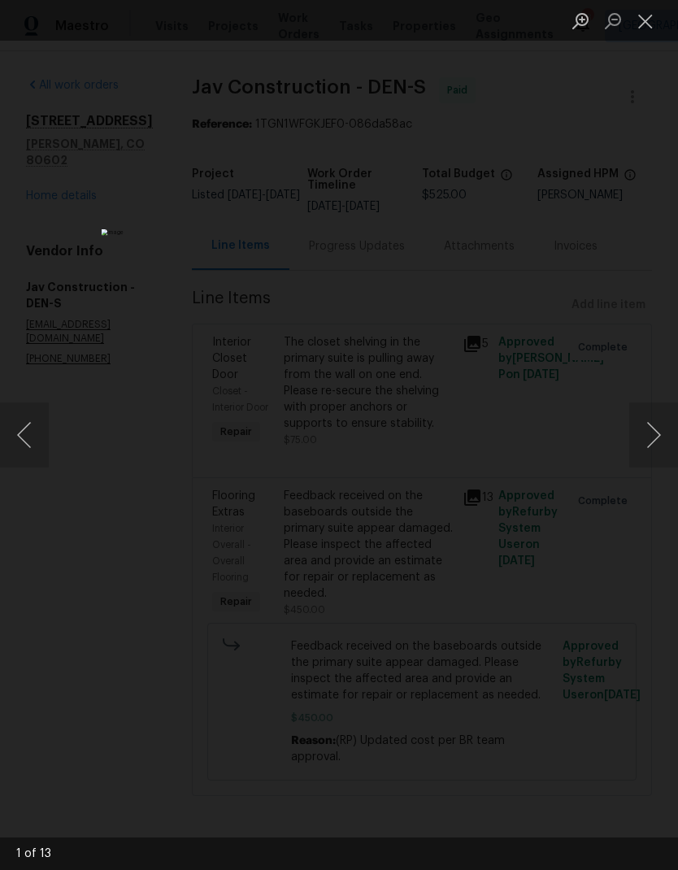
click at [655, 436] on button "Next image" at bounding box center [653, 434] width 49 height 65
click at [653, 425] on button "Next image" at bounding box center [653, 434] width 49 height 65
click at [648, 432] on button "Next image" at bounding box center [653, 434] width 49 height 65
click at [651, 432] on button "Next image" at bounding box center [653, 434] width 49 height 65
click at [652, 431] on button "Next image" at bounding box center [653, 434] width 49 height 65
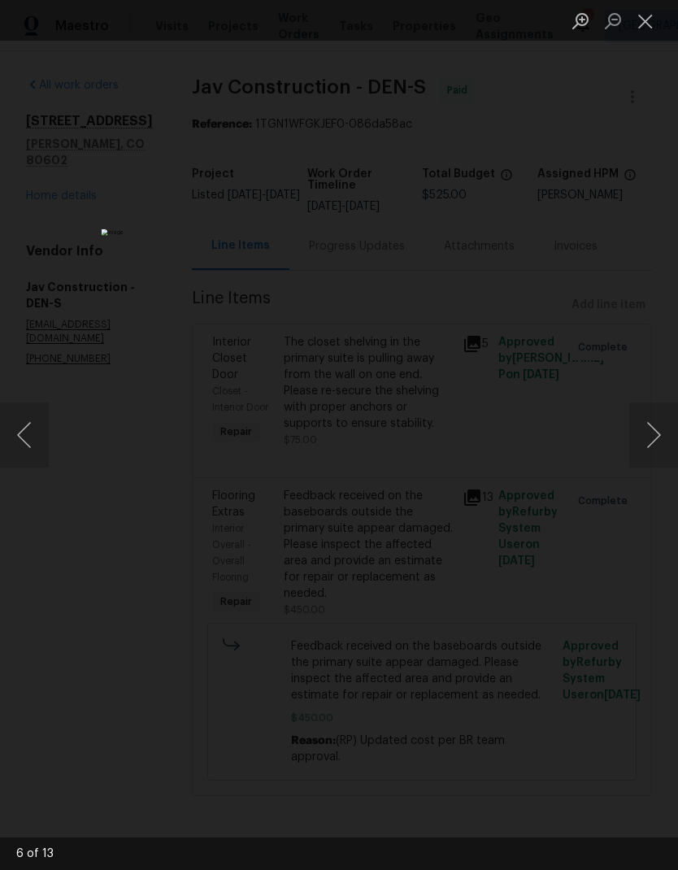
click at [653, 427] on button "Next image" at bounding box center [653, 434] width 49 height 65
click at [650, 429] on button "Next image" at bounding box center [653, 434] width 49 height 65
click at [650, 428] on button "Next image" at bounding box center [653, 434] width 49 height 65
click at [30, 447] on button "Previous image" at bounding box center [24, 434] width 49 height 65
click at [654, 432] on button "Next image" at bounding box center [653, 434] width 49 height 65
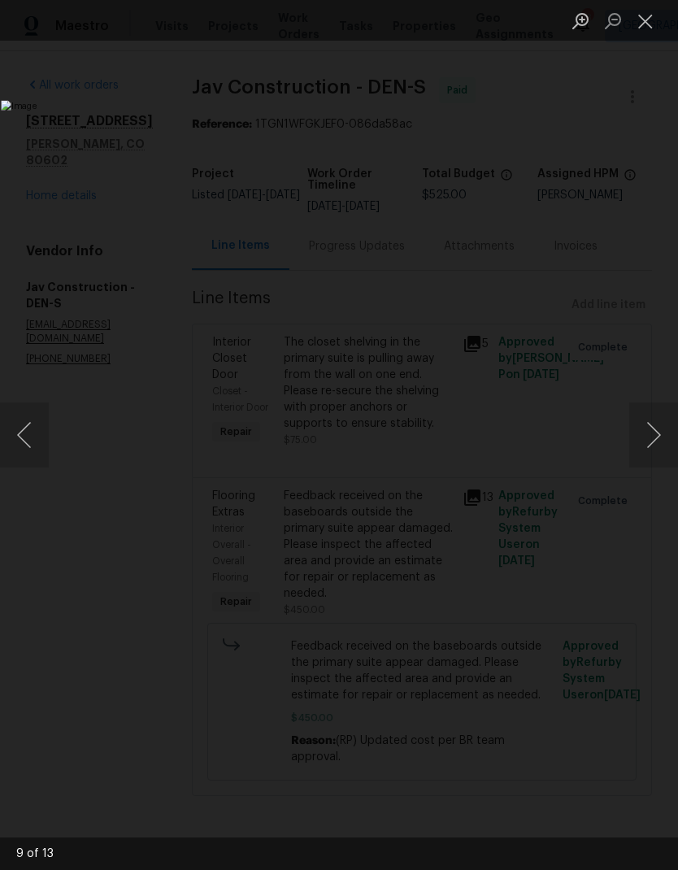
click at [651, 434] on button "Next image" at bounding box center [653, 434] width 49 height 65
click at [654, 430] on button "Next image" at bounding box center [653, 434] width 49 height 65
click at [652, 431] on button "Next image" at bounding box center [653, 434] width 49 height 65
click at [650, 430] on button "Next image" at bounding box center [653, 434] width 49 height 65
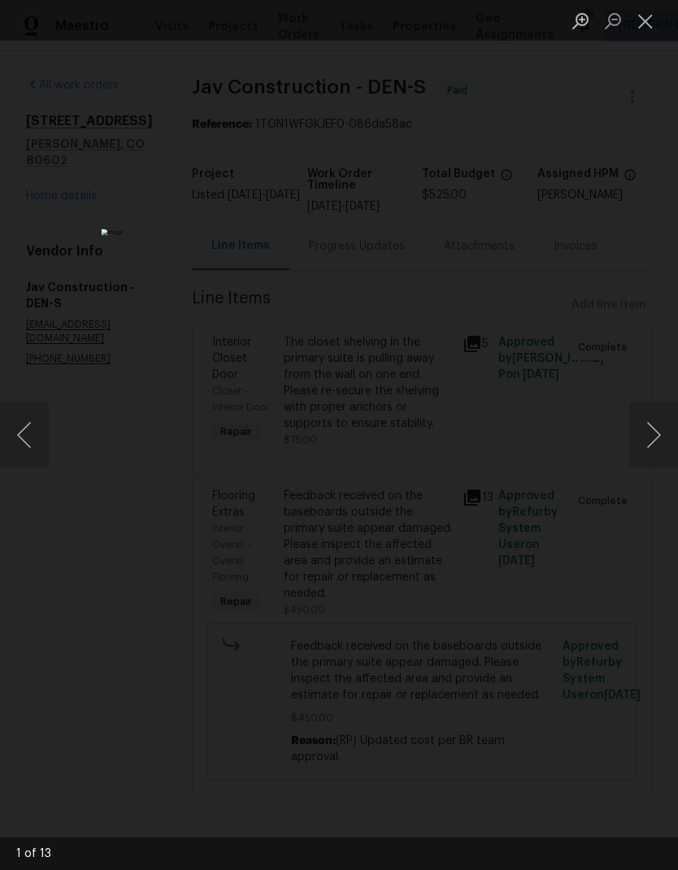
click at [652, 431] on button "Next image" at bounding box center [653, 434] width 49 height 65
click at [651, 430] on button "Next image" at bounding box center [653, 434] width 49 height 65
click at [650, 430] on button "Next image" at bounding box center [653, 434] width 49 height 65
click at [650, 427] on button "Next image" at bounding box center [653, 434] width 49 height 65
click at [650, 428] on button "Next image" at bounding box center [653, 434] width 49 height 65
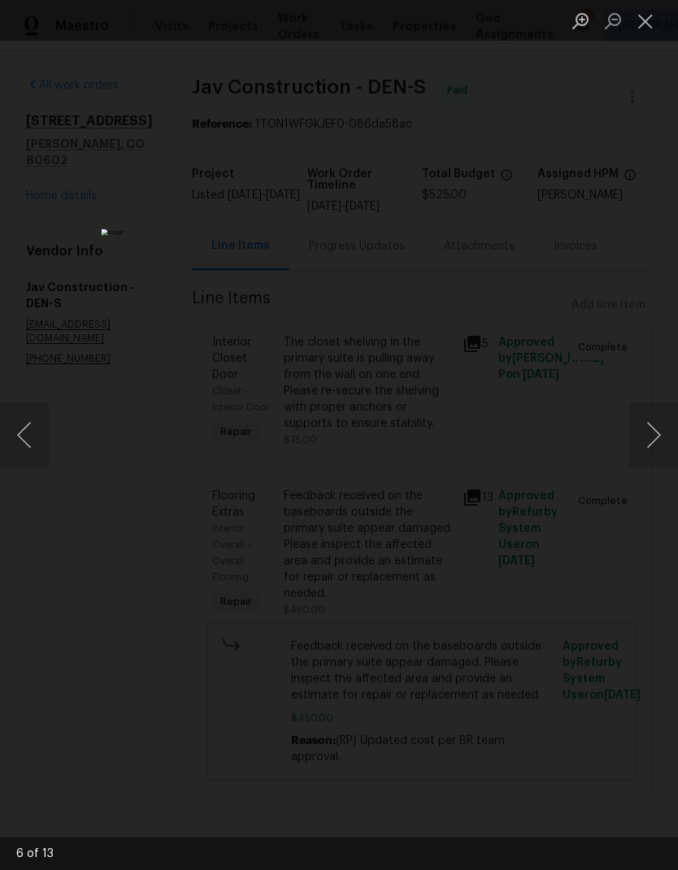
click at [653, 21] on button "Close lightbox" at bounding box center [645, 21] width 33 height 28
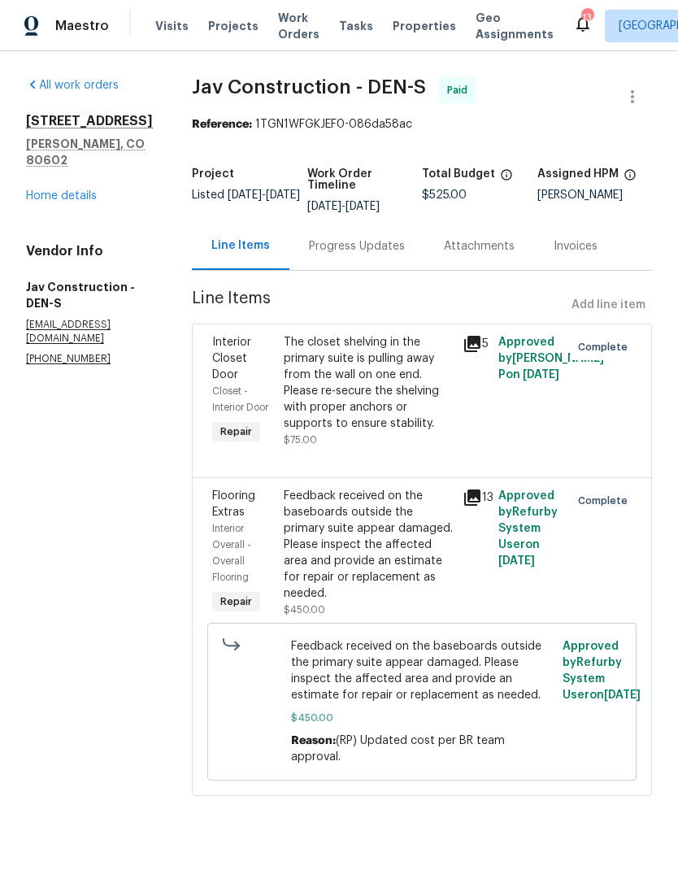
click at [471, 346] on icon at bounding box center [472, 344] width 20 height 20
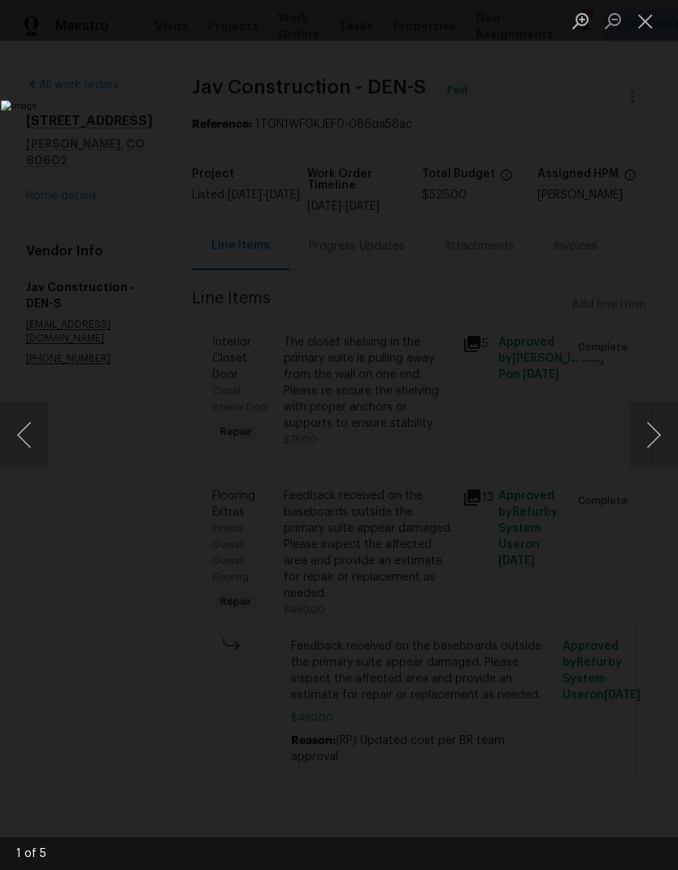
click at [654, 424] on button "Next image" at bounding box center [653, 434] width 49 height 65
click at [654, 420] on button "Next image" at bounding box center [653, 434] width 49 height 65
click at [653, 419] on button "Next image" at bounding box center [653, 434] width 49 height 65
click at [652, 414] on button "Next image" at bounding box center [653, 434] width 49 height 65
click at [651, 412] on button "Next image" at bounding box center [653, 434] width 49 height 65
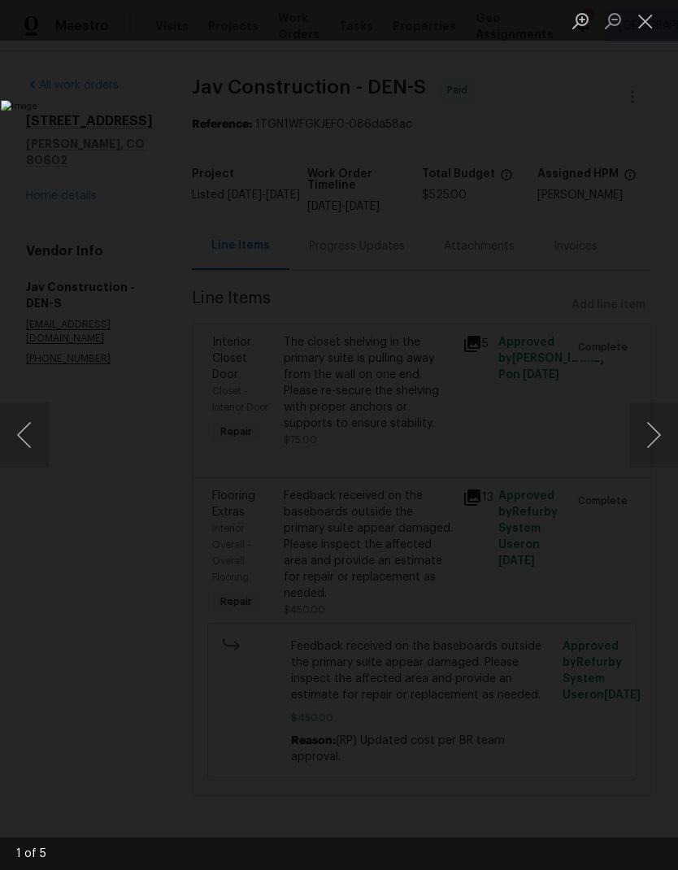
click at [650, 414] on button "Next image" at bounding box center [653, 434] width 49 height 65
click at [649, 415] on button "Next image" at bounding box center [653, 434] width 49 height 65
click at [649, 414] on button "Next image" at bounding box center [653, 434] width 49 height 65
click at [649, 23] on button "Close lightbox" at bounding box center [645, 21] width 33 height 28
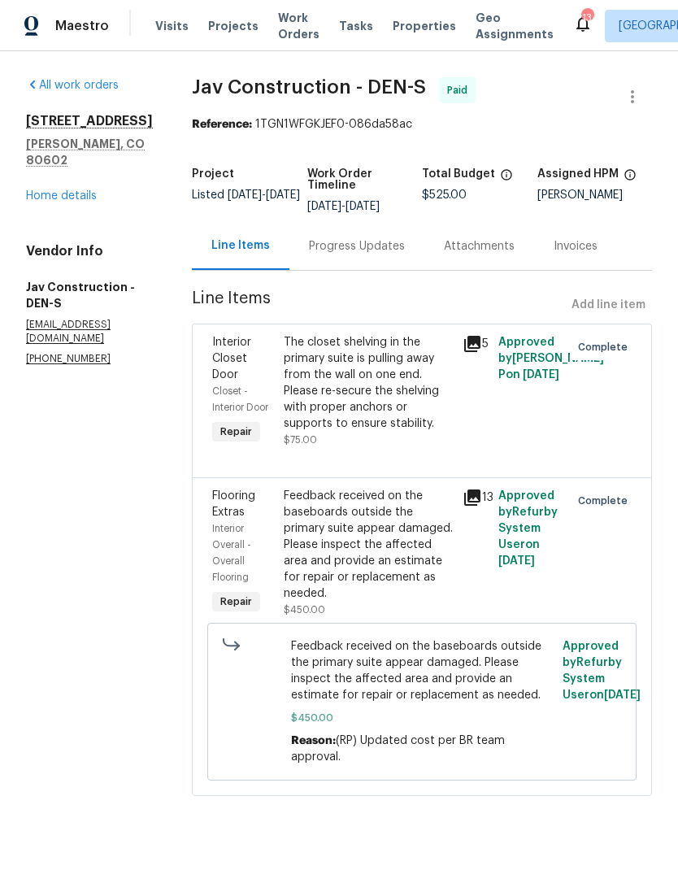
click at [66, 202] on link "Home details" at bounding box center [61, 195] width 71 height 11
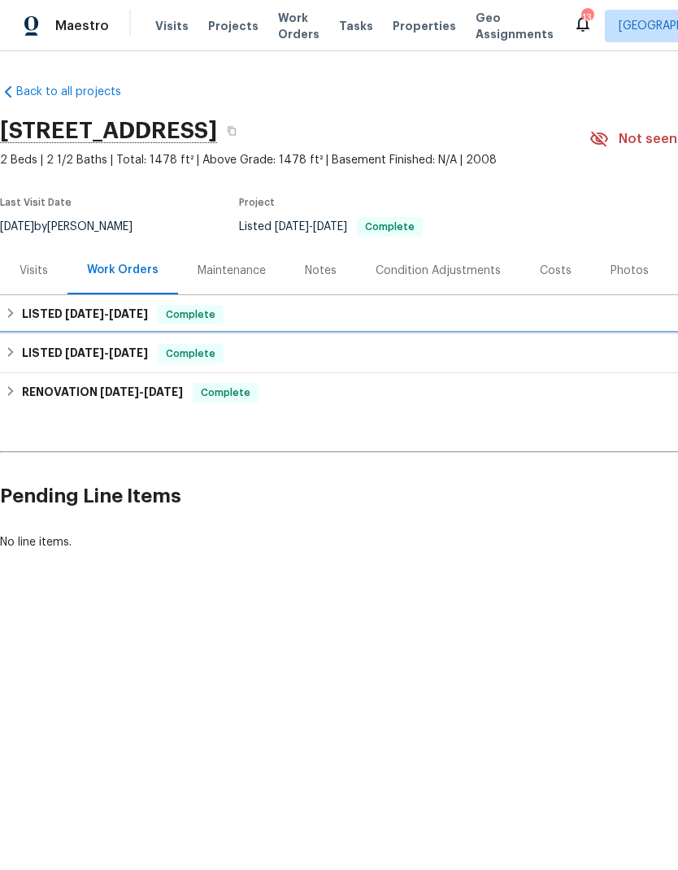
click at [12, 353] on icon at bounding box center [11, 352] width 6 height 10
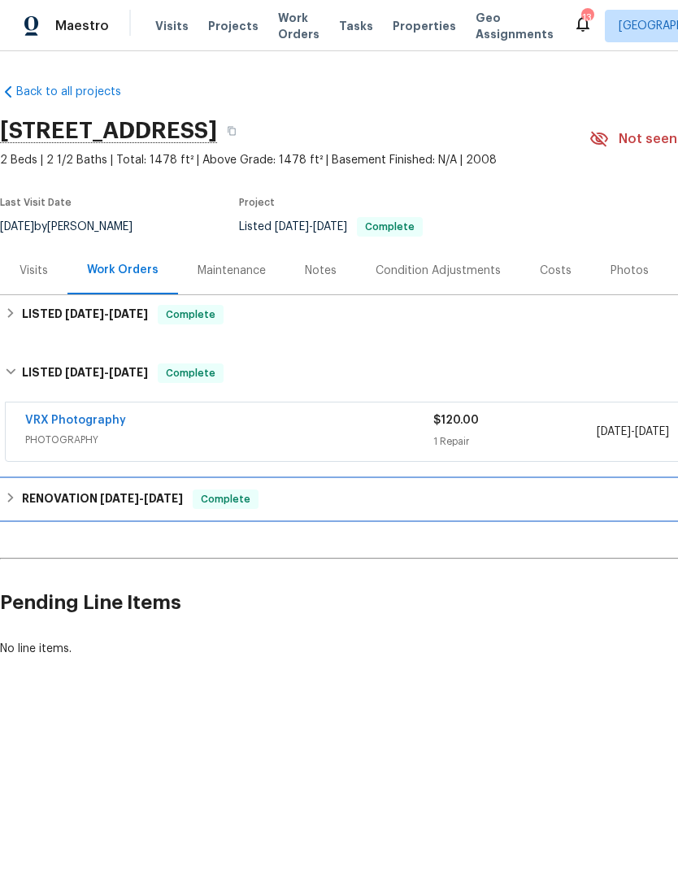
click at [18, 505] on div "RENOVATION 4/28/25 - 5/8/25 Complete" at bounding box center [459, 499] width 909 height 20
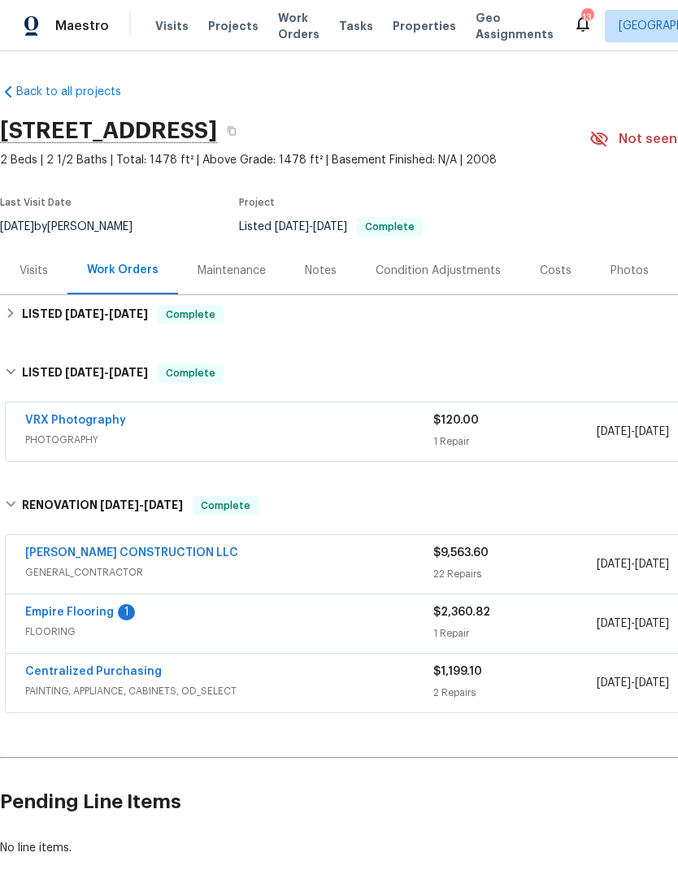
click at [64, 547] on link "ESPINO'S CONSTRUCTION LLC" at bounding box center [131, 552] width 213 height 11
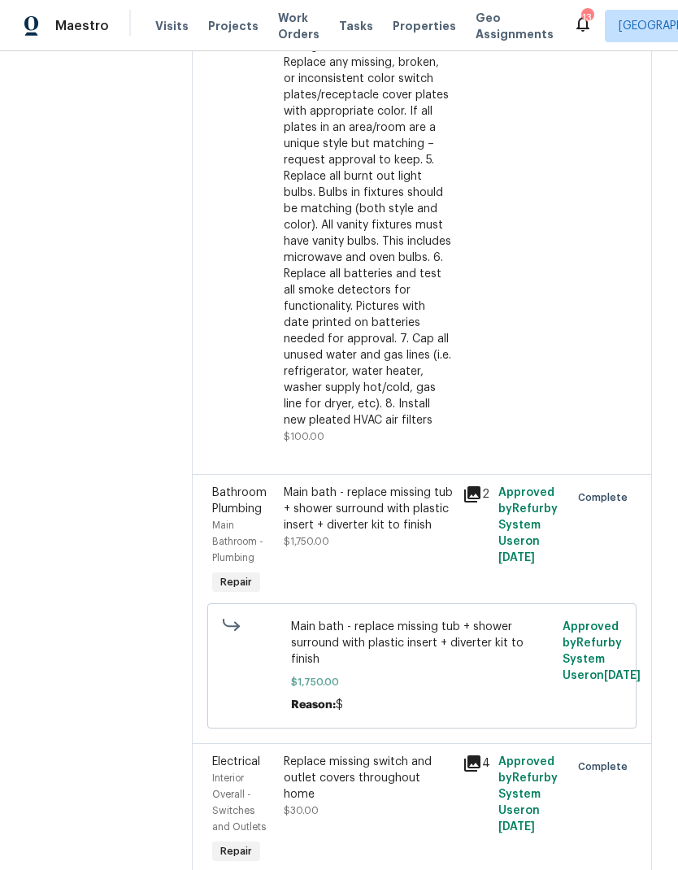
scroll to position [3390, 0]
click at [475, 484] on icon at bounding box center [472, 494] width 20 height 20
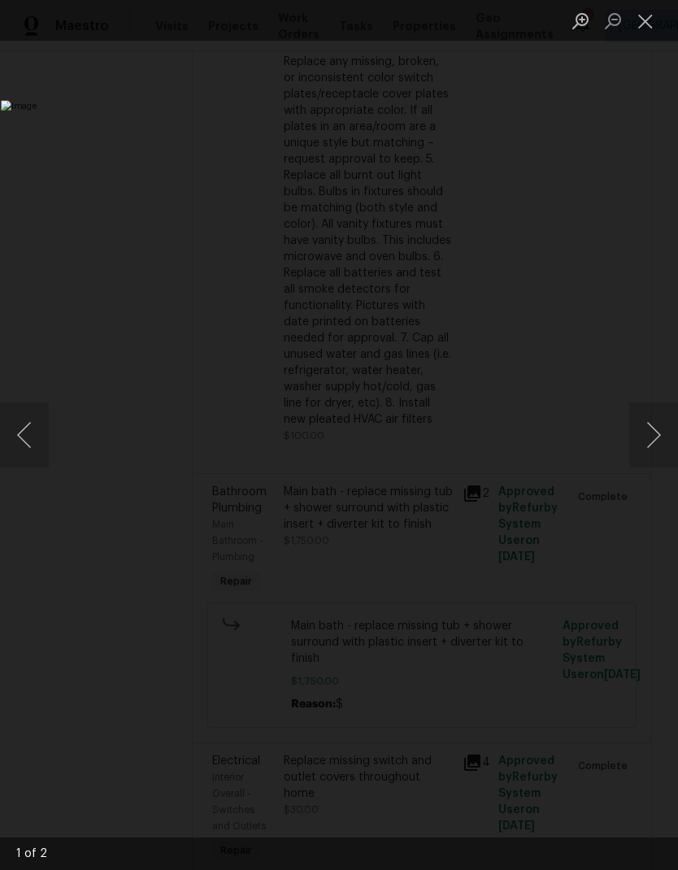
click at [649, 440] on button "Next image" at bounding box center [653, 434] width 49 height 65
click at [646, 26] on button "Close lightbox" at bounding box center [645, 21] width 33 height 28
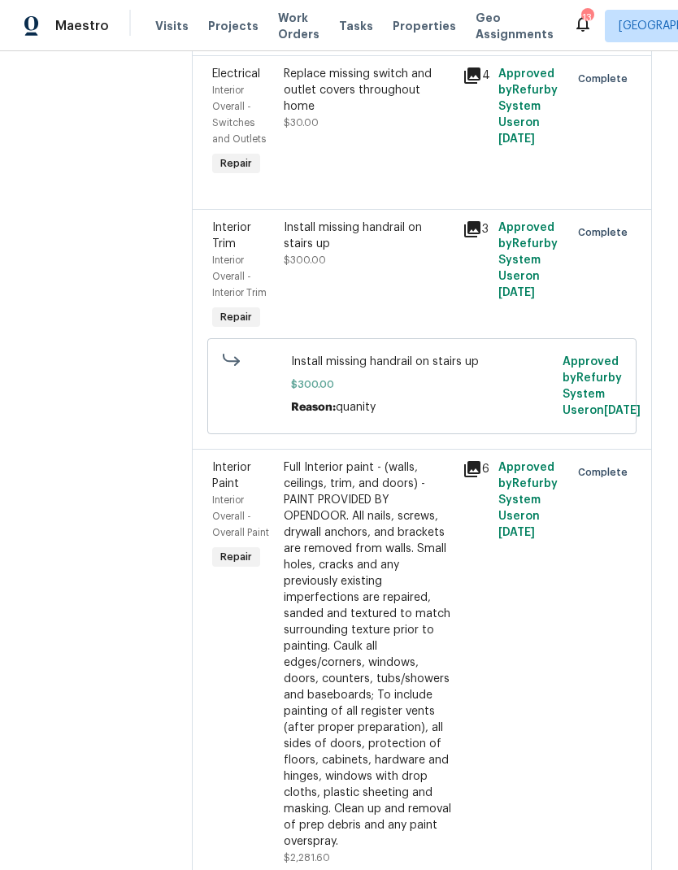
scroll to position [4129, 0]
